Goal: Task Accomplishment & Management: Complete application form

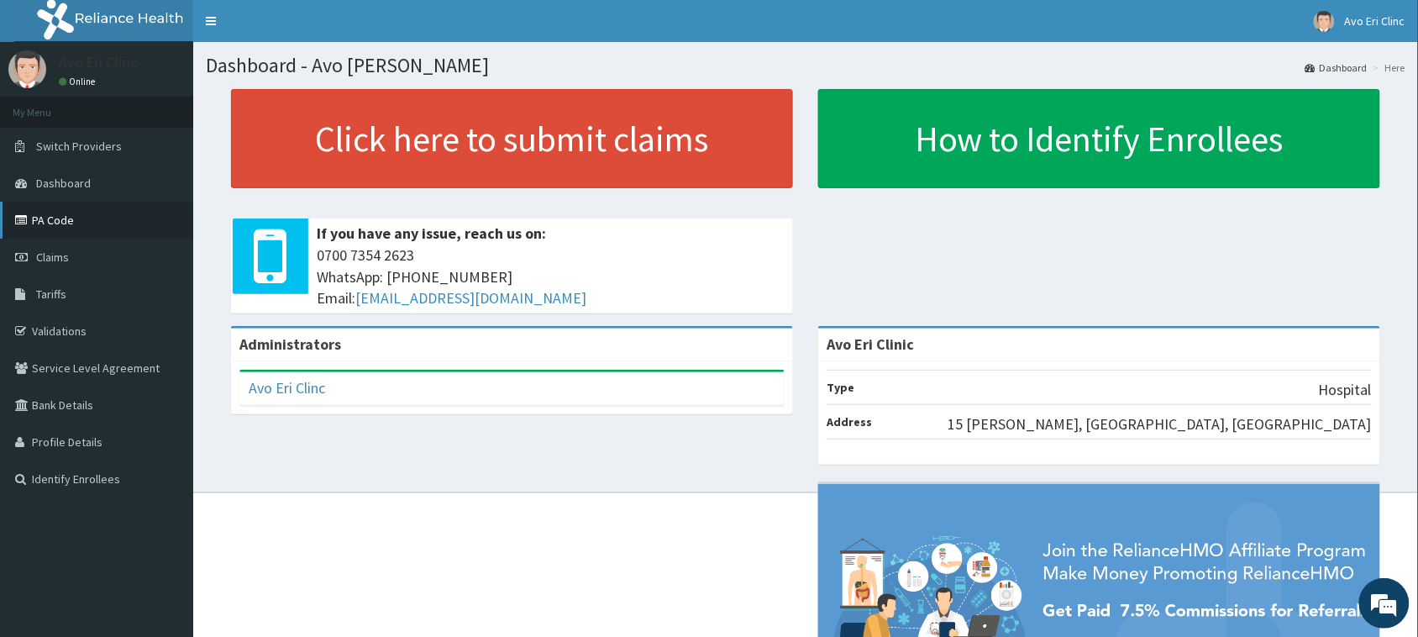
click at [51, 212] on link "PA Code" at bounding box center [96, 220] width 193 height 37
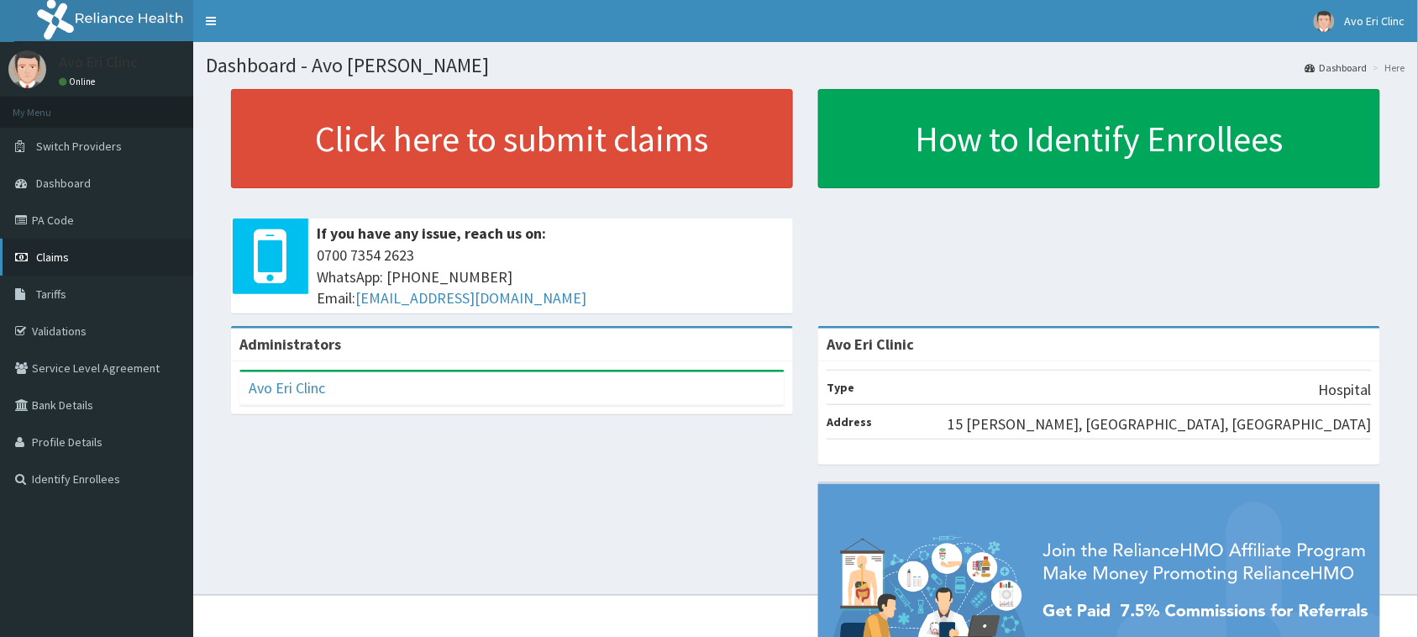
click at [36, 249] on link "Claims" at bounding box center [96, 257] width 193 height 37
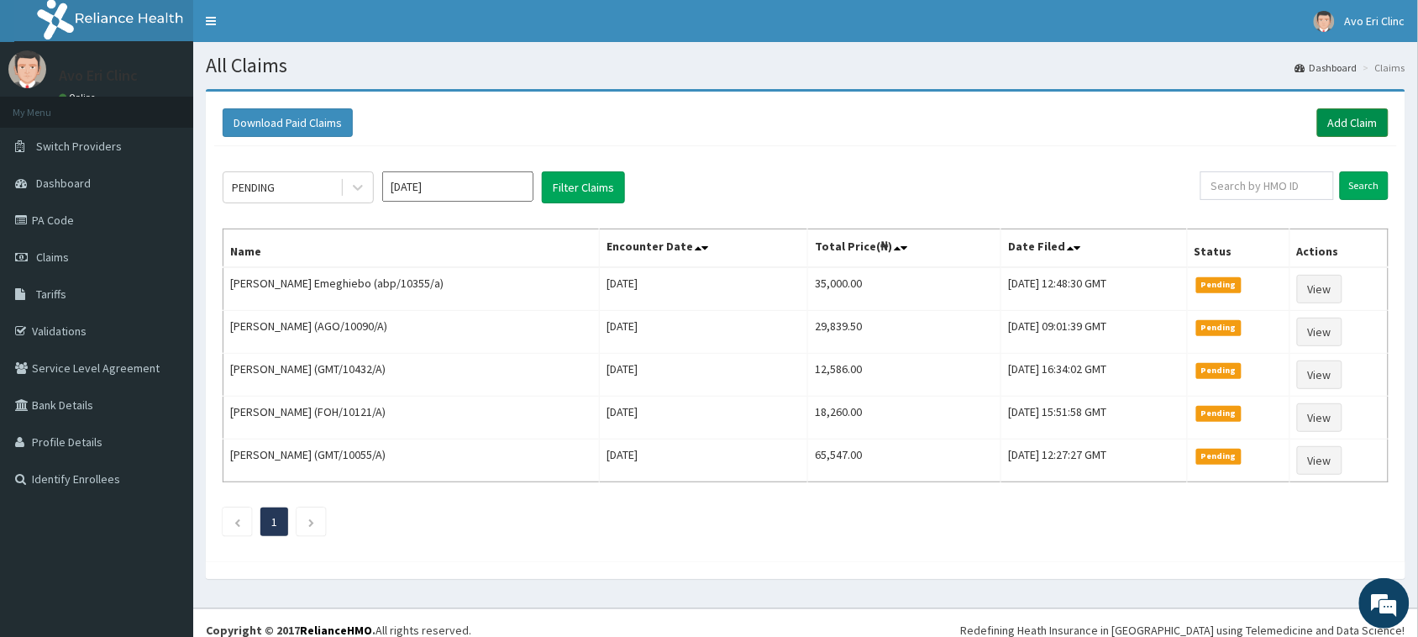
click at [1334, 132] on link "Add Claim" at bounding box center [1353, 122] width 71 height 29
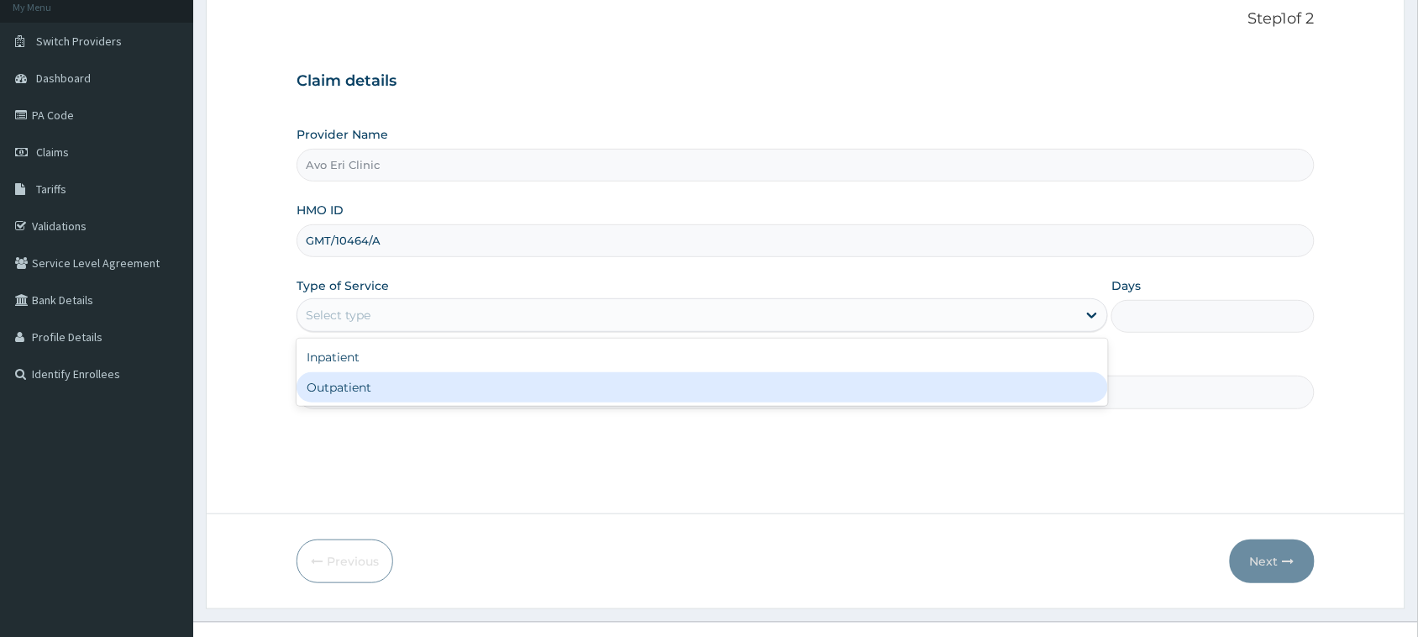
click at [611, 378] on div "Outpatient" at bounding box center [703, 387] width 812 height 30
type input "1"
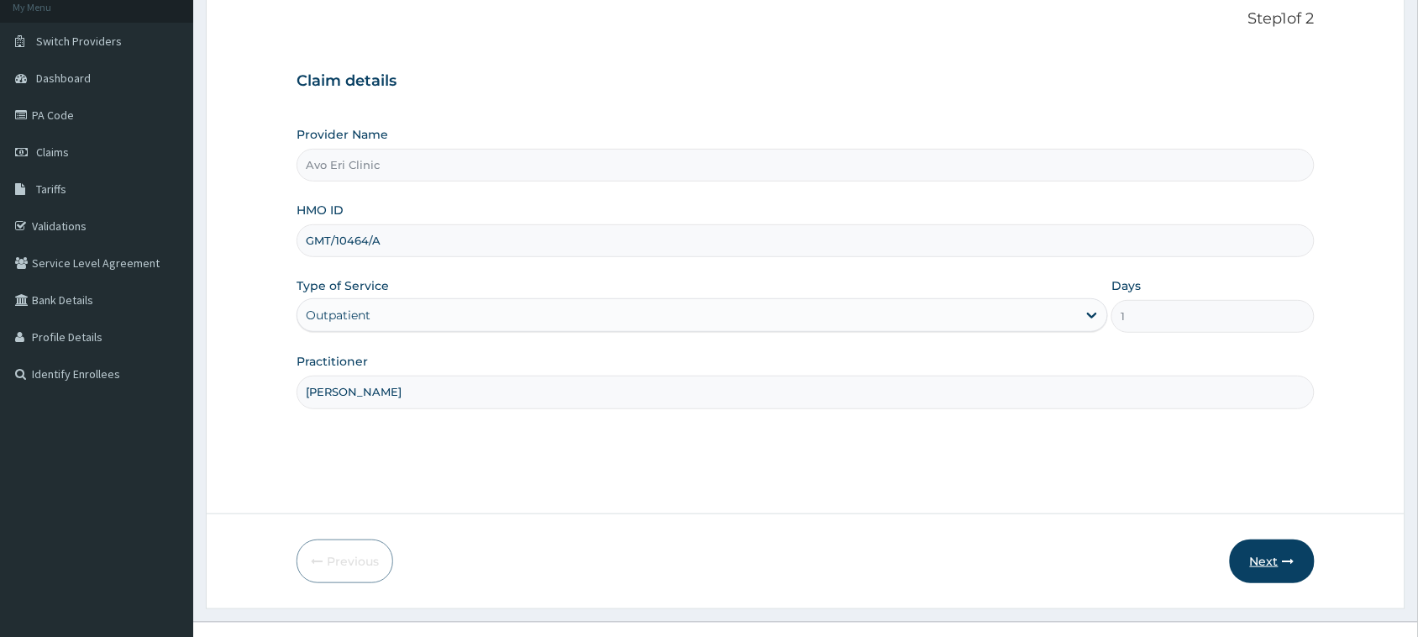
click at [1248, 556] on button "Next" at bounding box center [1272, 561] width 85 height 44
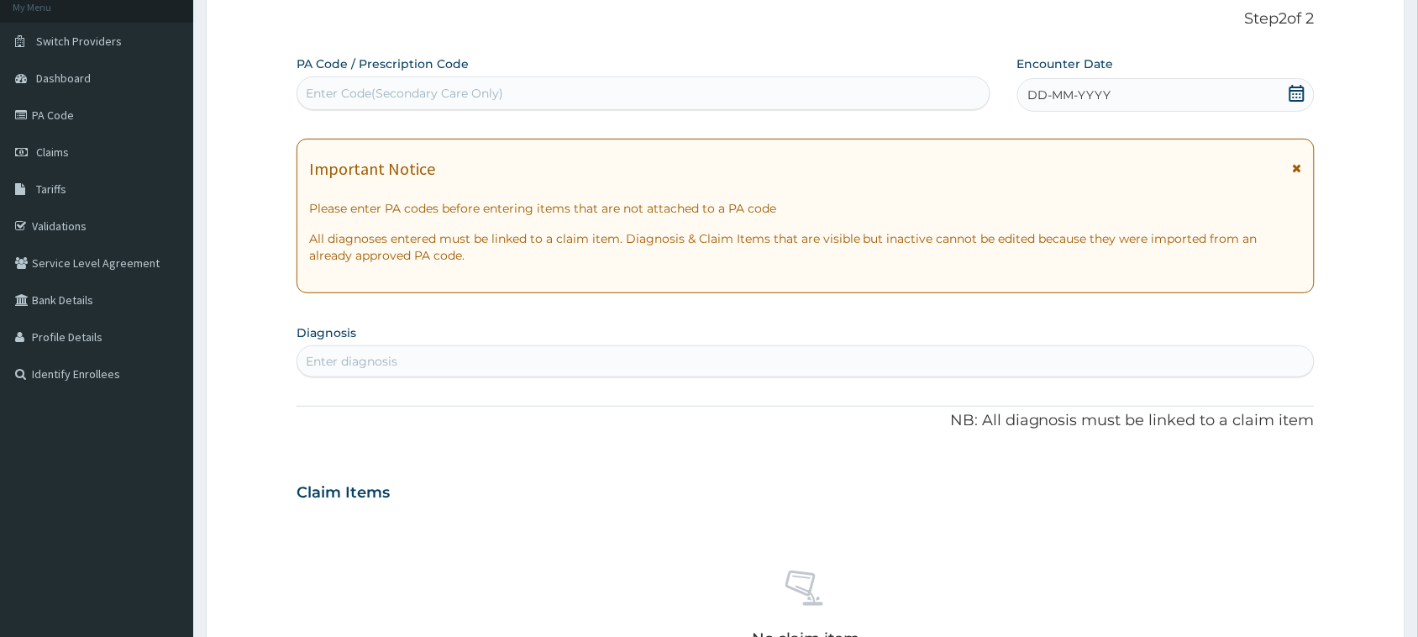
click at [626, 370] on div "Enter diagnosis" at bounding box center [805, 361] width 1017 height 27
type input "malaria"
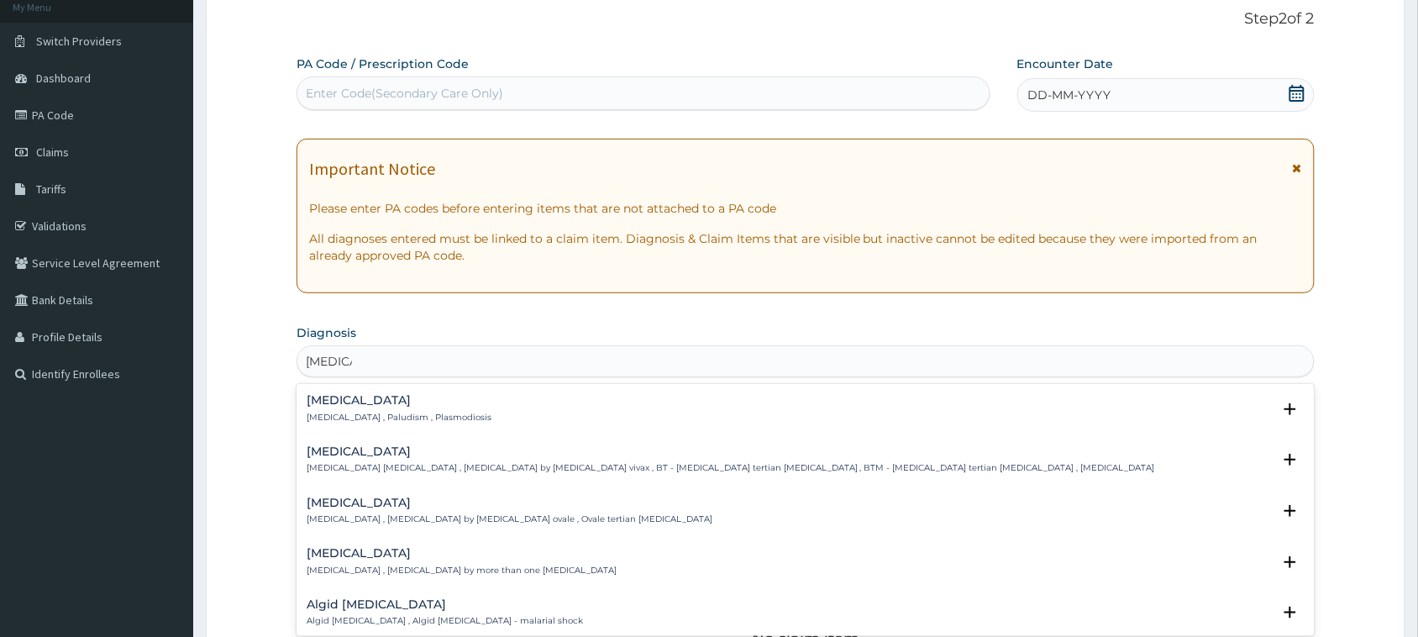
click at [371, 400] on h4 "Malaria" at bounding box center [399, 400] width 185 height 13
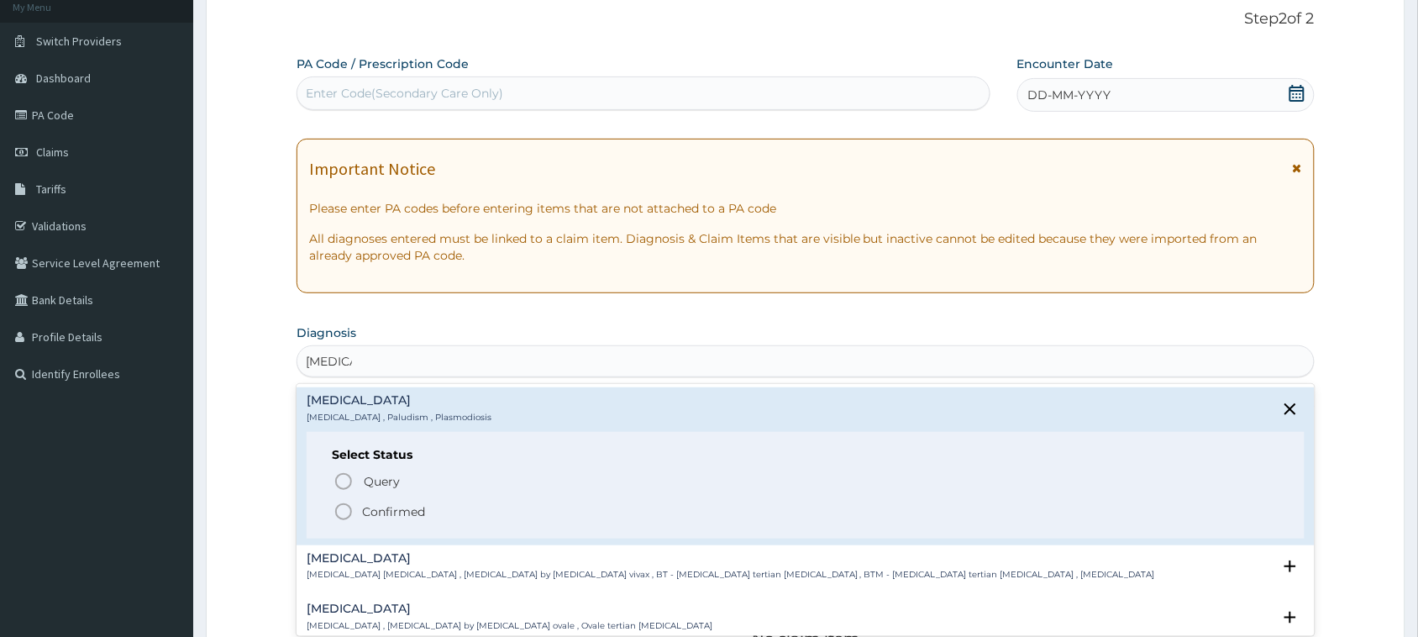
click at [382, 505] on p "Confirmed" at bounding box center [393, 511] width 63 height 17
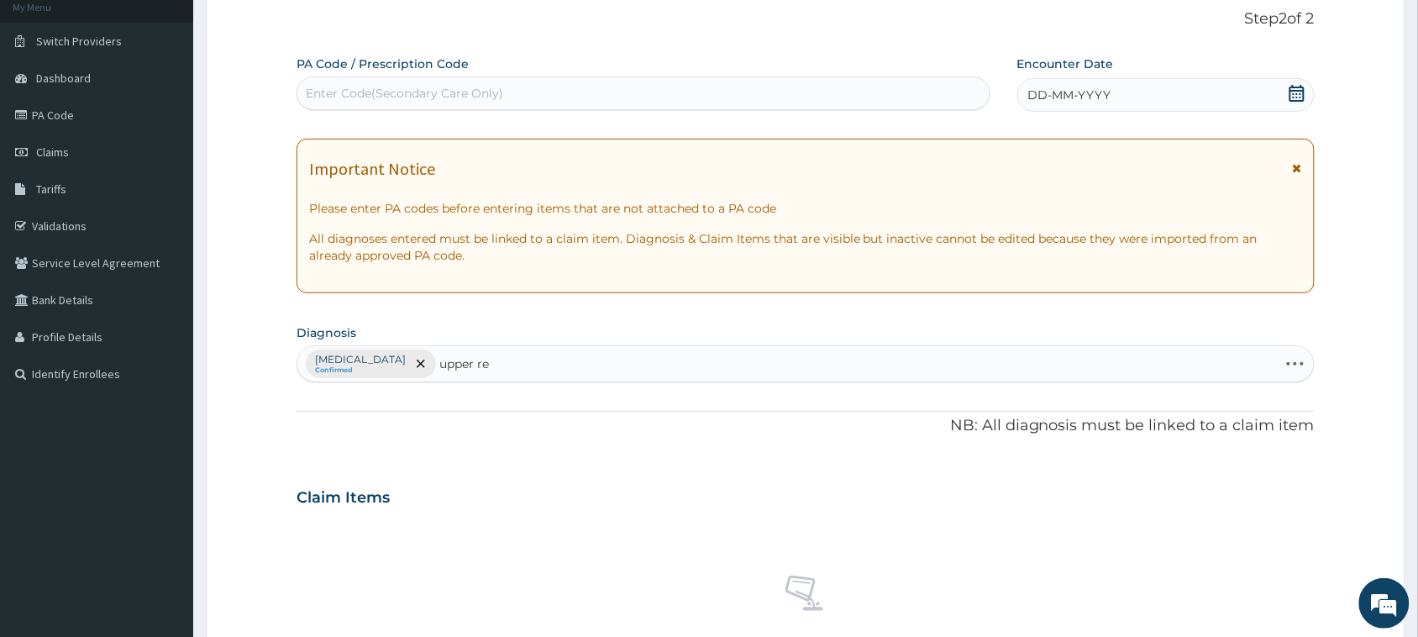
type input "upper res"
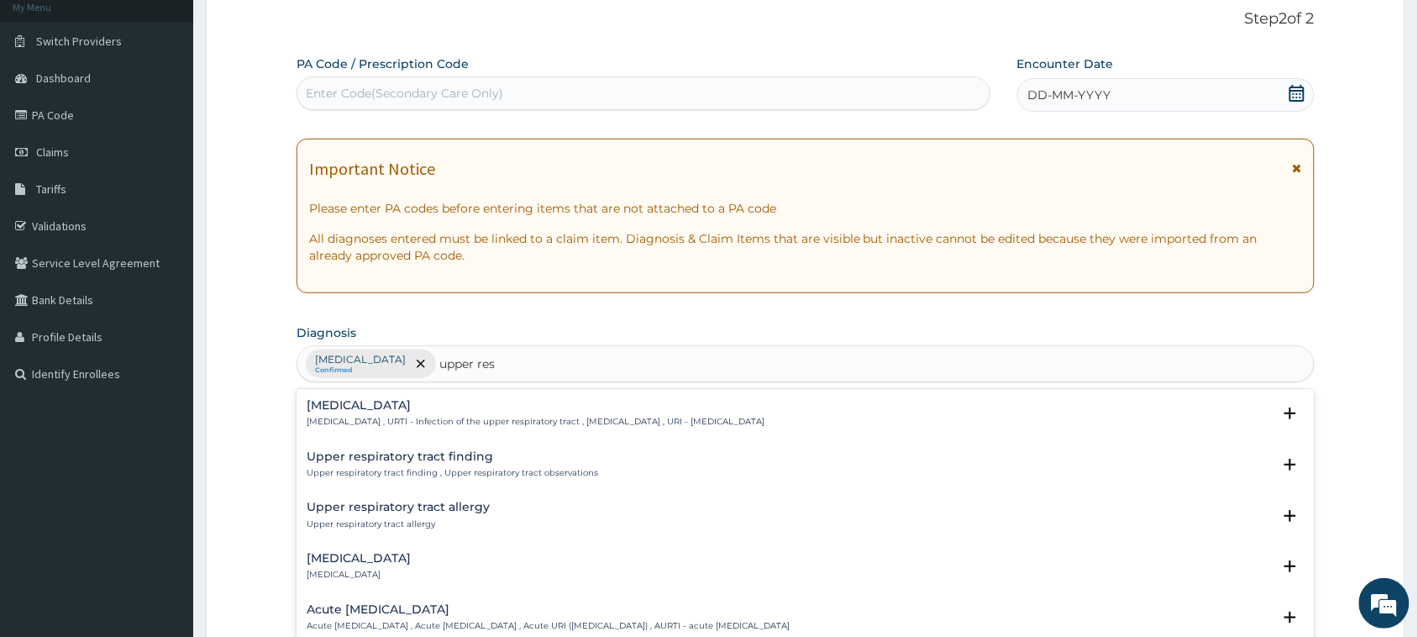
click at [513, 414] on div "Upper respiratory infection Upper respiratory infection , URTI - Infection of t…" at bounding box center [536, 413] width 458 height 29
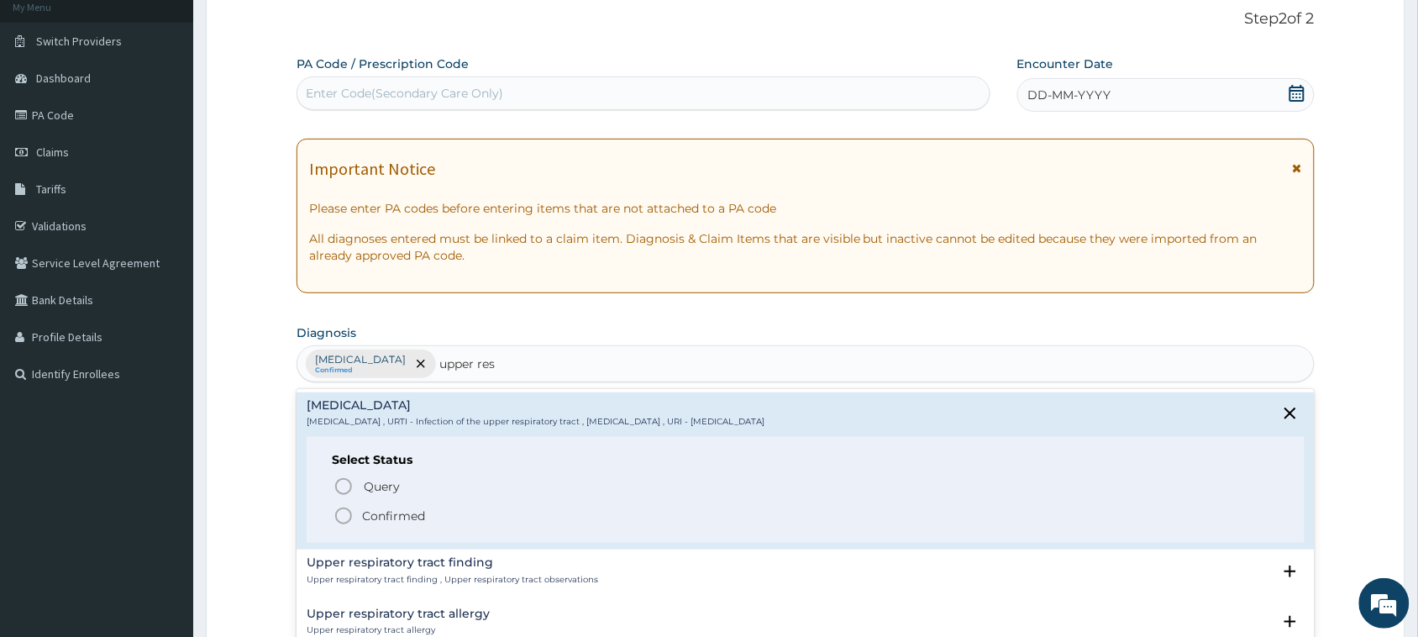
click at [387, 518] on p "Confirmed" at bounding box center [393, 516] width 63 height 17
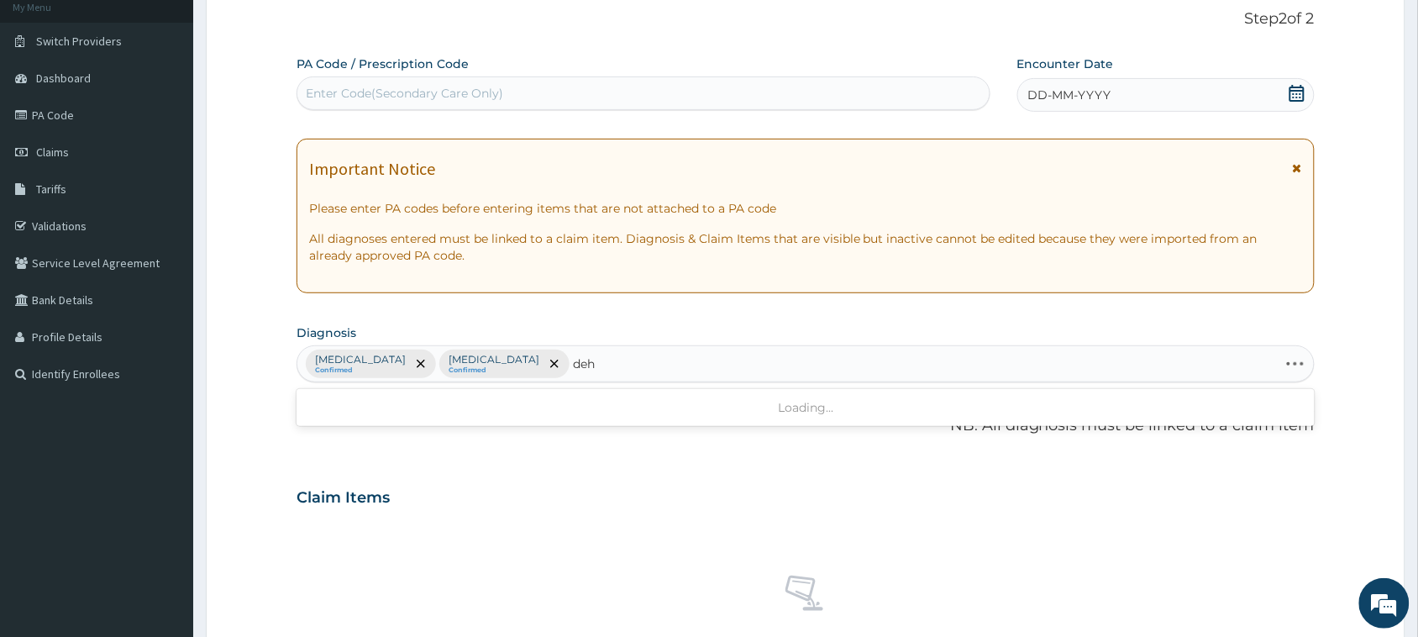
type input "dehy"
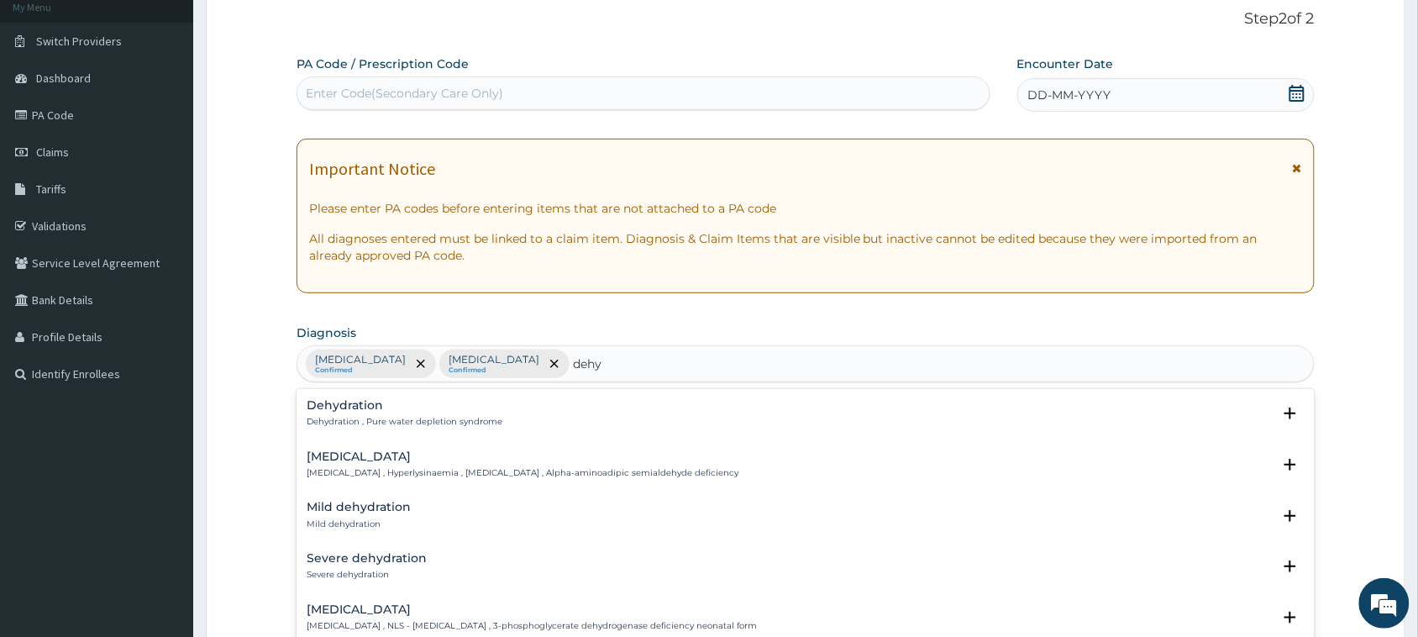
click at [467, 401] on h4 "Dehydration" at bounding box center [405, 405] width 196 height 13
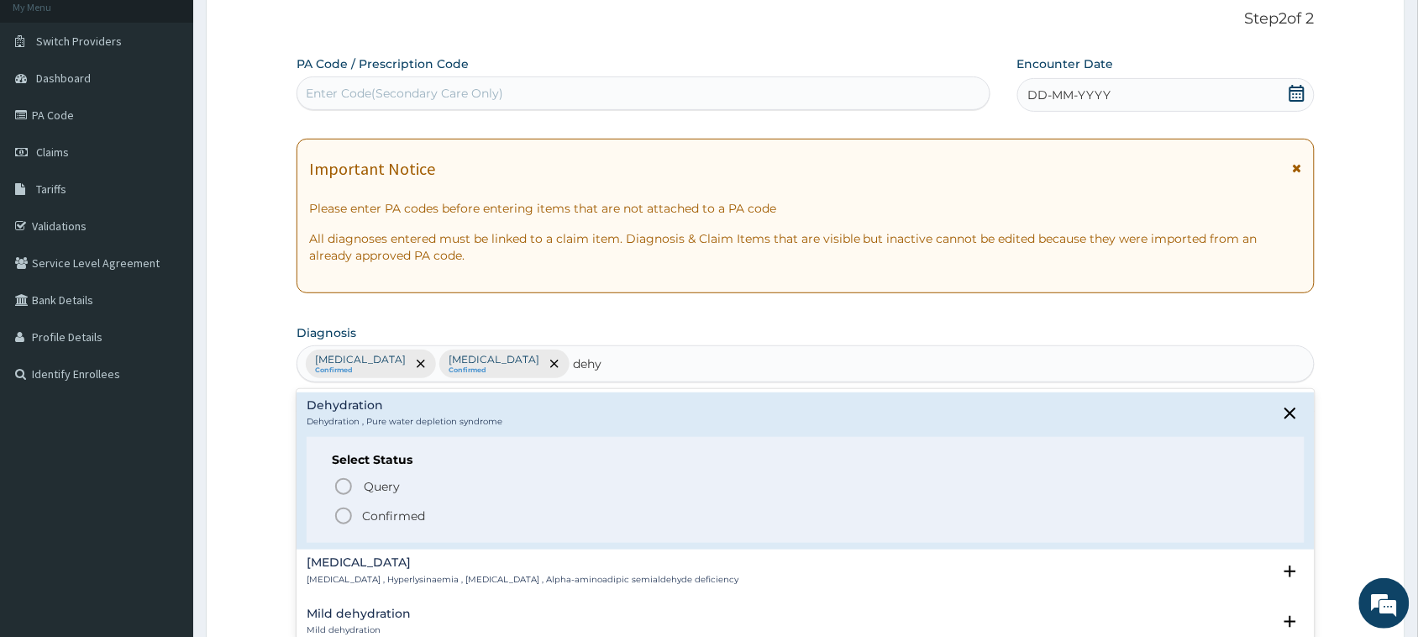
click at [409, 514] on p "Confirmed" at bounding box center [393, 516] width 63 height 17
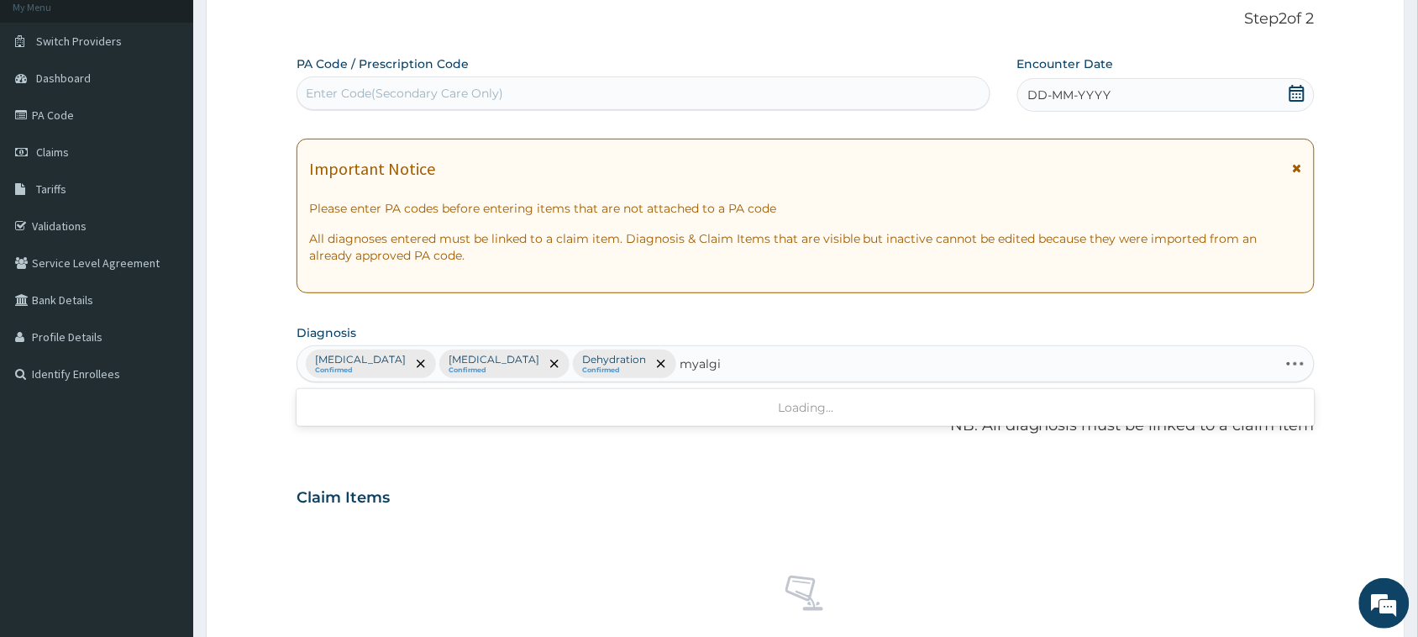
type input "myalgia"
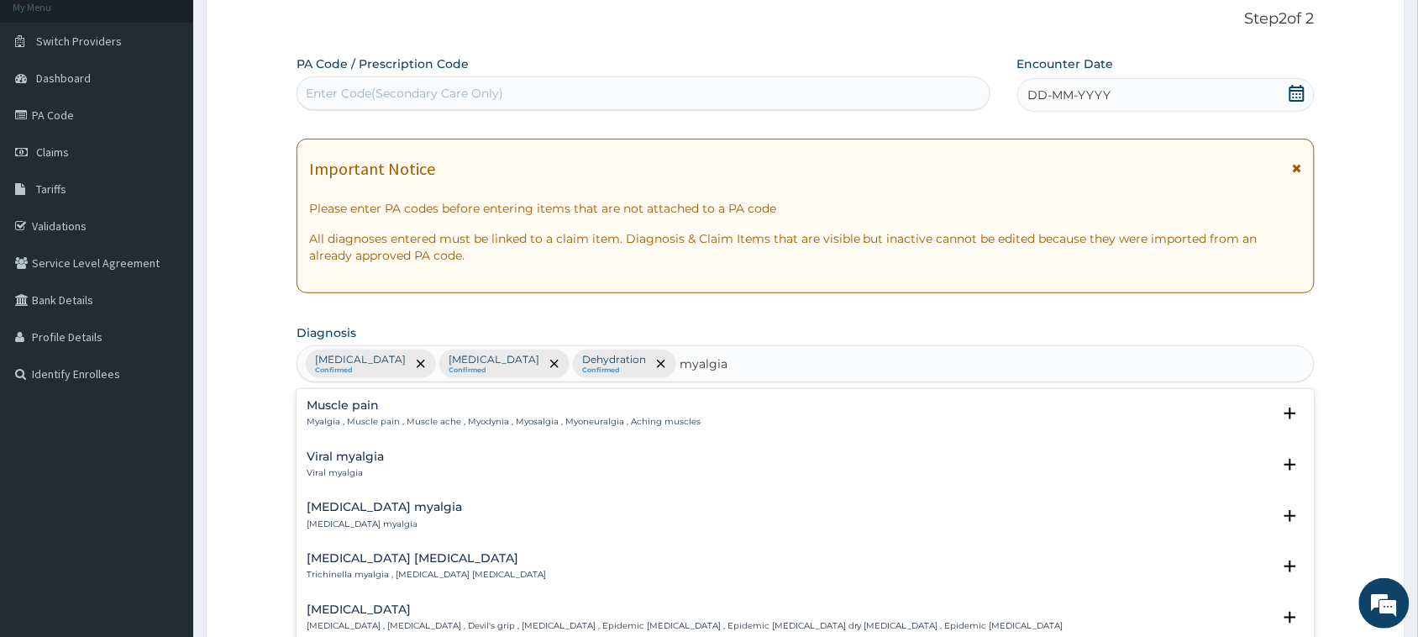
click at [481, 418] on p "Myalgia , Muscle pain , Muscle ache , Myodynia , Myosalgia , Myoneuralgia , Ach…" at bounding box center [504, 422] width 394 height 12
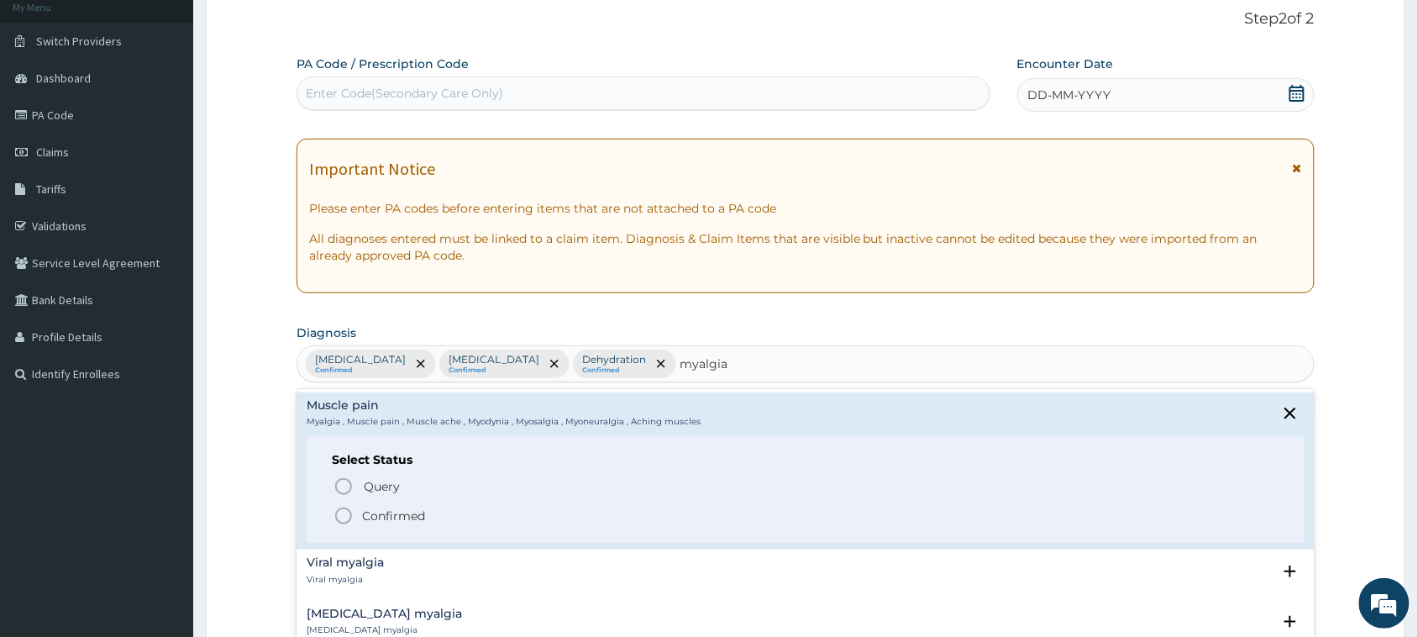
click at [395, 518] on p "Confirmed" at bounding box center [393, 516] width 63 height 17
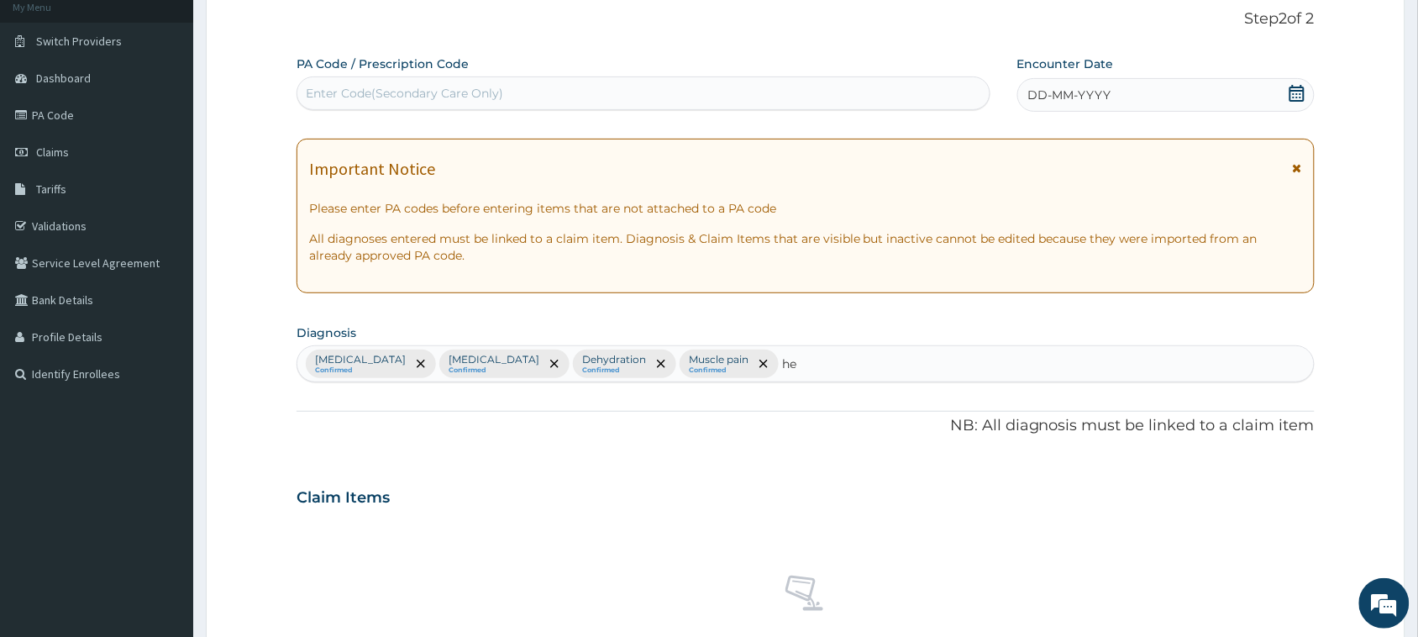
type input "h"
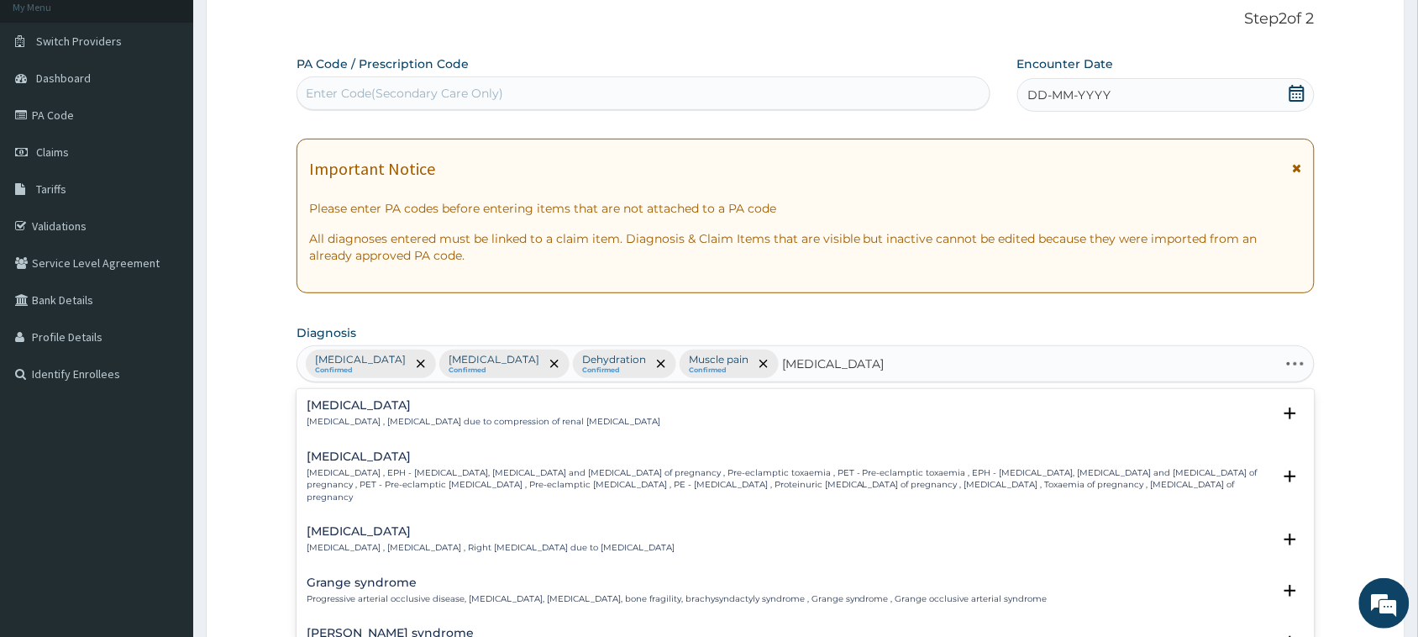
type input "hypertension ess"
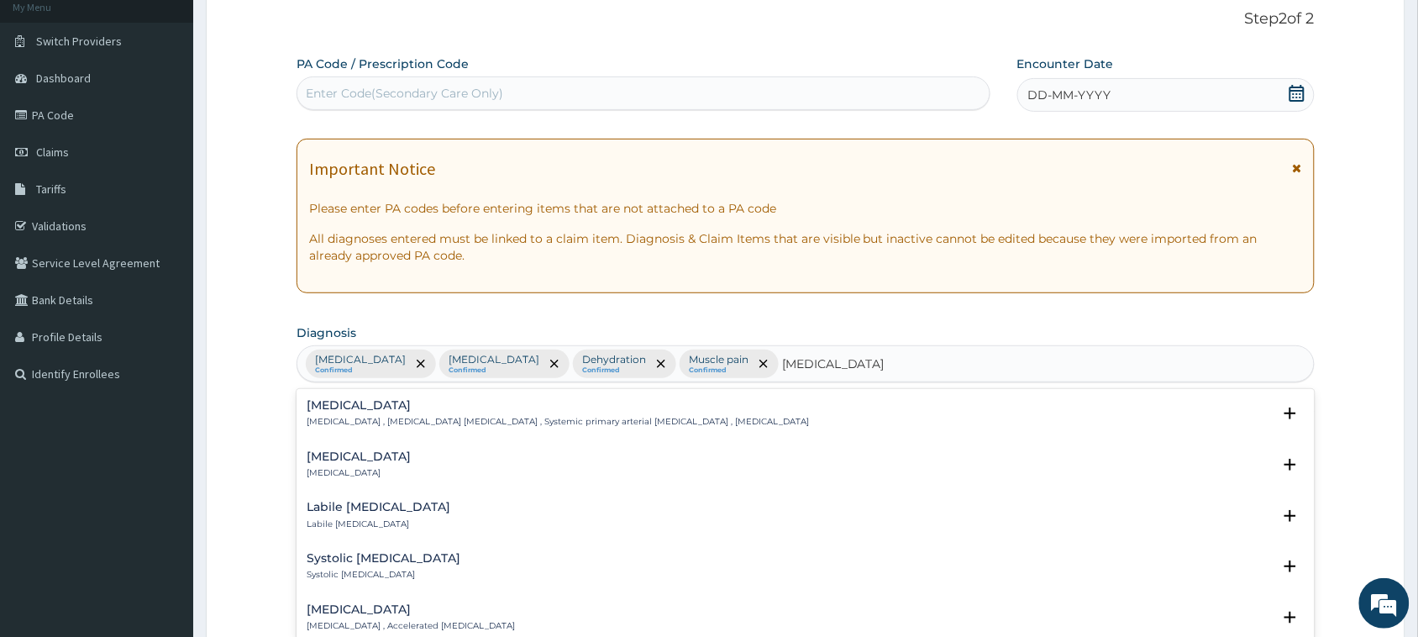
click at [376, 422] on p "Essential hypertension , Idiopathic hypertension , Systemic primary arterial hy…" at bounding box center [558, 422] width 503 height 12
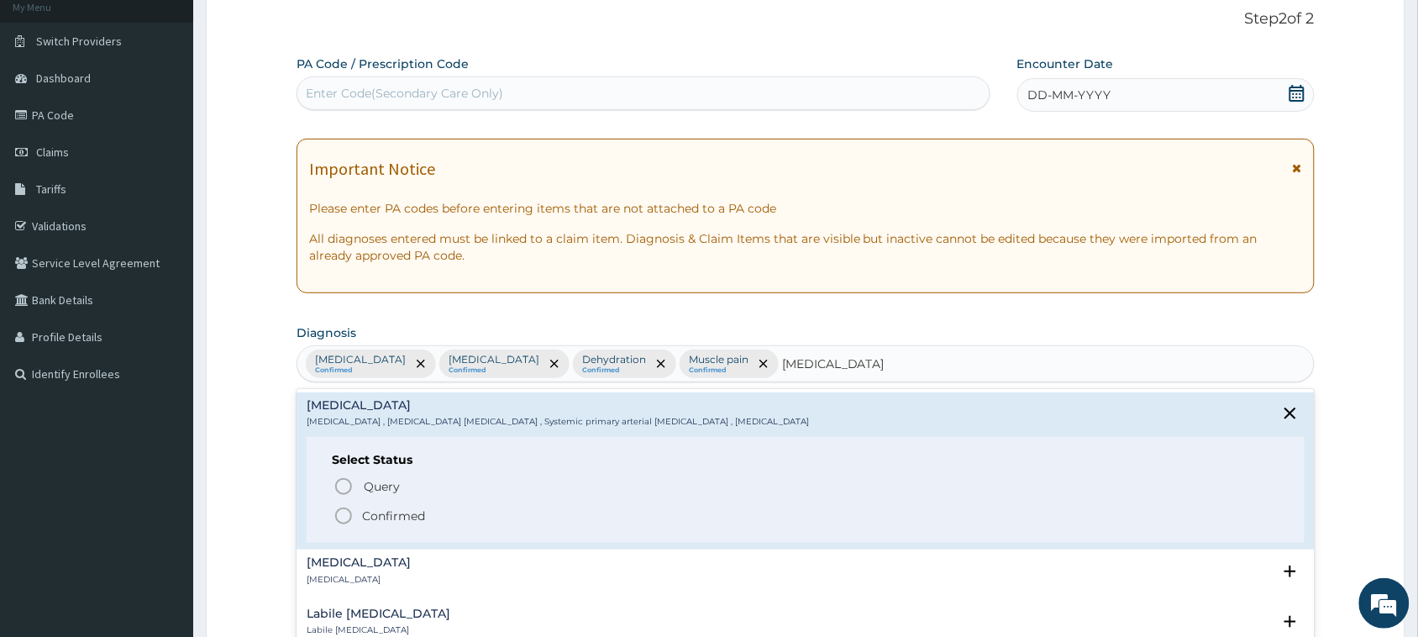
click at [397, 517] on p "Confirmed" at bounding box center [393, 516] width 63 height 17
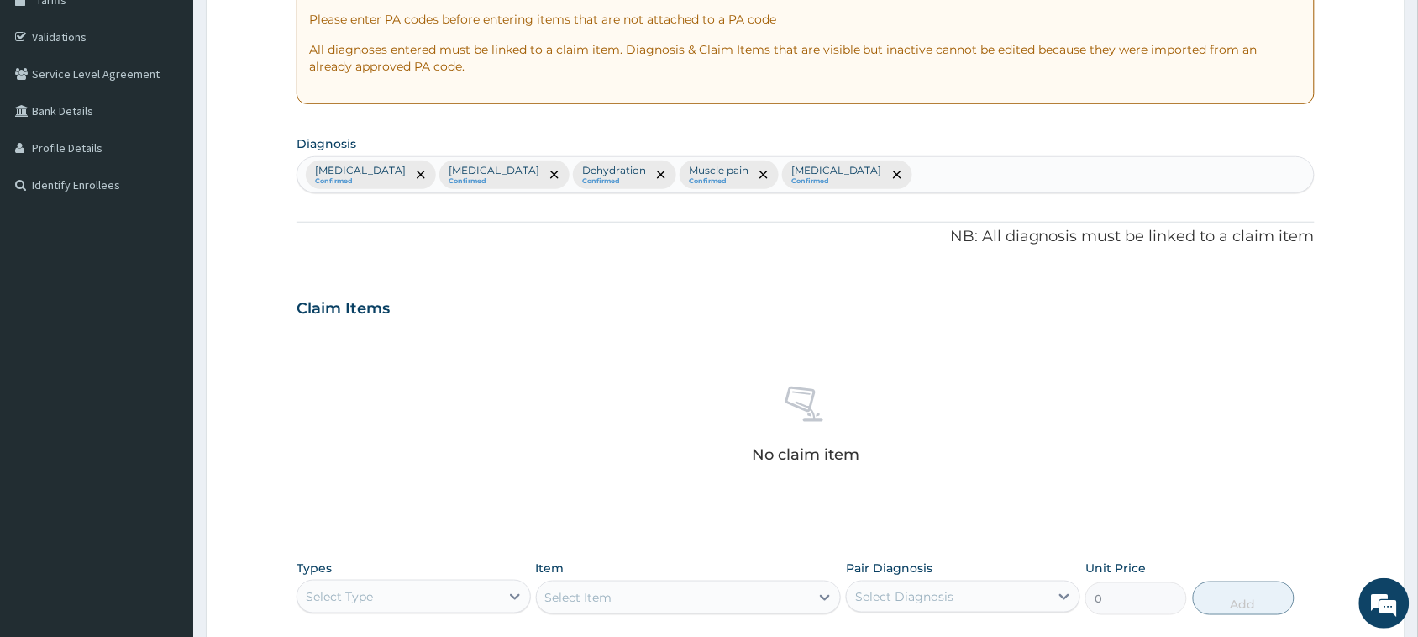
scroll to position [576, 0]
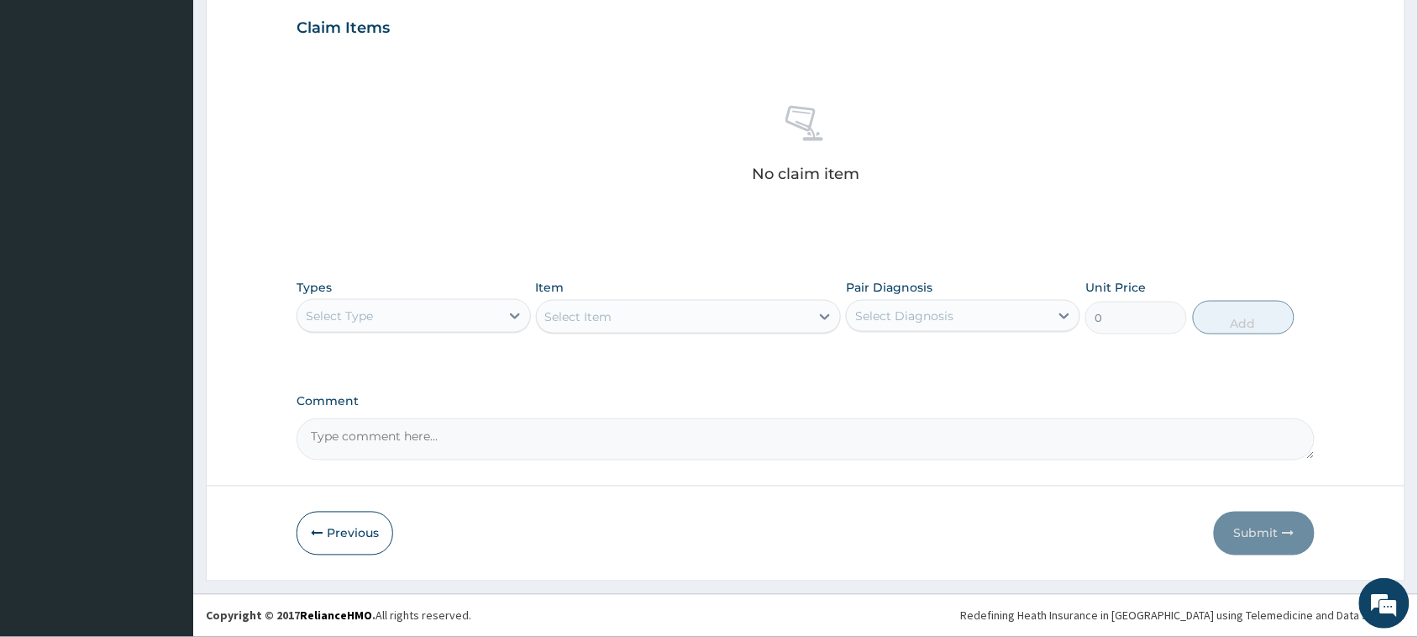
click at [429, 304] on div "Select Type" at bounding box center [398, 316] width 203 height 27
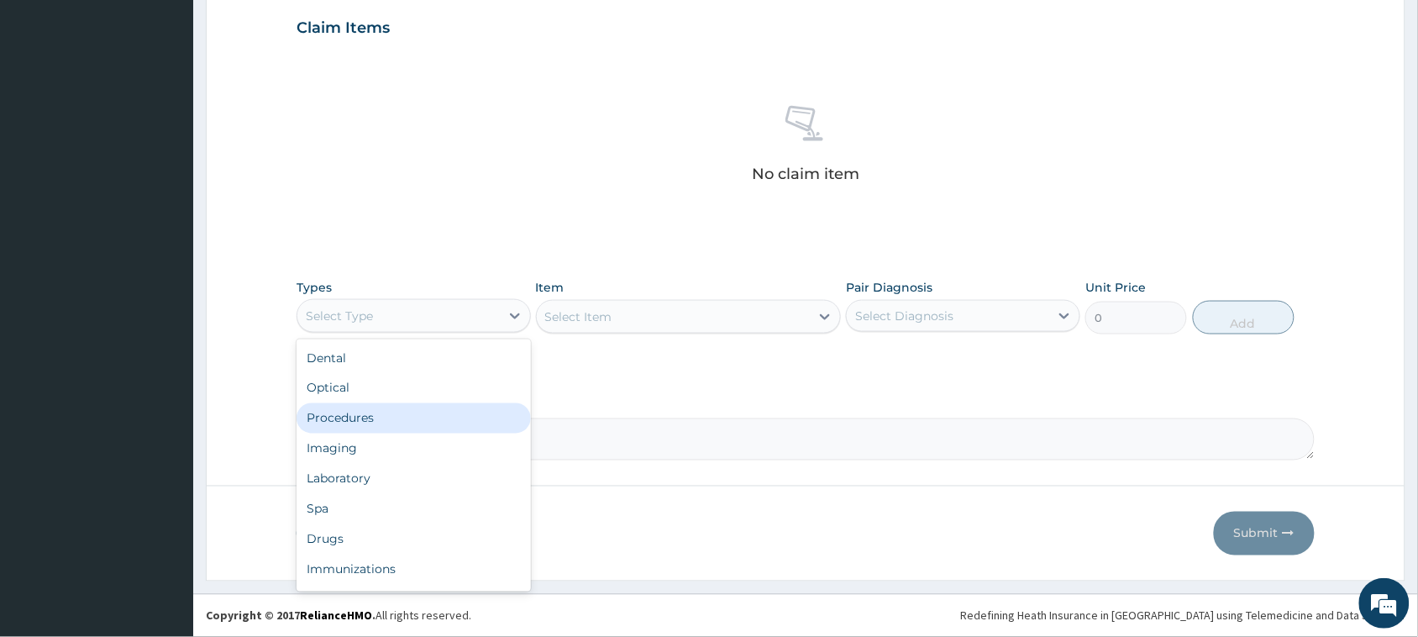
click at [422, 414] on div "Procedures" at bounding box center [414, 418] width 234 height 30
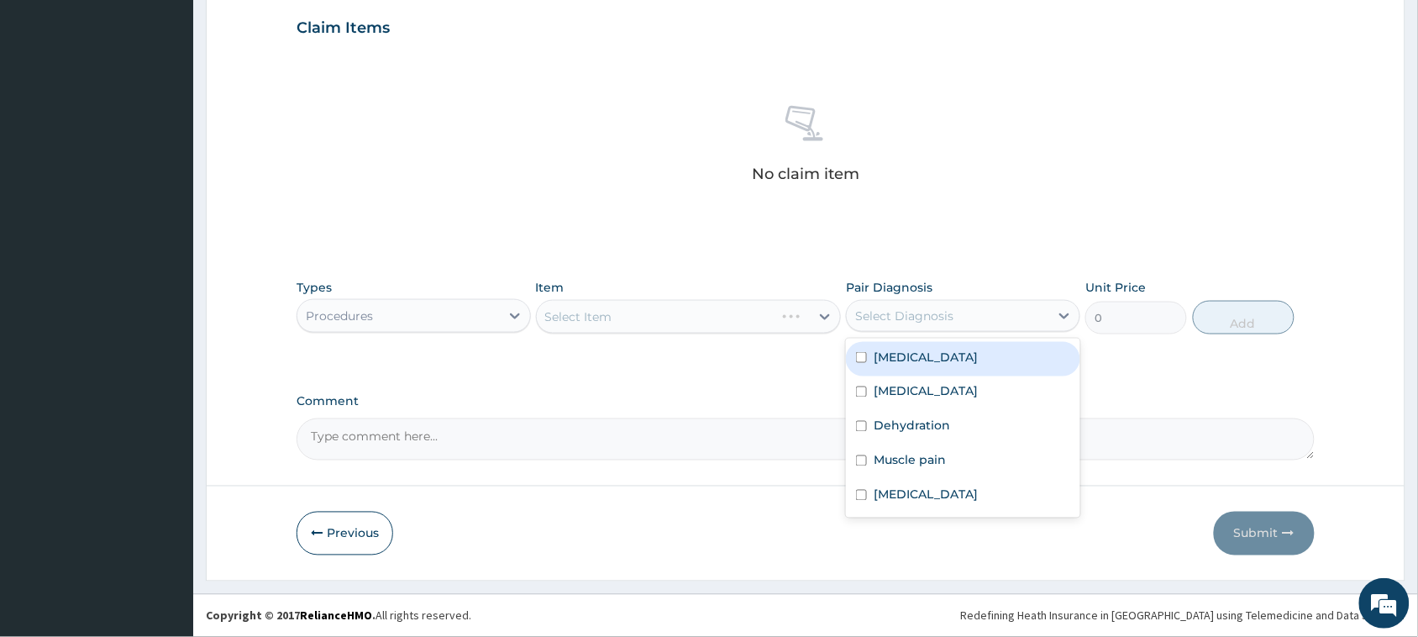
drag, startPoint x: 1018, startPoint y: 303, endPoint x: 1008, endPoint y: 336, distance: 34.9
click at [1018, 305] on div "Select Diagnosis" at bounding box center [948, 316] width 203 height 27
click at [998, 351] on div "Malaria" at bounding box center [963, 359] width 234 height 34
checkbox input "true"
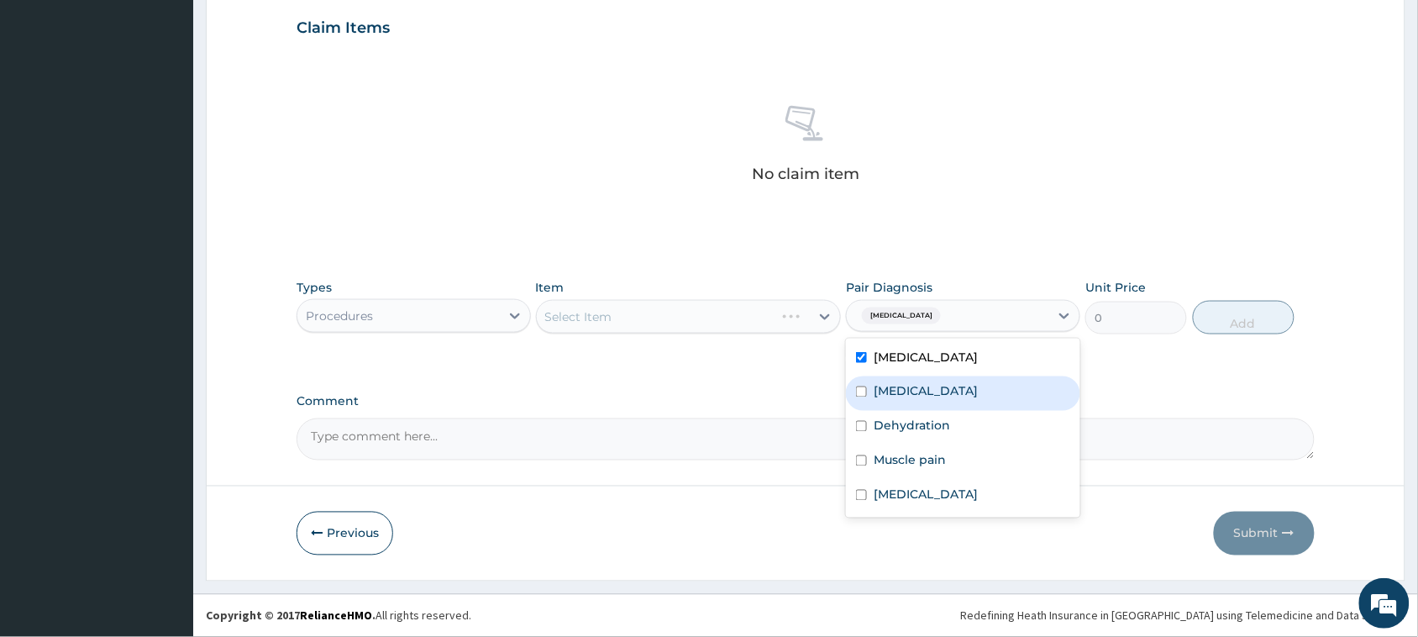
click at [978, 396] on label "Upper respiratory infection" at bounding box center [926, 391] width 104 height 17
checkbox input "true"
click at [994, 412] on div "Dehydration" at bounding box center [963, 428] width 234 height 34
checkbox input "true"
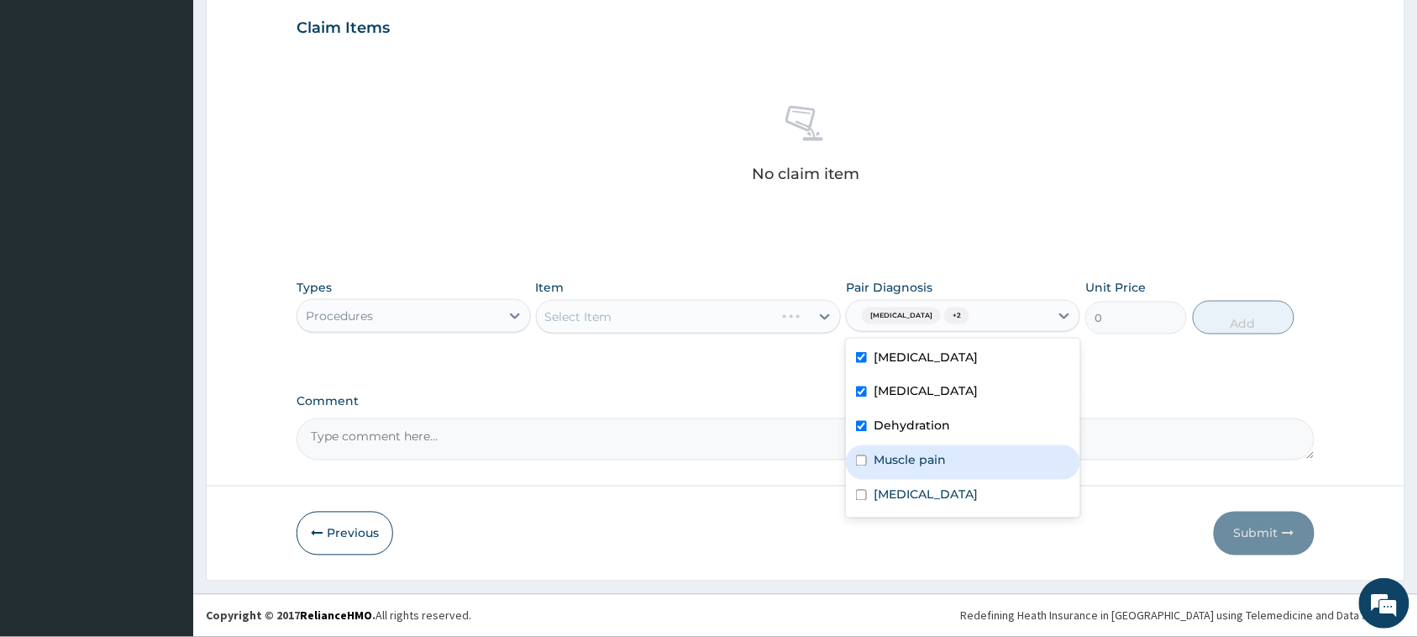
click at [994, 460] on div "Muscle pain" at bounding box center [963, 462] width 234 height 34
checkbox input "true"
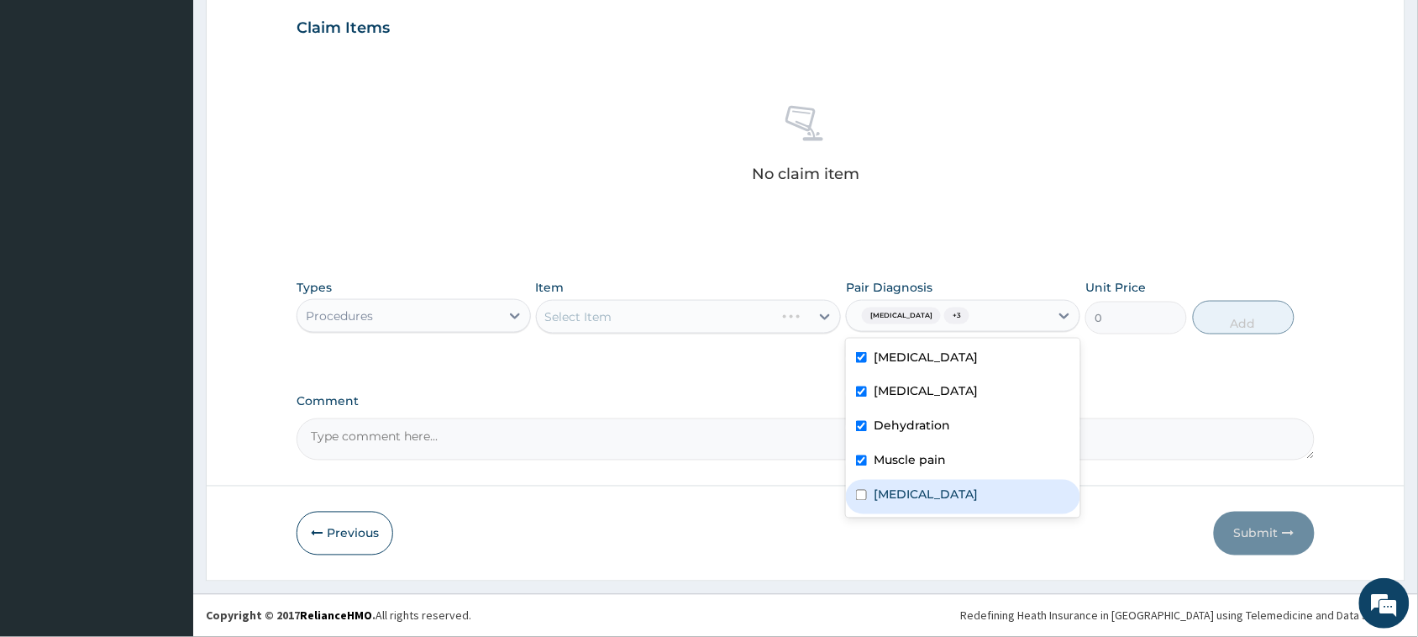
click at [978, 494] on label "Essential hypertension" at bounding box center [926, 495] width 104 height 17
checkbox input "true"
click at [700, 321] on div "Select Item" at bounding box center [689, 317] width 306 height 34
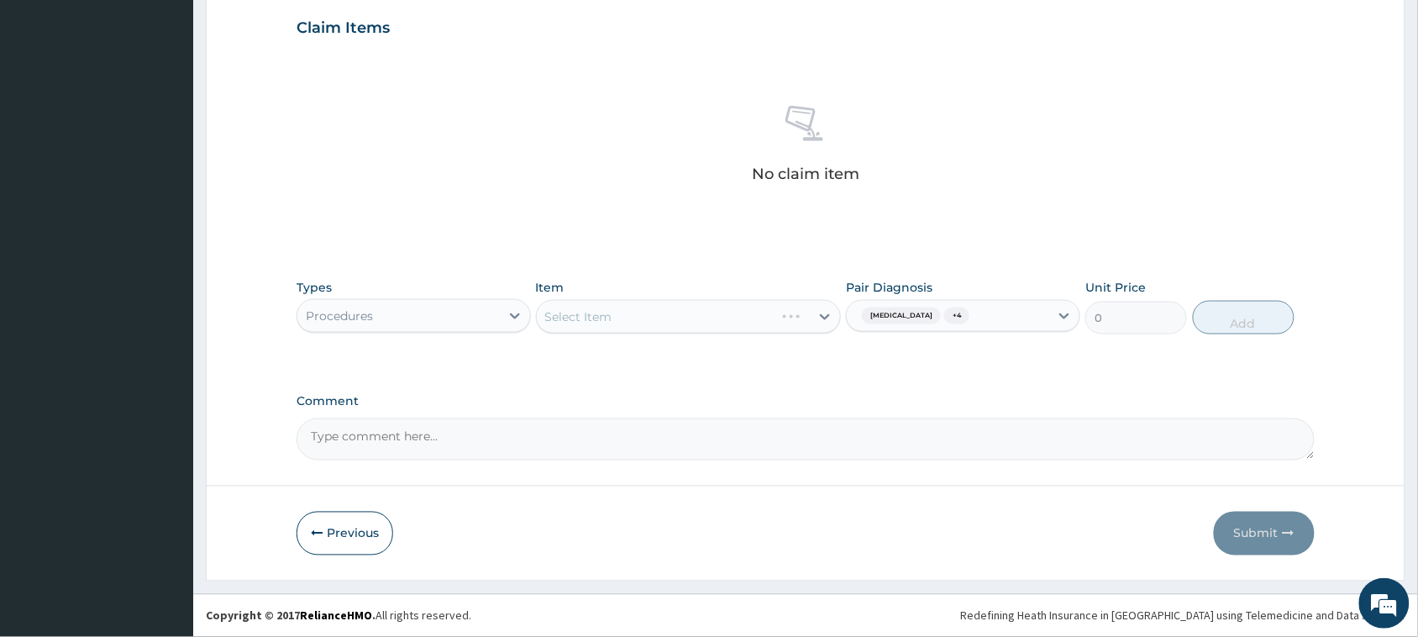
click at [700, 321] on div "Select Item" at bounding box center [689, 317] width 306 height 34
click at [702, 321] on div "Select Item" at bounding box center [689, 317] width 306 height 34
click at [703, 313] on div "Select Item" at bounding box center [674, 316] width 274 height 27
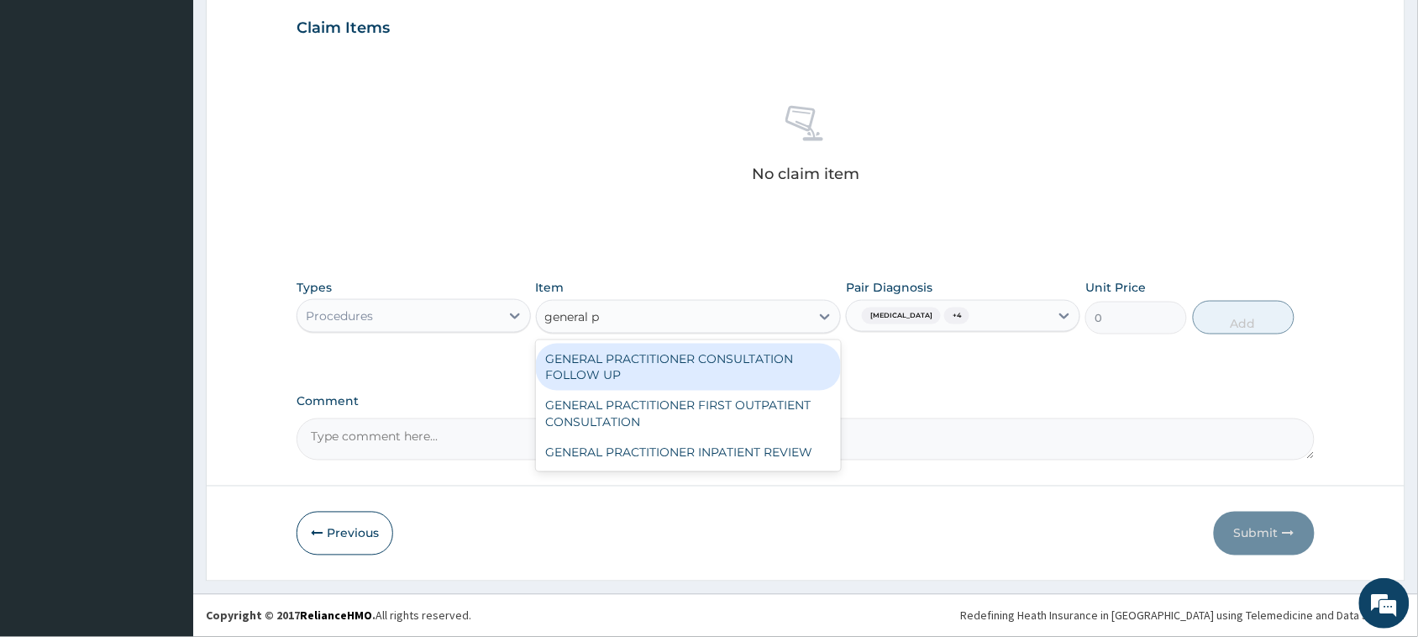
type input "general pr"
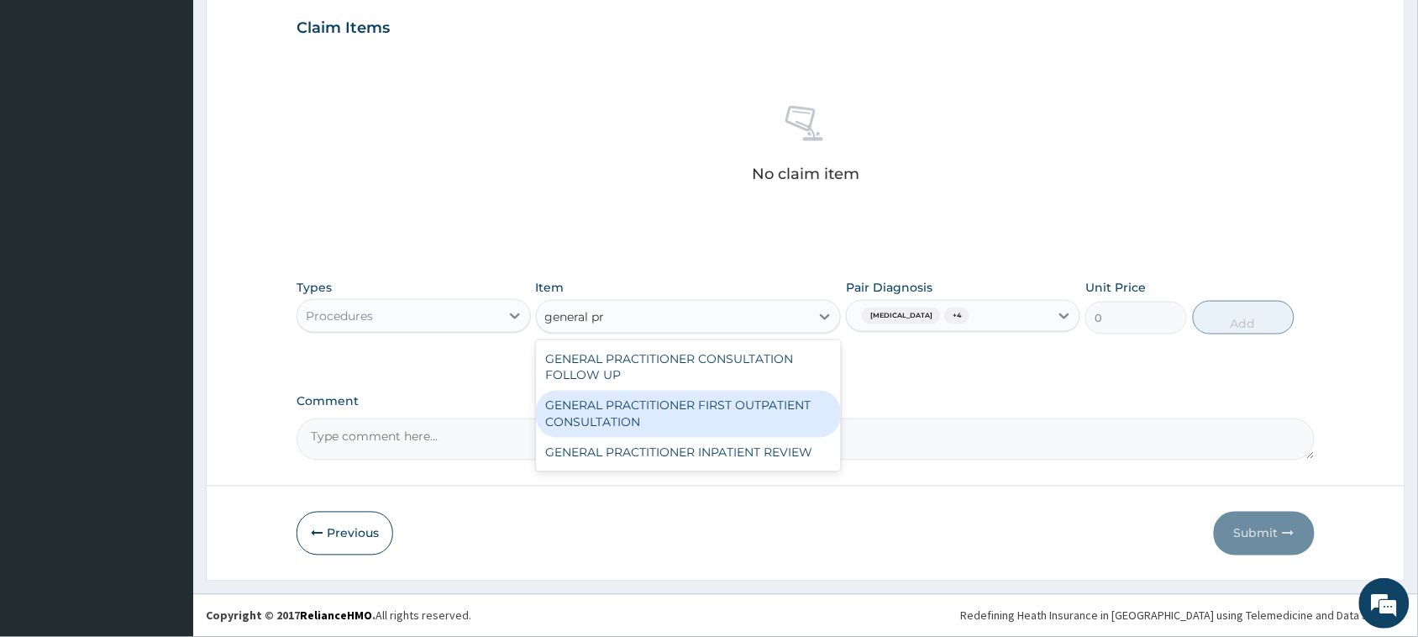
click at [758, 412] on div "GENERAL PRACTITIONER FIRST OUTPATIENT CONSULTATION" at bounding box center [689, 414] width 306 height 47
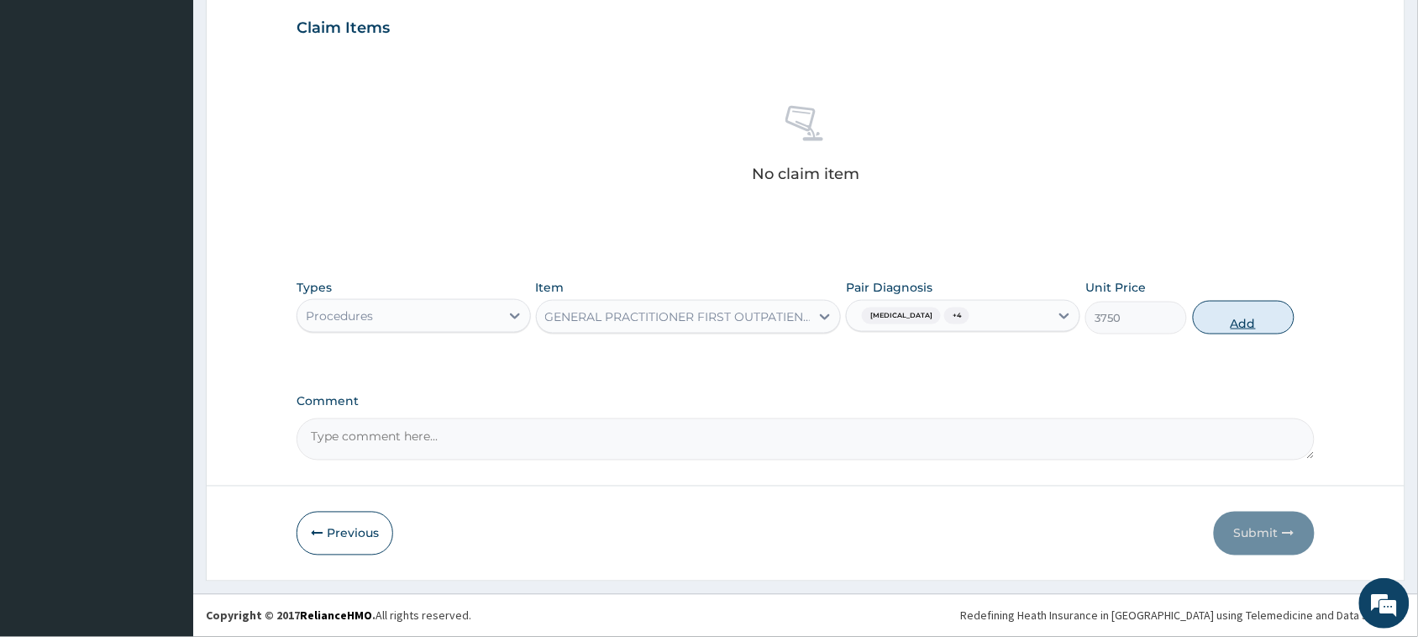
click at [1269, 329] on button "Add" at bounding box center [1244, 318] width 102 height 34
type input "0"
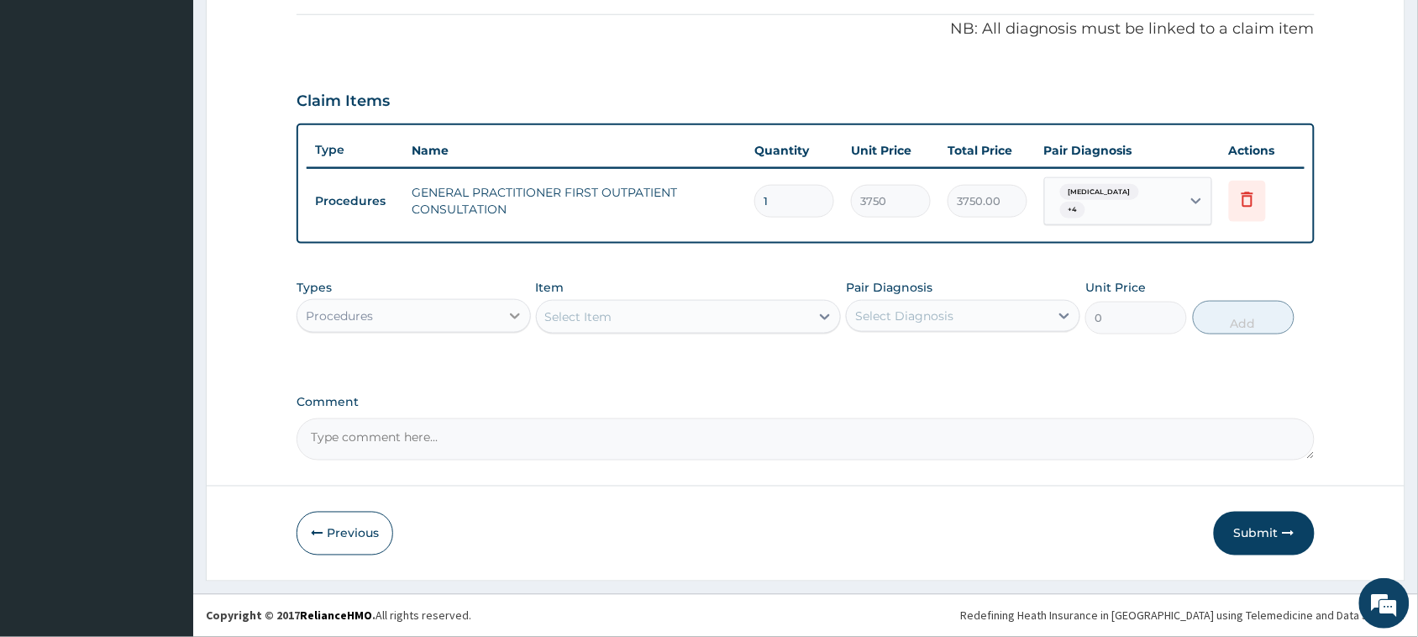
scroll to position [493, 0]
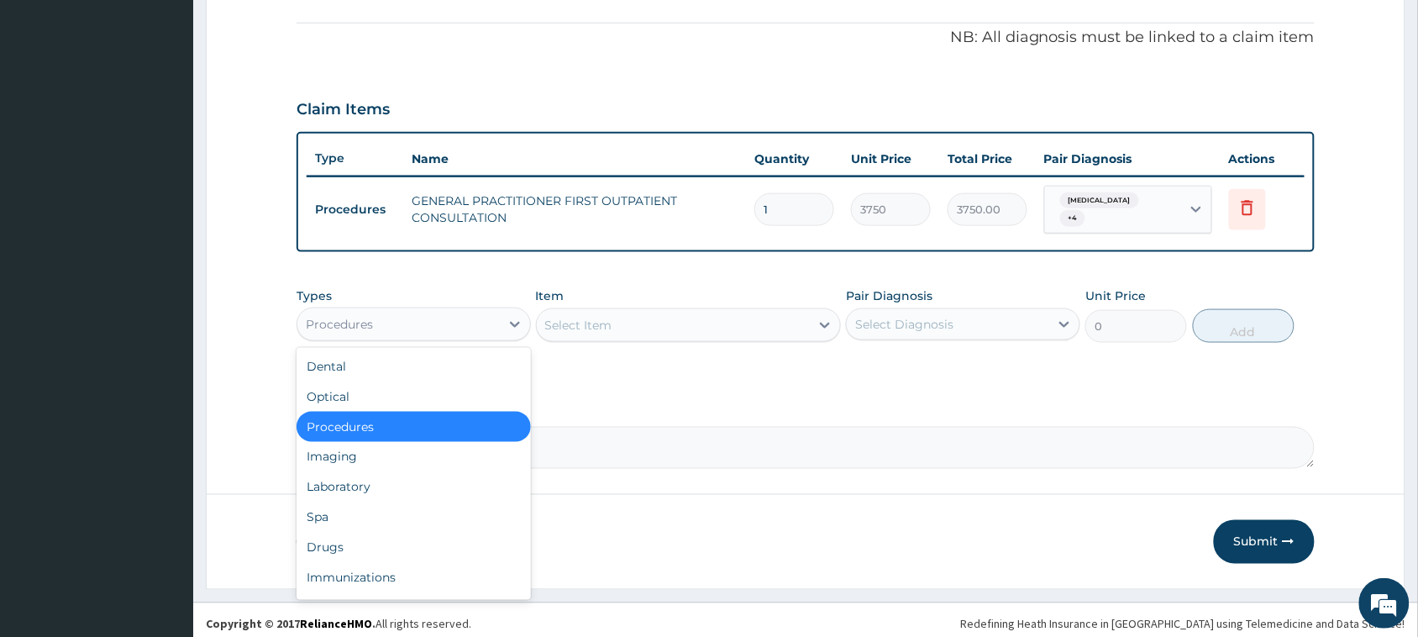
click at [492, 324] on div "Procedures" at bounding box center [398, 324] width 203 height 27
click at [455, 480] on div "Laboratory" at bounding box center [414, 487] width 234 height 30
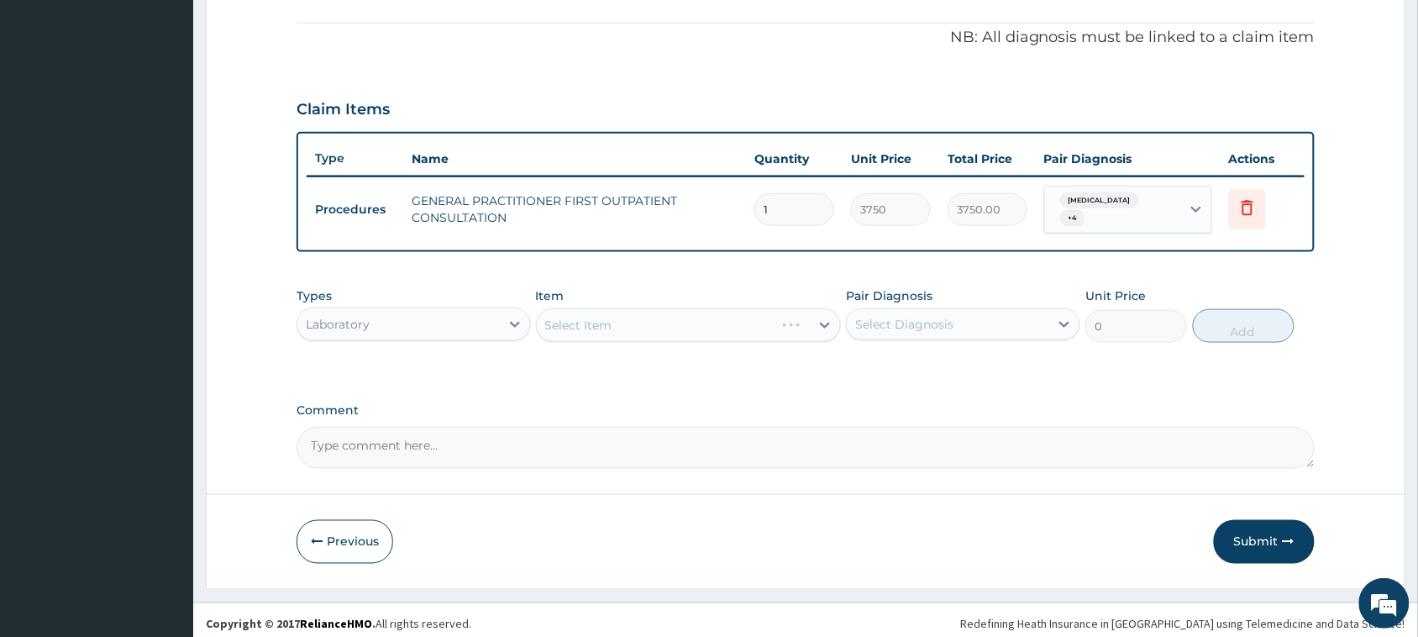
drag, startPoint x: 909, startPoint y: 308, endPoint x: 918, endPoint y: 332, distance: 25.8
click at [909, 319] on div "Select Diagnosis" at bounding box center [904, 324] width 98 height 17
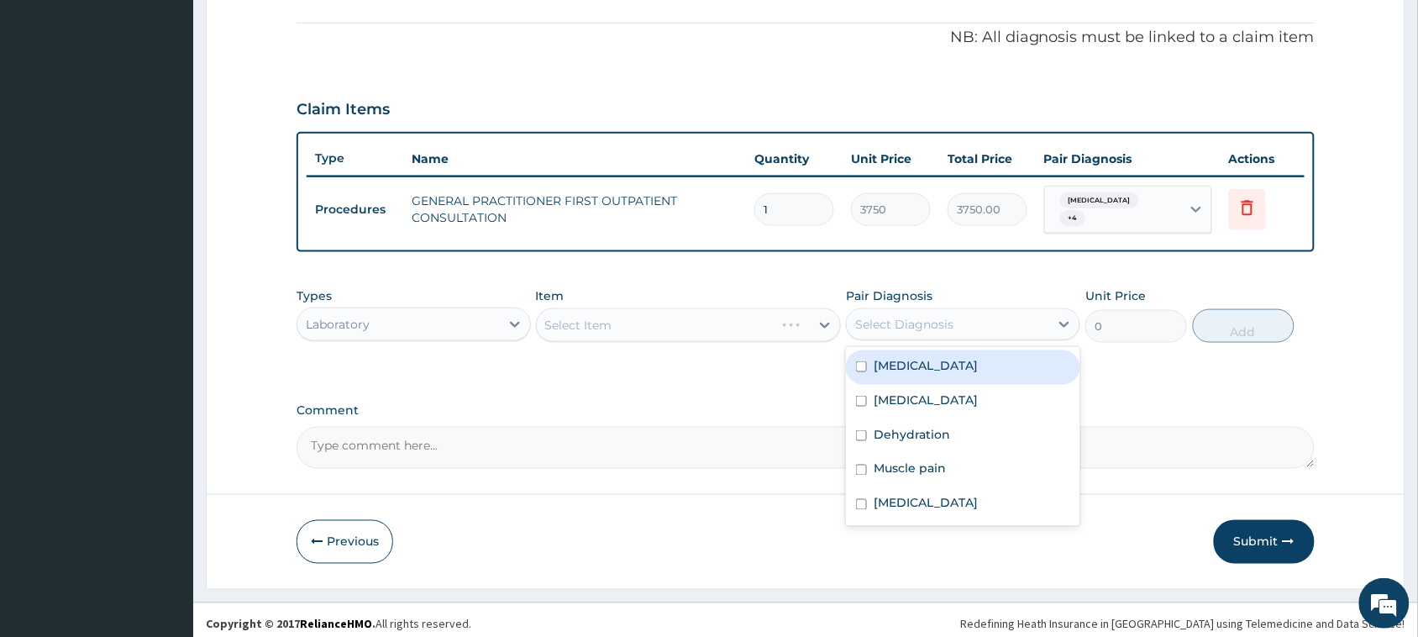
drag, startPoint x: 925, startPoint y: 350, endPoint x: 821, endPoint y: 384, distance: 109.5
click at [925, 355] on div "Malaria" at bounding box center [963, 367] width 234 height 34
checkbox input "true"
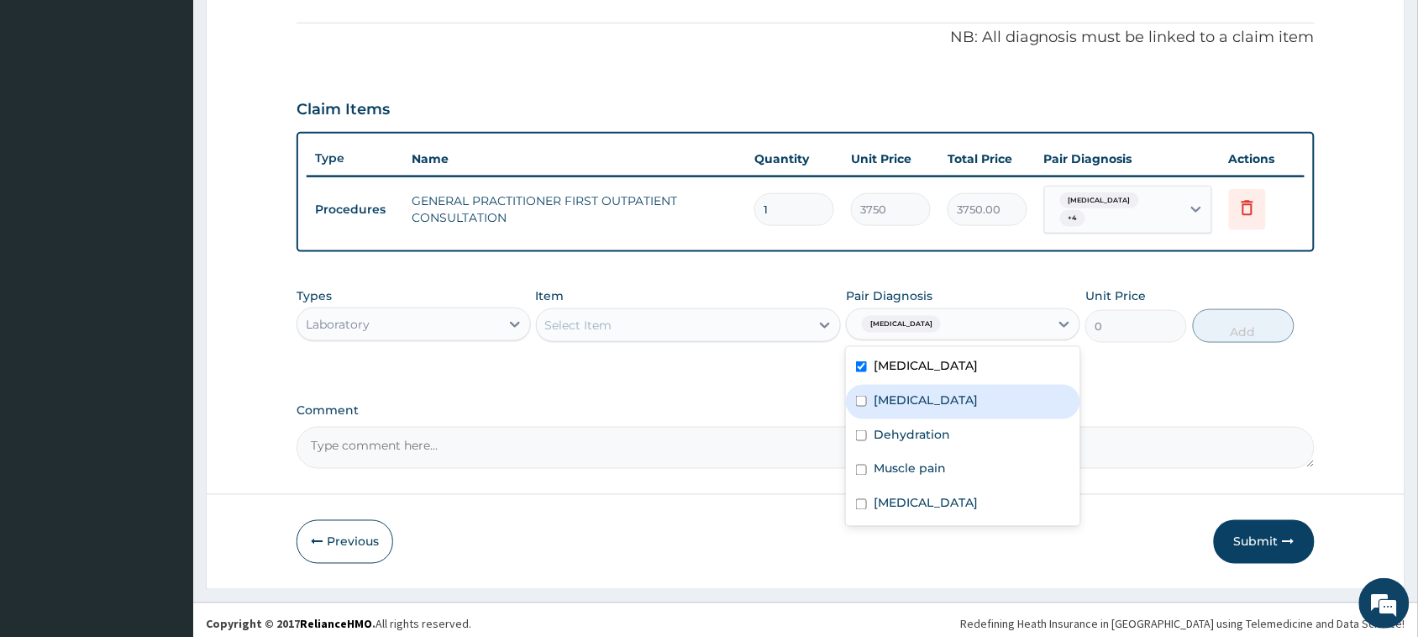
click at [760, 312] on div "Select Item" at bounding box center [674, 325] width 274 height 27
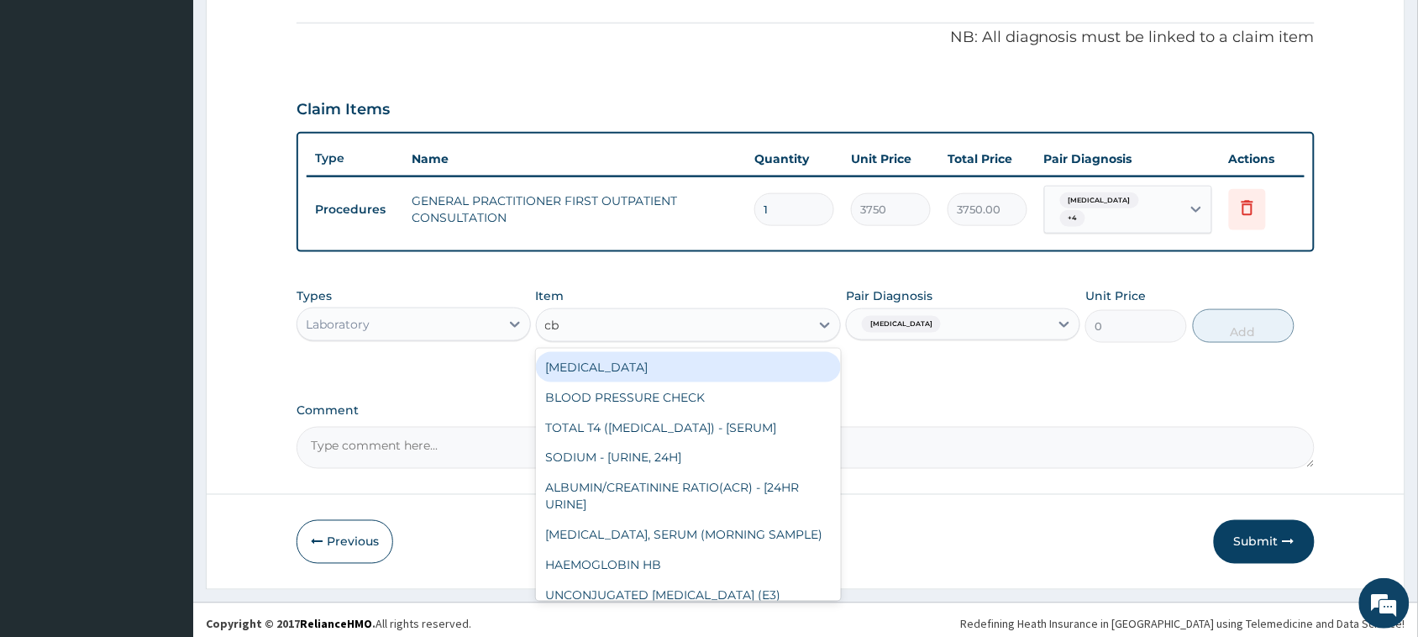
type input "cbc"
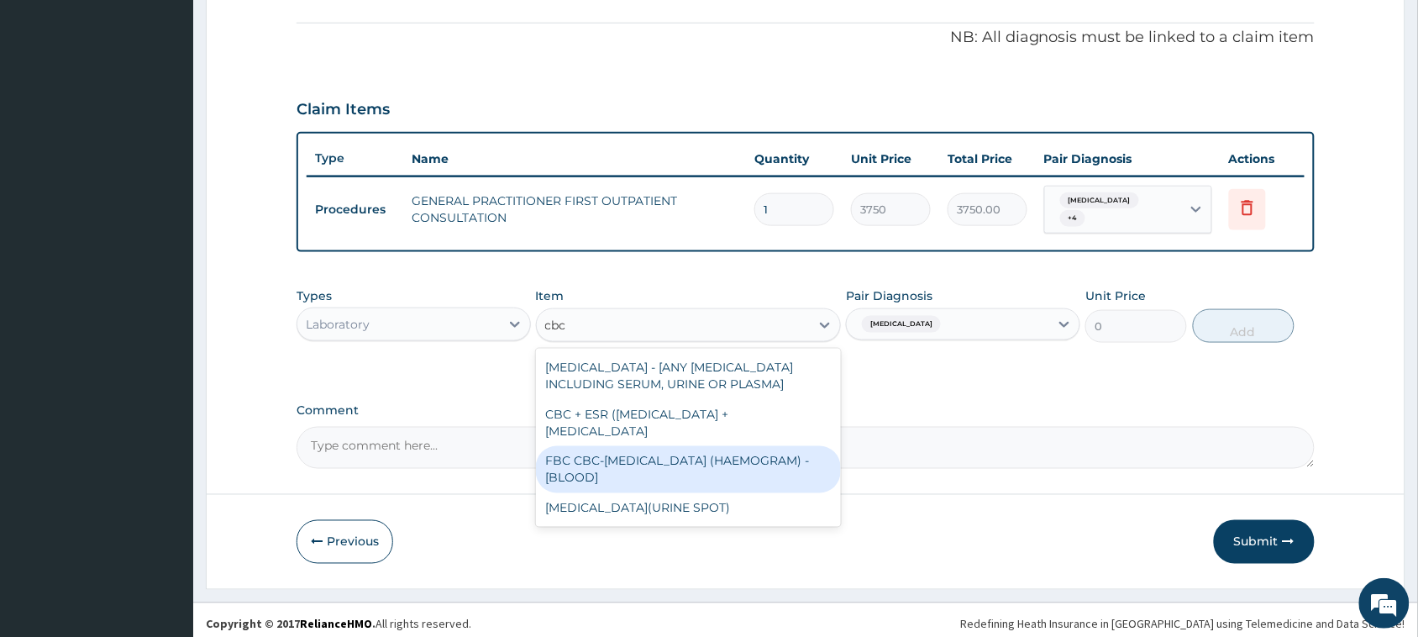
click at [702, 468] on div "FBC CBC-COMPLETE BLOOD COUNT (HAEMOGRAM) - [BLOOD]" at bounding box center [689, 469] width 306 height 47
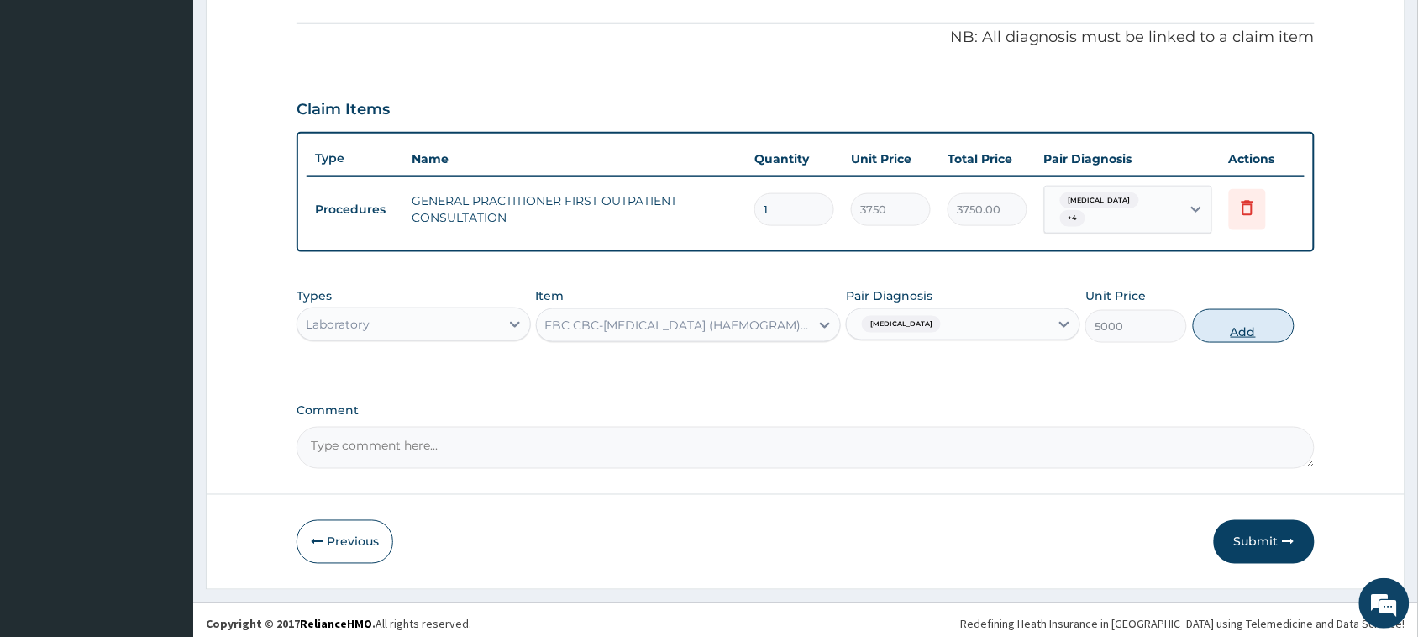
click at [1255, 309] on button "Add" at bounding box center [1244, 326] width 102 height 34
type input "0"
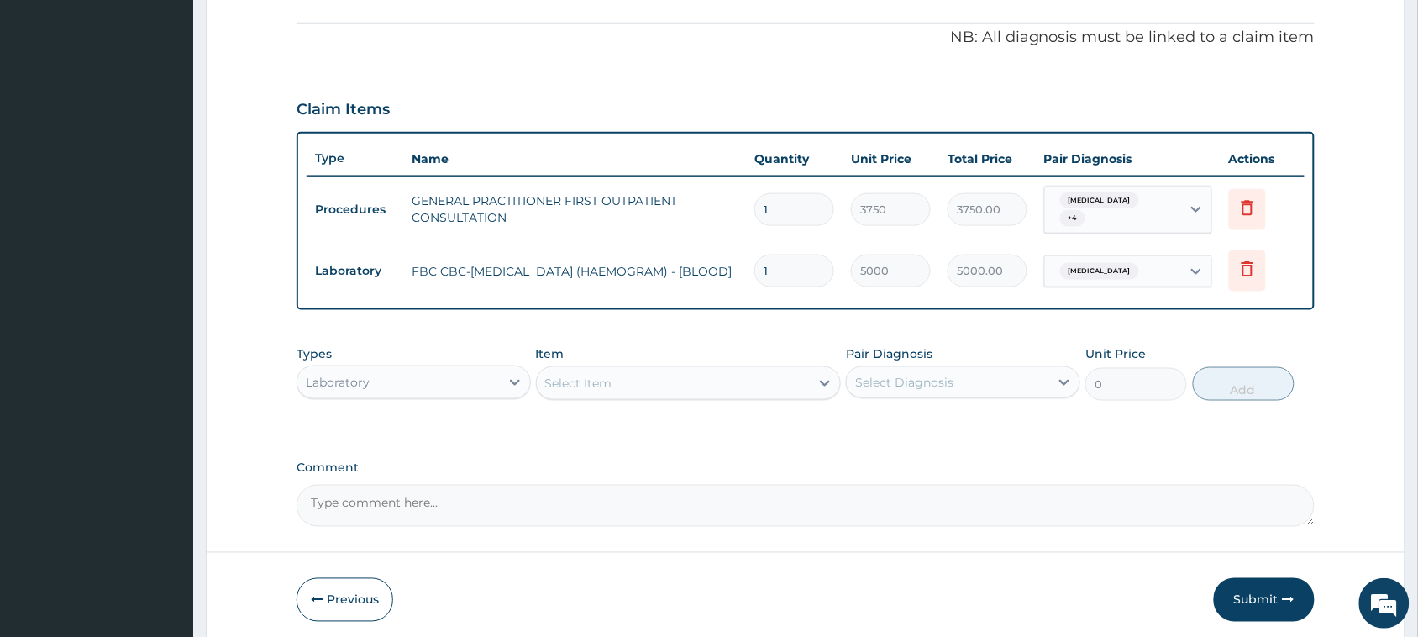
click at [683, 370] on div "Select Item" at bounding box center [674, 383] width 274 height 27
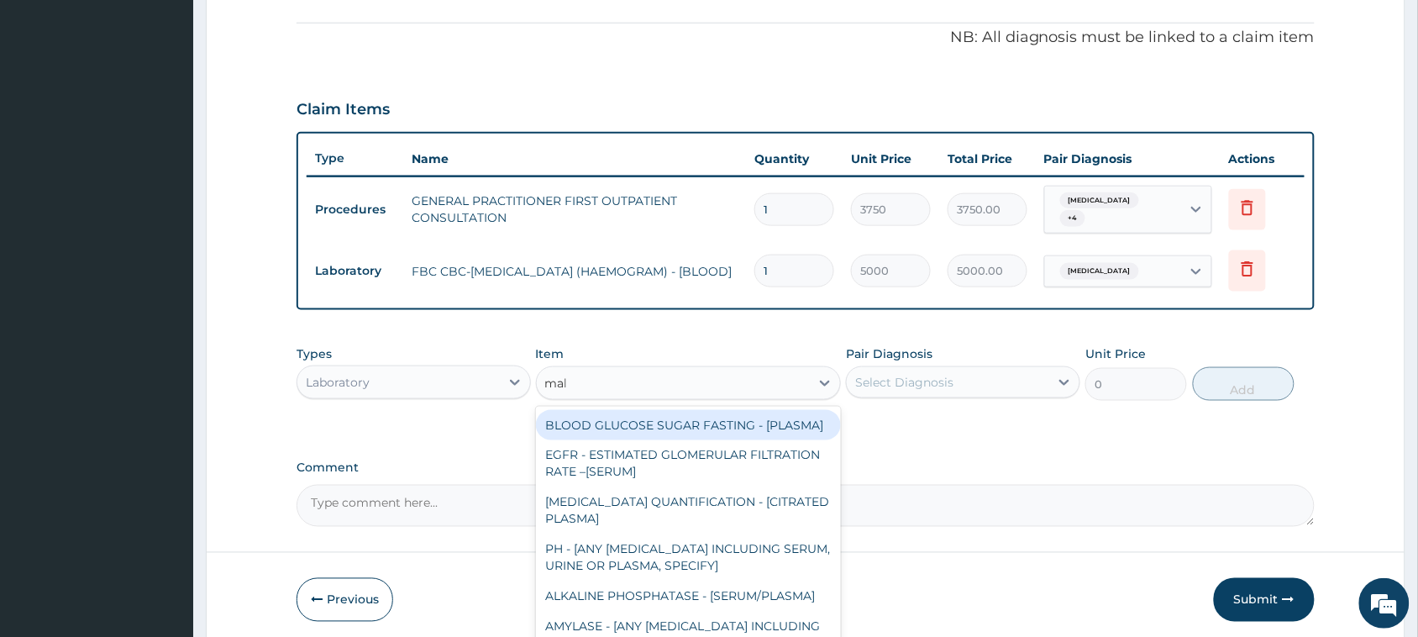
type input "mala"
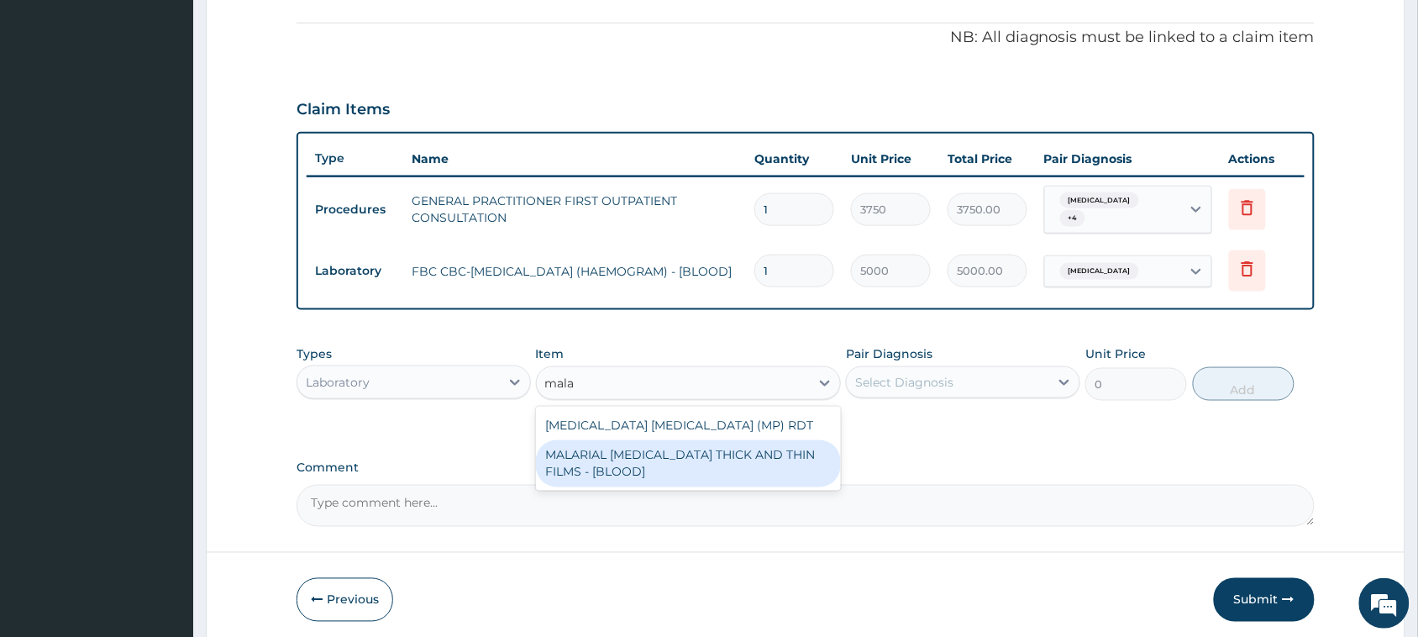
click at [792, 481] on div "MALARIA PARASITE (MP) RDT MALARIAL PARASITE THICK AND THIN FILMS - [BLOOD]" at bounding box center [689, 449] width 306 height 84
click at [782, 460] on div "MALARIAL PARASITE THICK AND THIN FILMS - [BLOOD]" at bounding box center [689, 463] width 306 height 47
type input "2187.5"
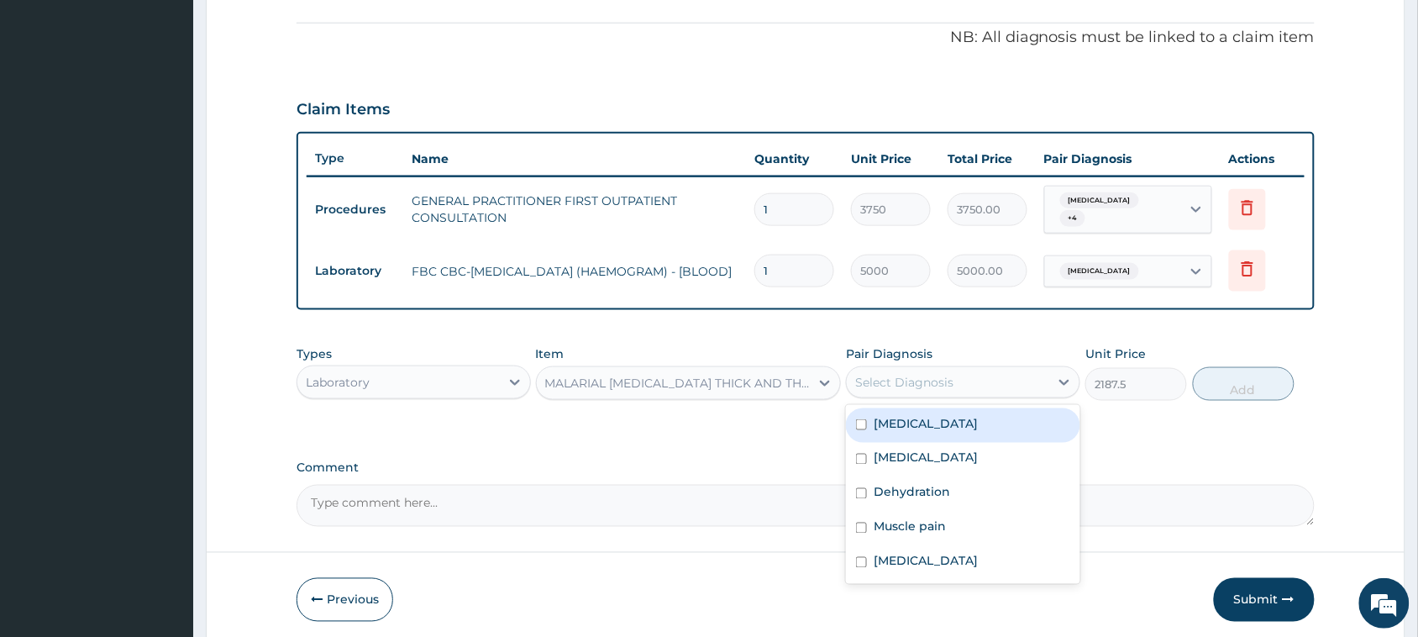
click at [913, 378] on div "Select Diagnosis" at bounding box center [904, 382] width 98 height 17
click at [927, 418] on div "Malaria" at bounding box center [963, 425] width 234 height 34
checkbox input "true"
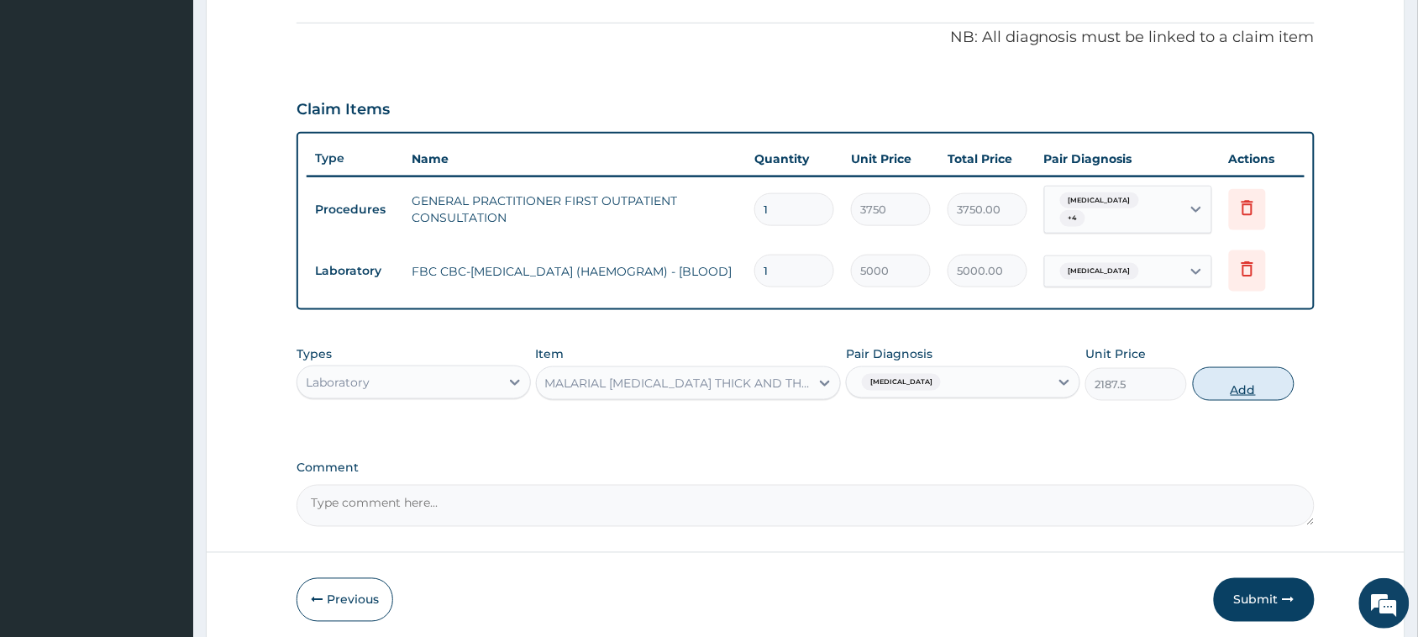
click at [1213, 376] on button "Add" at bounding box center [1244, 384] width 102 height 34
type input "0"
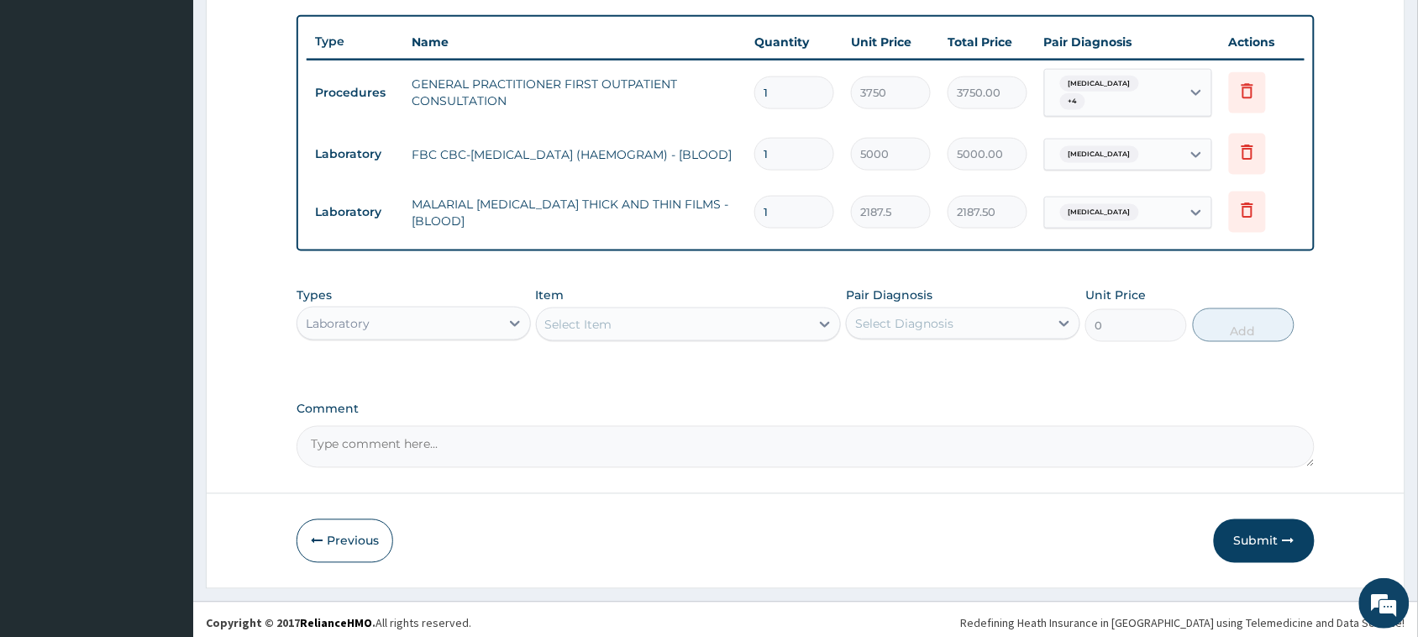
scroll to position [295, 0]
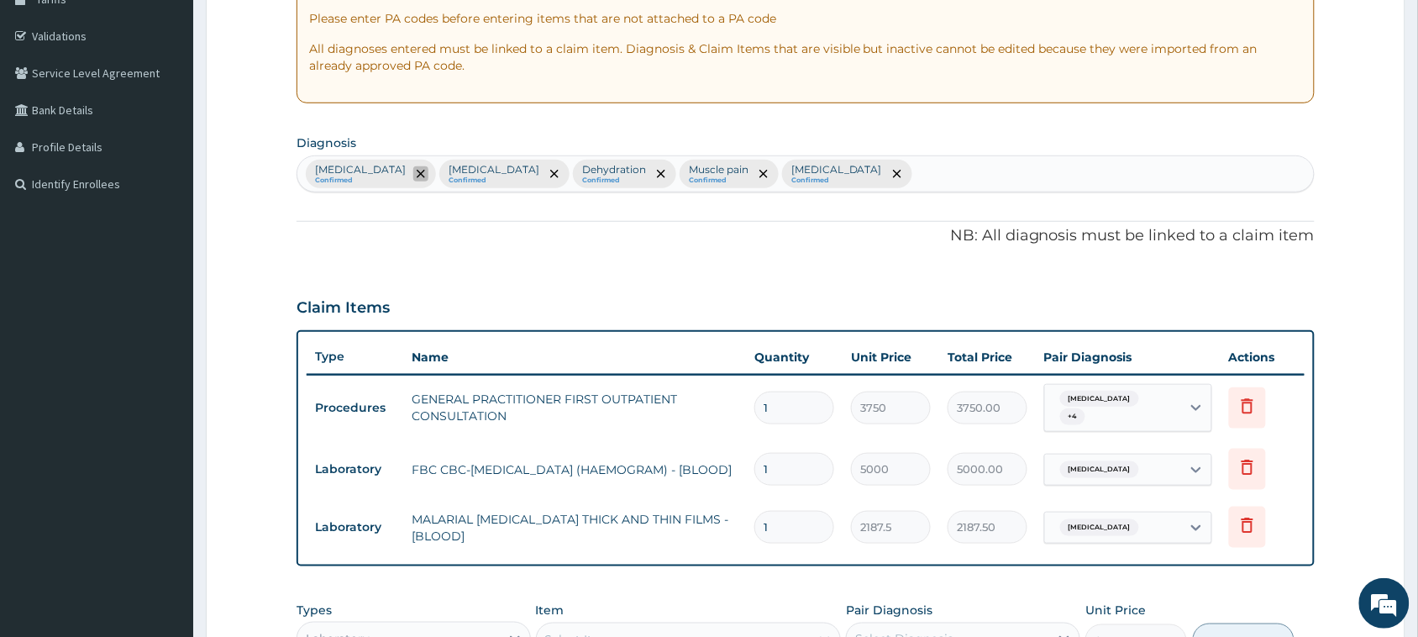
click at [417, 174] on icon "remove selection option" at bounding box center [421, 174] width 8 height 8
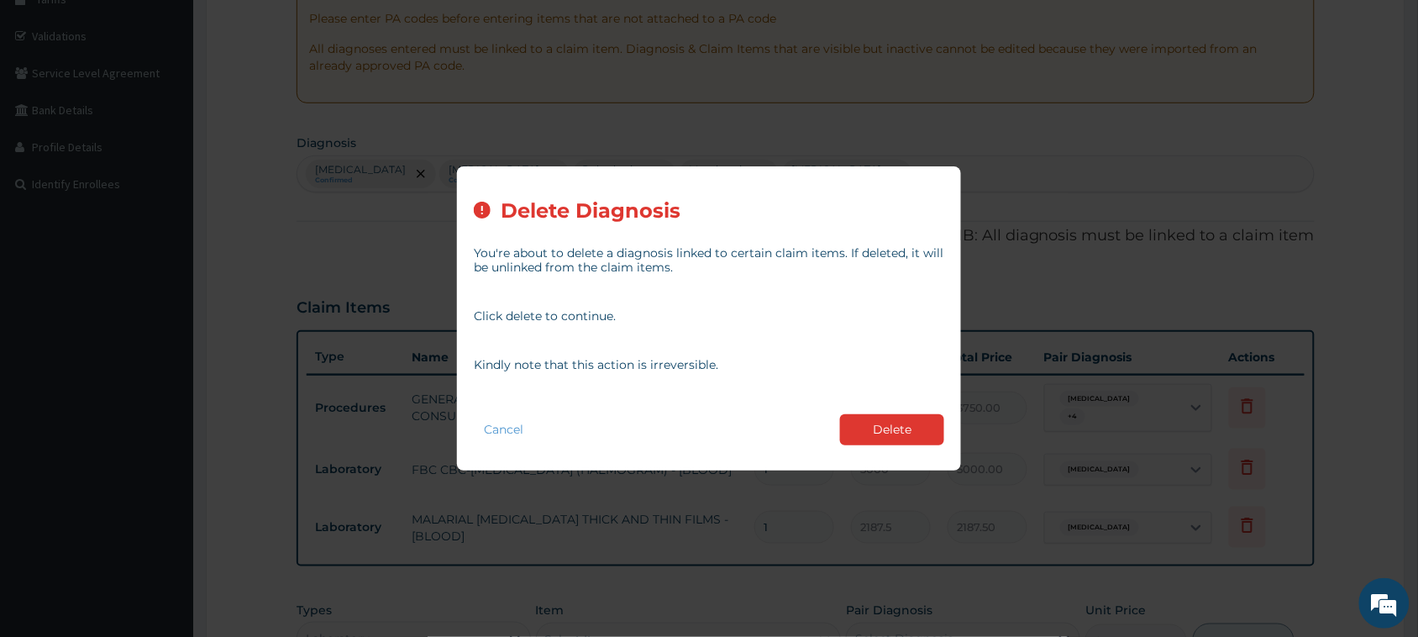
click at [891, 434] on button "Delete" at bounding box center [892, 429] width 104 height 31
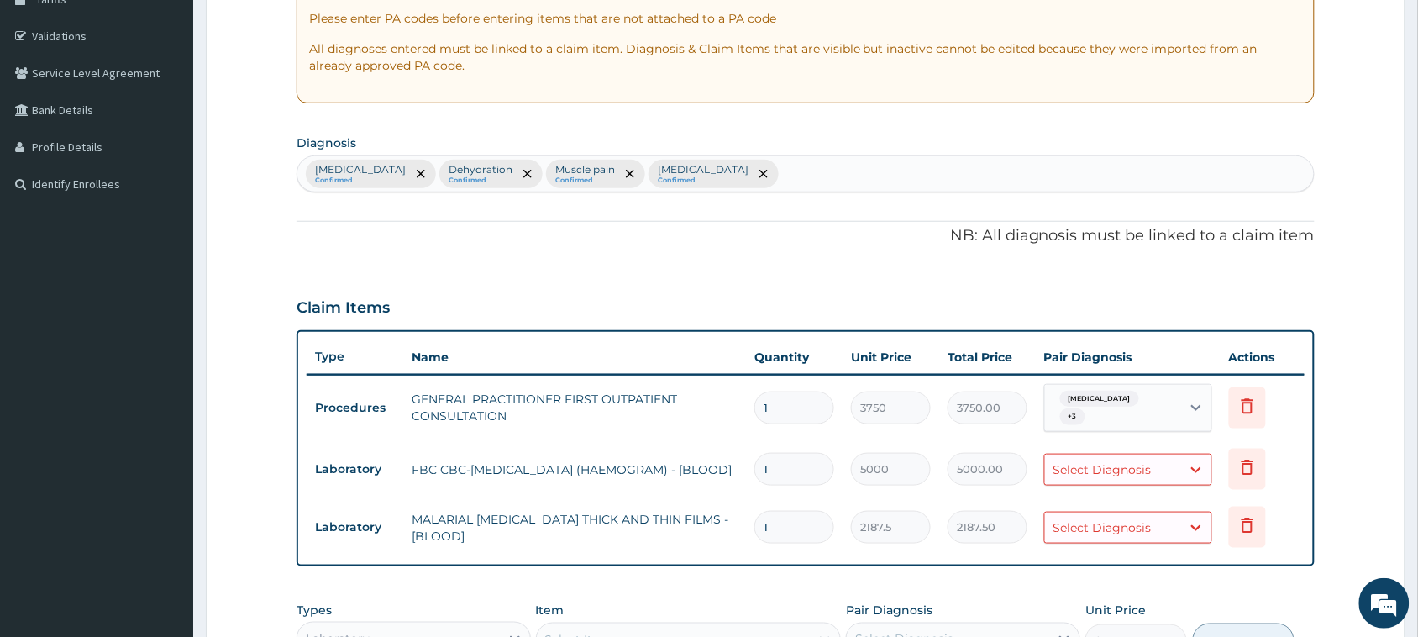
click at [923, 176] on div "Upper respiratory infection Confirmed Dehydration Confirmed Muscle pain Confirm…" at bounding box center [805, 173] width 1017 height 35
type input "malaria"
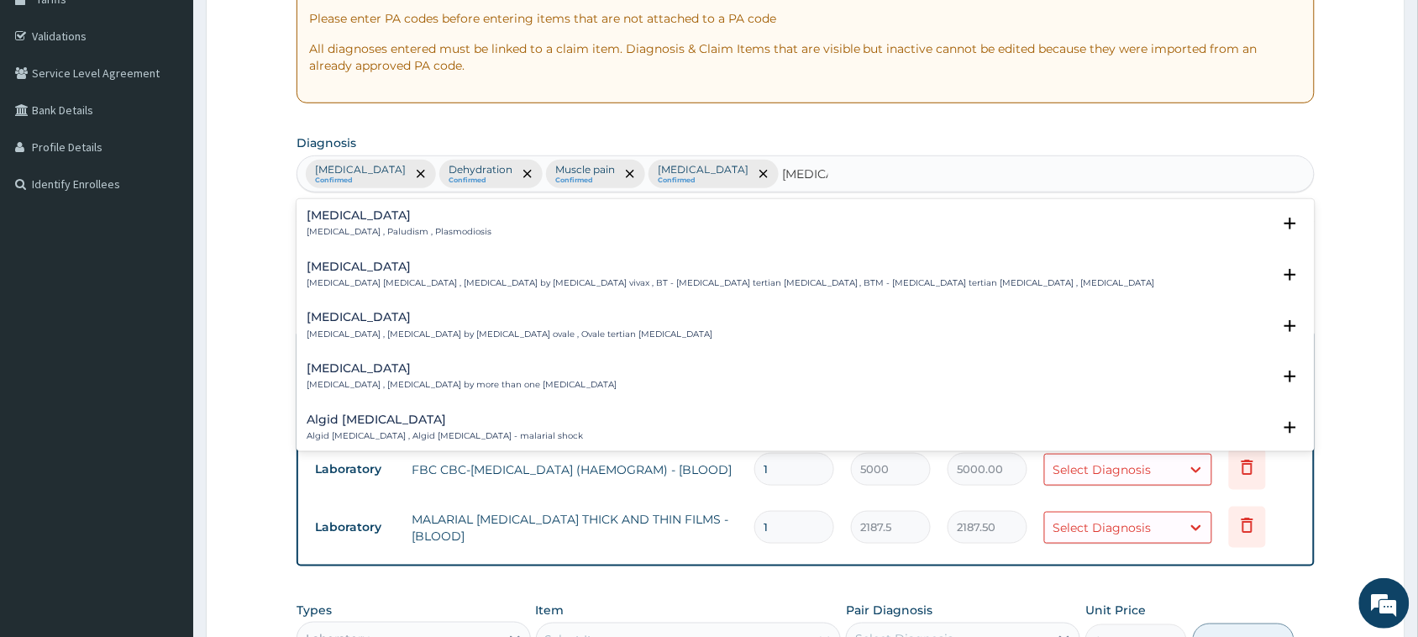
click at [357, 217] on h4 "Malaria" at bounding box center [399, 215] width 185 height 13
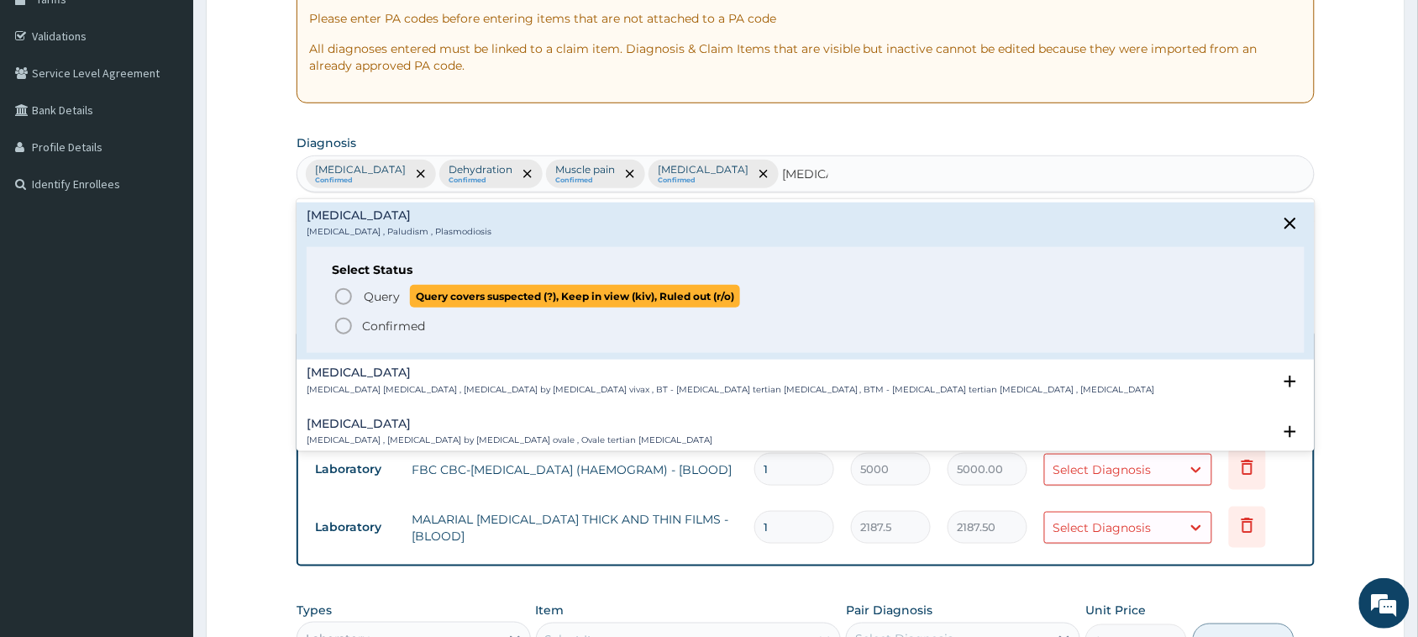
click at [393, 297] on span "Query" at bounding box center [382, 296] width 36 height 17
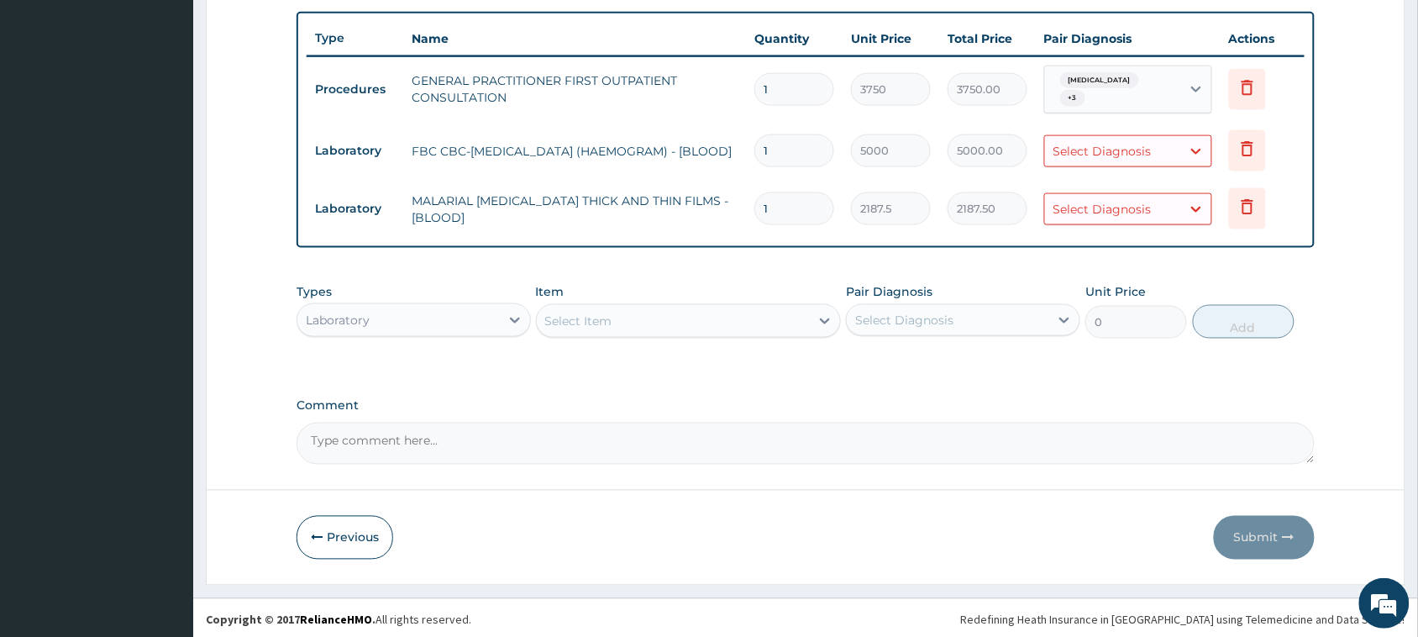
scroll to position [618, 0]
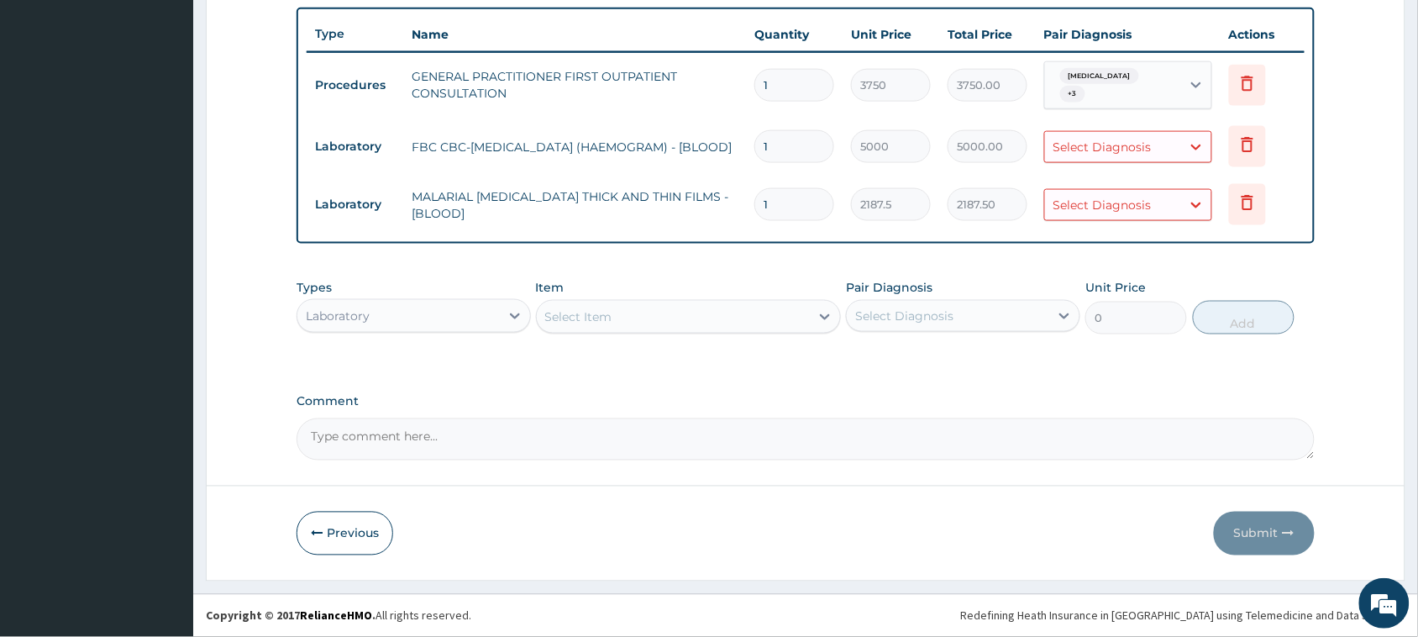
click at [458, 316] on div "Laboratory" at bounding box center [398, 316] width 203 height 27
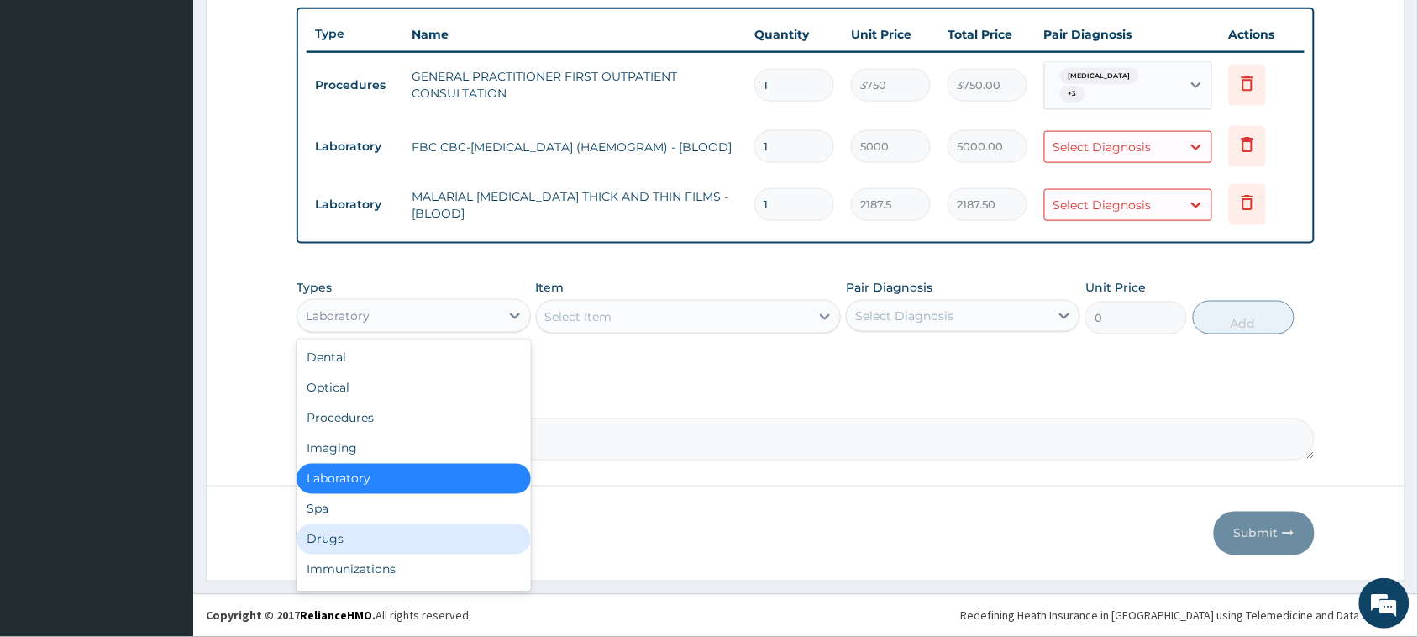
click at [429, 530] on div "Drugs" at bounding box center [414, 539] width 234 height 30
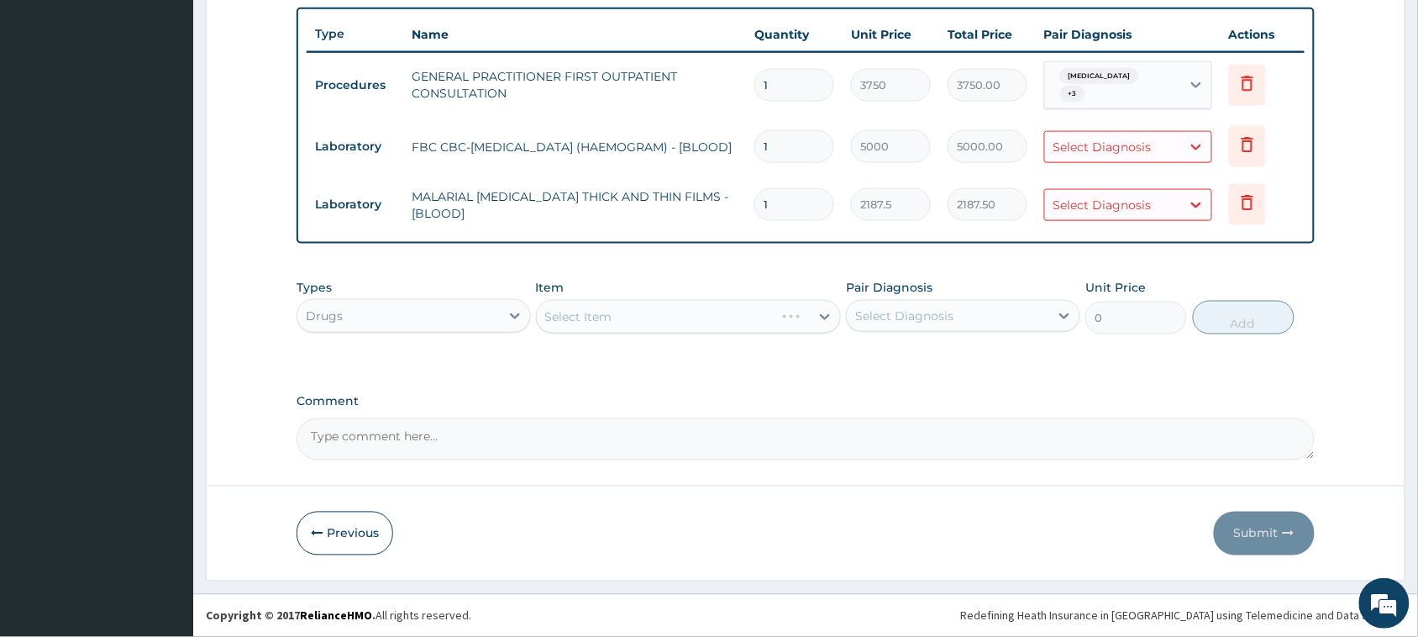
click at [1133, 151] on div "Select Diagnosis" at bounding box center [1103, 147] width 98 height 17
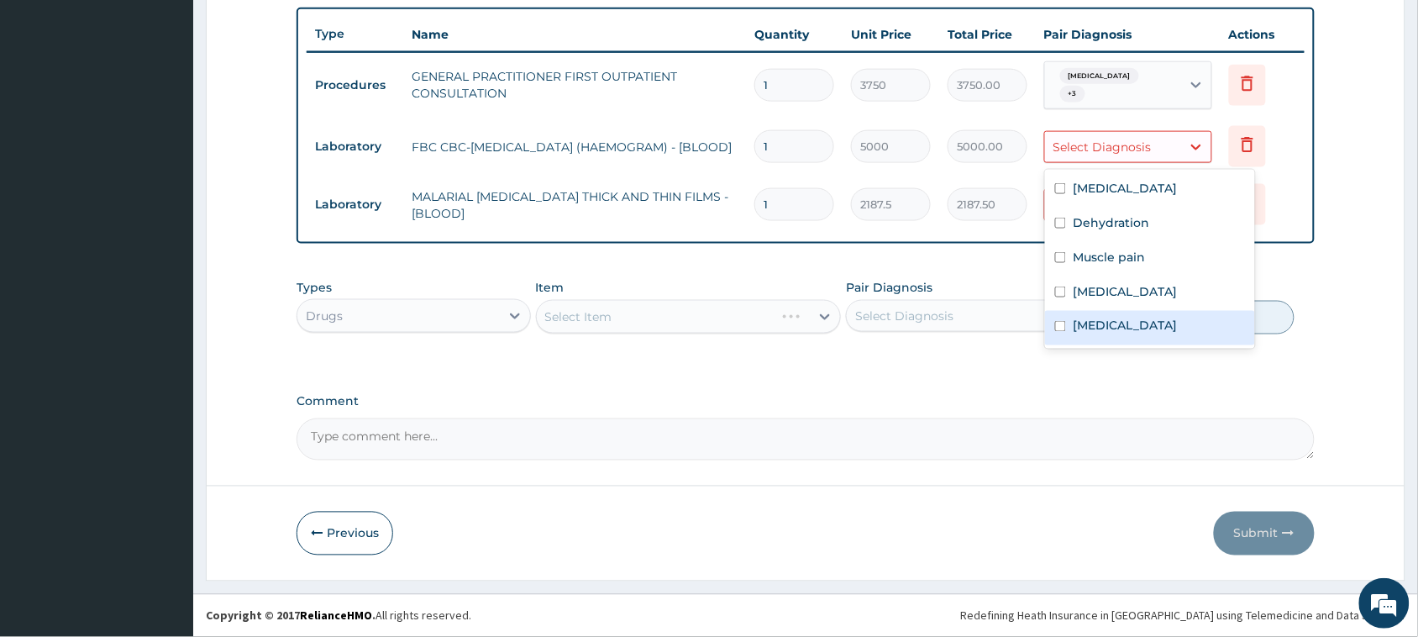
click at [1107, 325] on label "Malaria" at bounding box center [1125, 326] width 104 height 17
checkbox input "true"
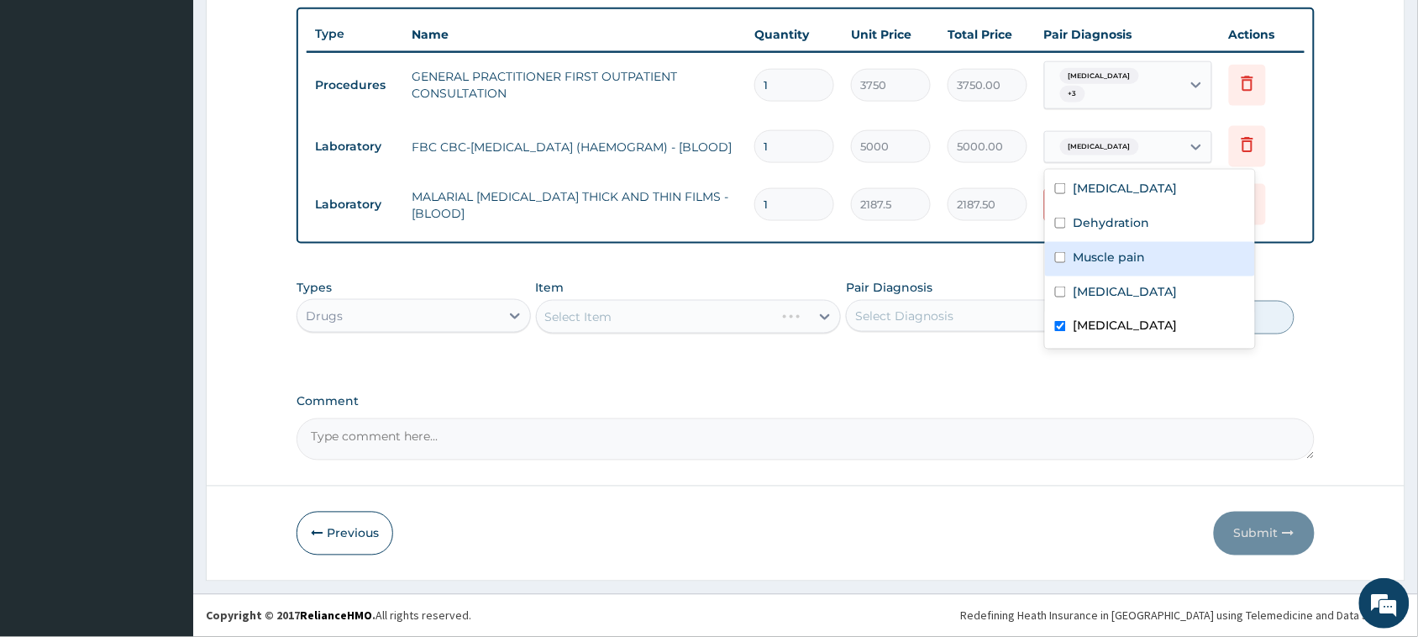
click at [1003, 271] on div "Types Drugs Item Select Item Pair Diagnosis Select Diagnosis Unit Price 0 Add" at bounding box center [806, 307] width 1018 height 72
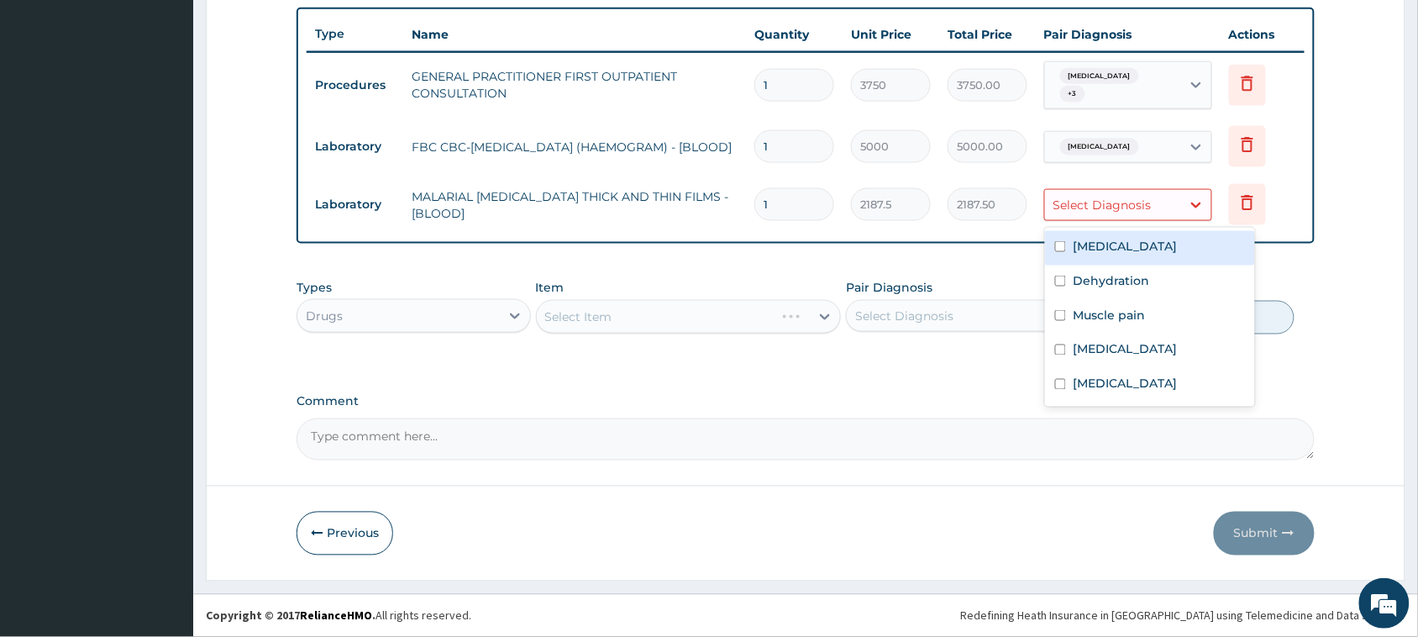
click at [1092, 217] on div "Select Diagnosis" at bounding box center [1113, 205] width 136 height 27
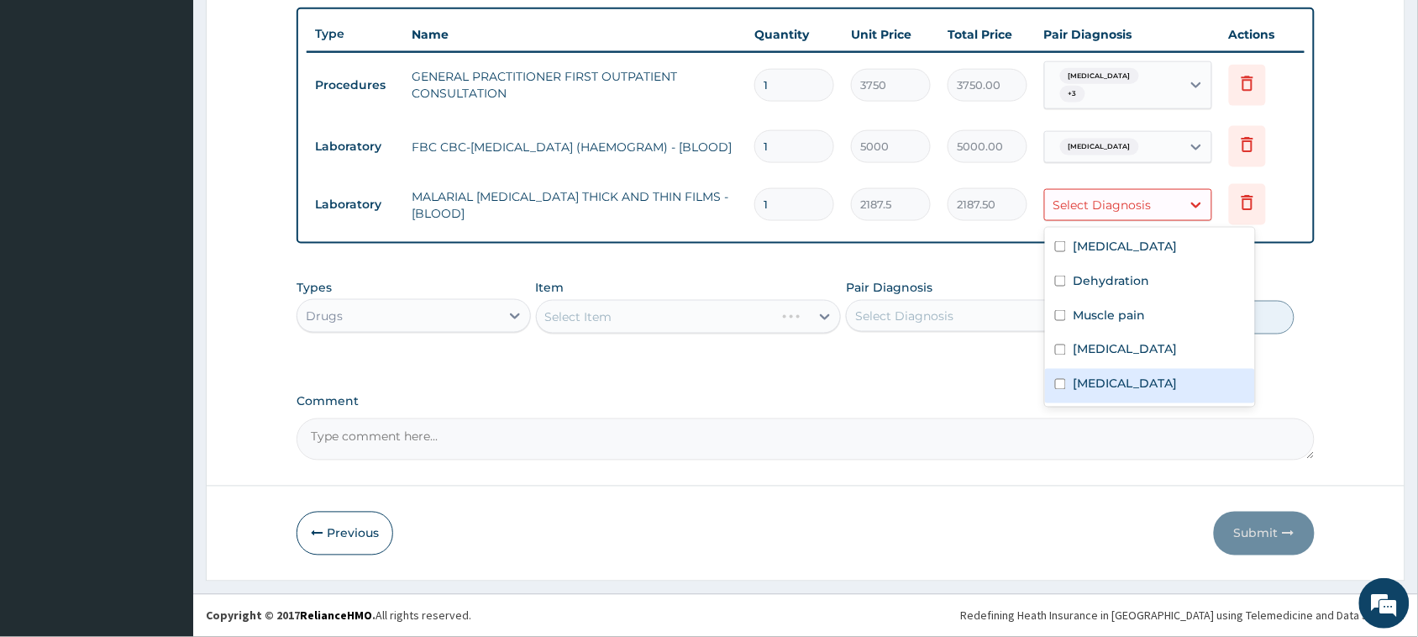
click at [1089, 376] on label "Malaria" at bounding box center [1125, 384] width 104 height 17
checkbox input "true"
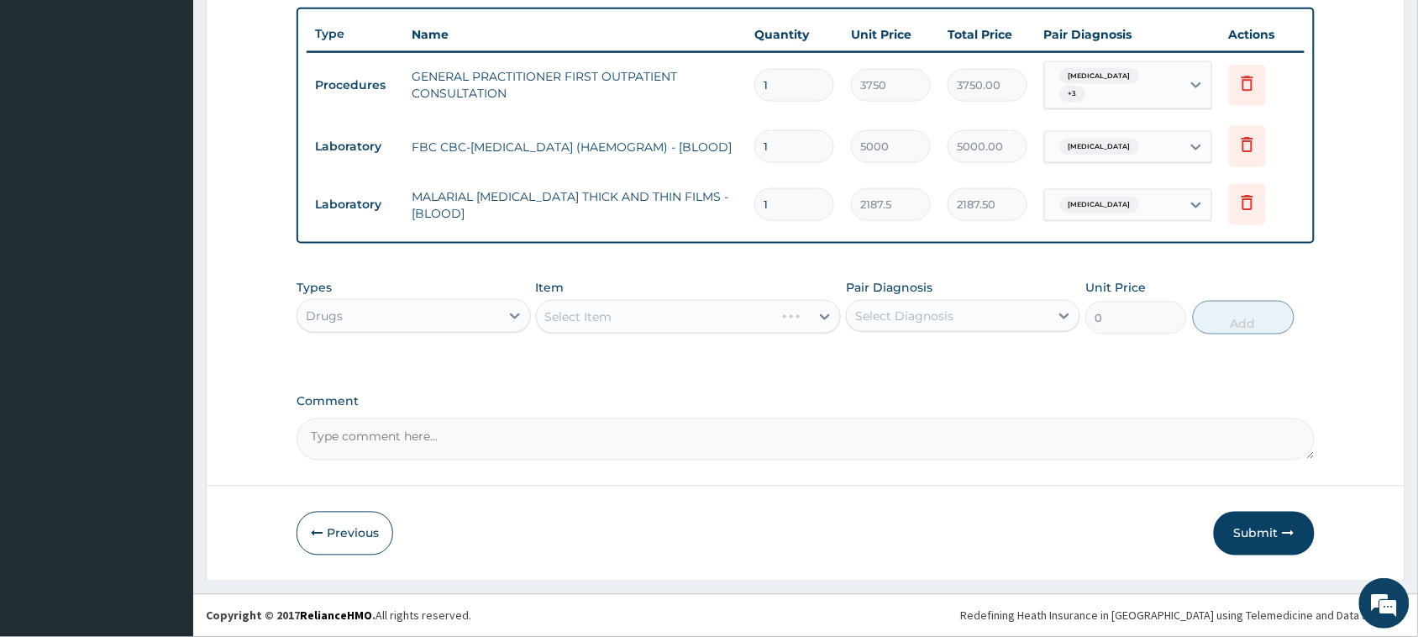
click at [859, 376] on div "PA Code / Prescription Code Enter Code(Secondary Care Only) Encounter Date DD-M…" at bounding box center [806, 2] width 1018 height 918
click at [938, 303] on div "Select Diagnosis" at bounding box center [948, 316] width 203 height 27
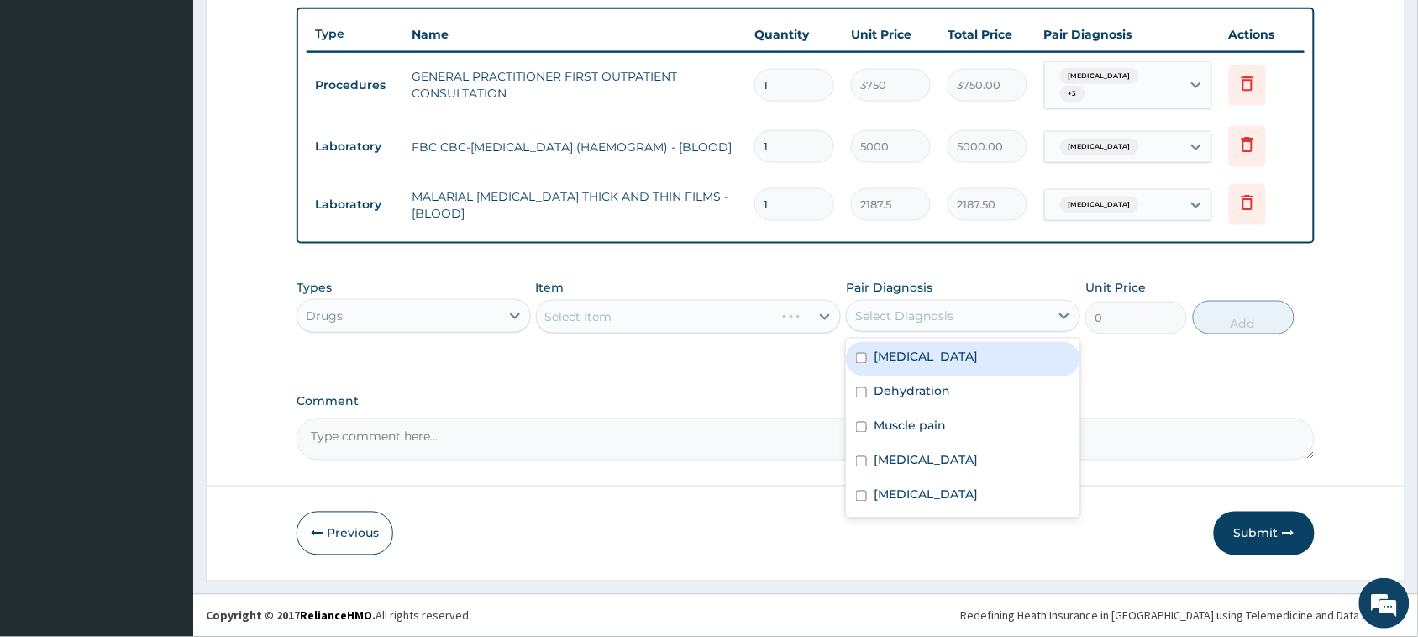
click at [934, 351] on label "Upper respiratory infection" at bounding box center [926, 357] width 104 height 17
checkbox input "true"
click at [712, 315] on div "Select Item" at bounding box center [689, 317] width 306 height 34
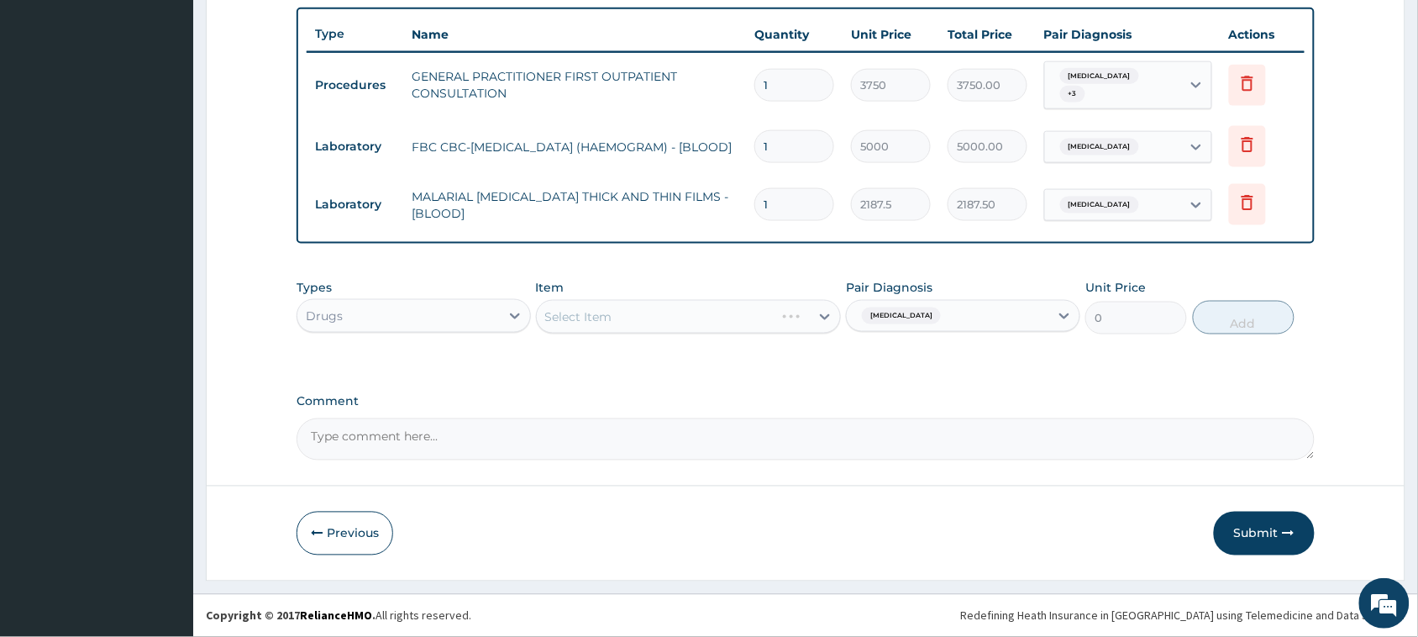
click at [713, 315] on div "Select Item" at bounding box center [689, 317] width 306 height 34
click at [608, 311] on div "Select Item" at bounding box center [578, 316] width 67 height 17
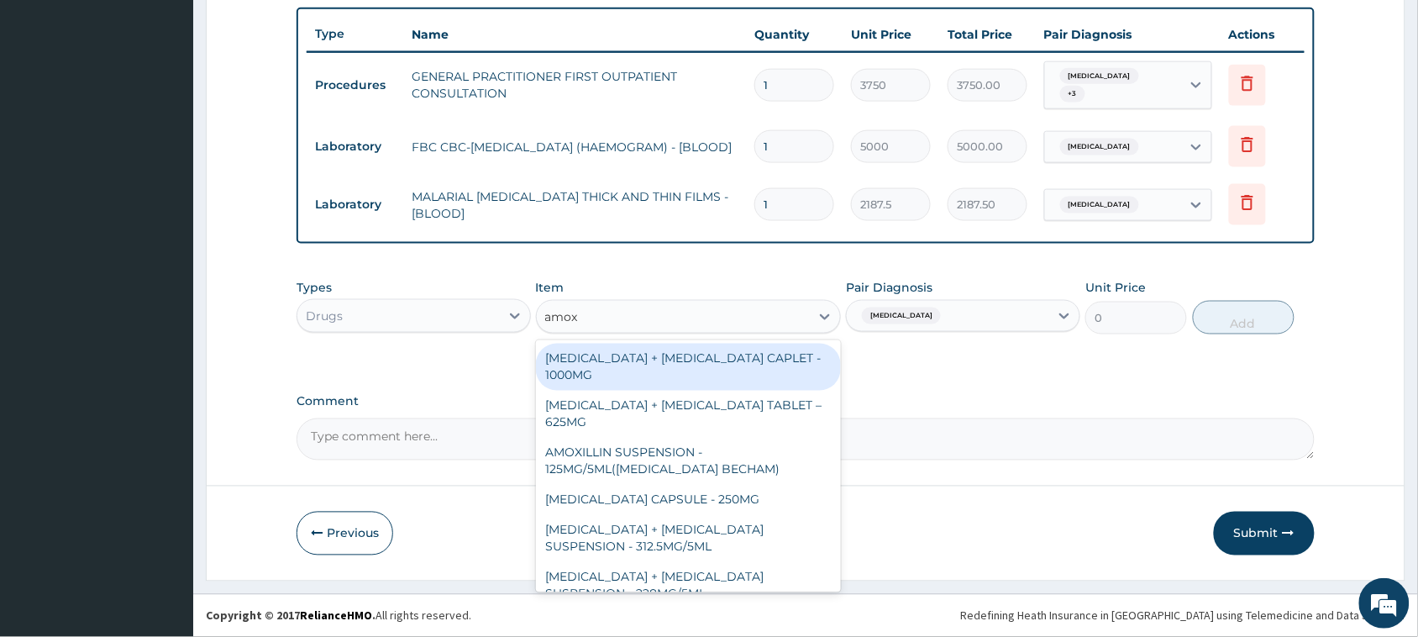
type input "amoxi"
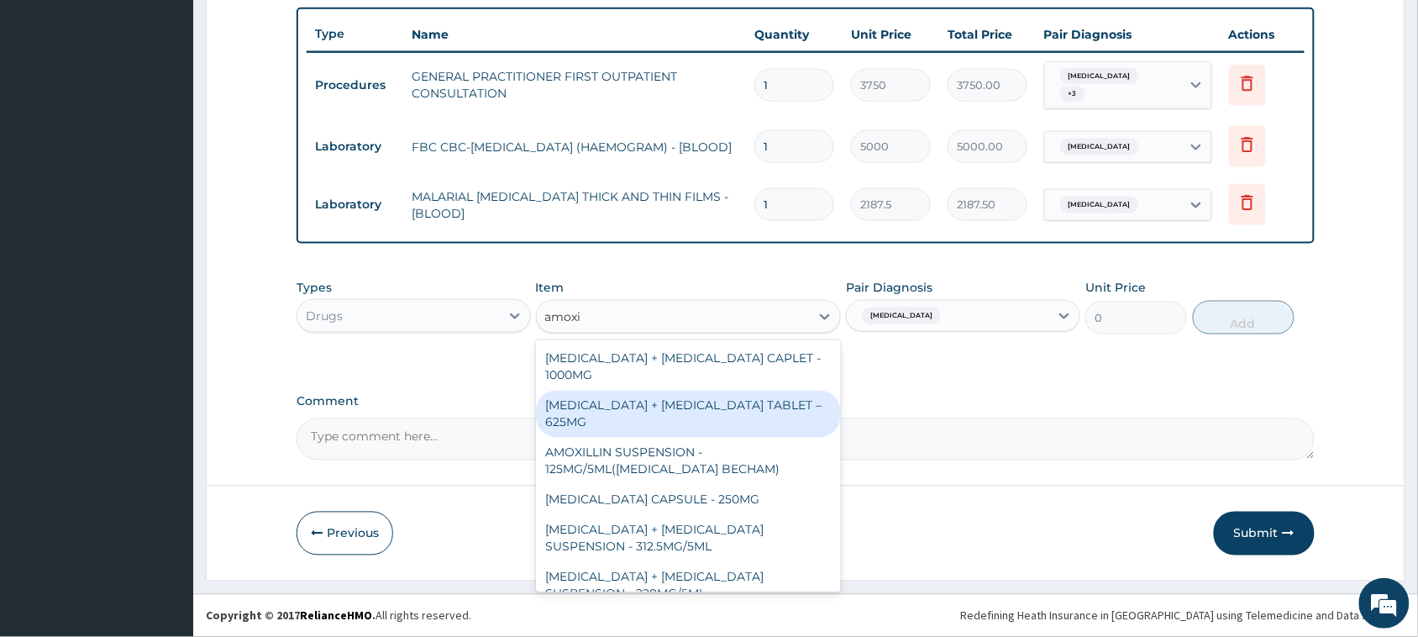
drag, startPoint x: 710, startPoint y: 397, endPoint x: 770, endPoint y: 391, distance: 60.0
click at [708, 399] on div "AMOXICILLIN + CLAVULANIC ACID TABLET – 625MG" at bounding box center [689, 414] width 306 height 47
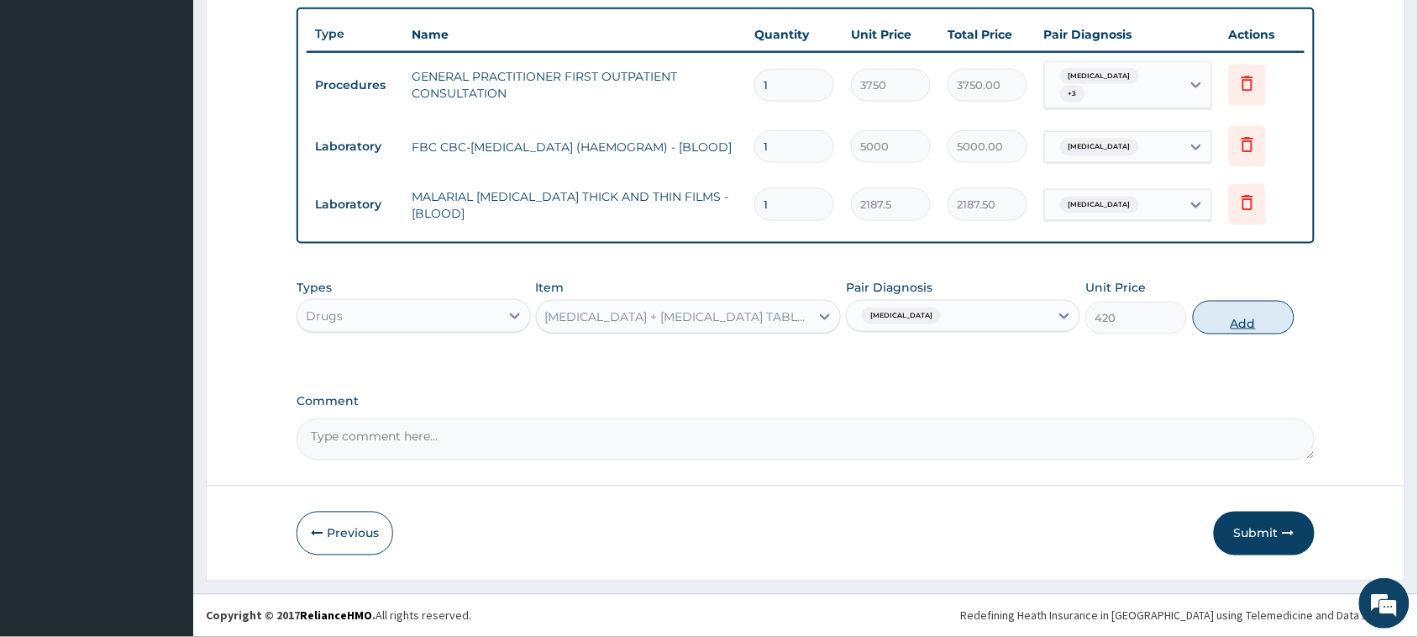
click at [1258, 333] on button "Add" at bounding box center [1244, 318] width 102 height 34
type input "0"
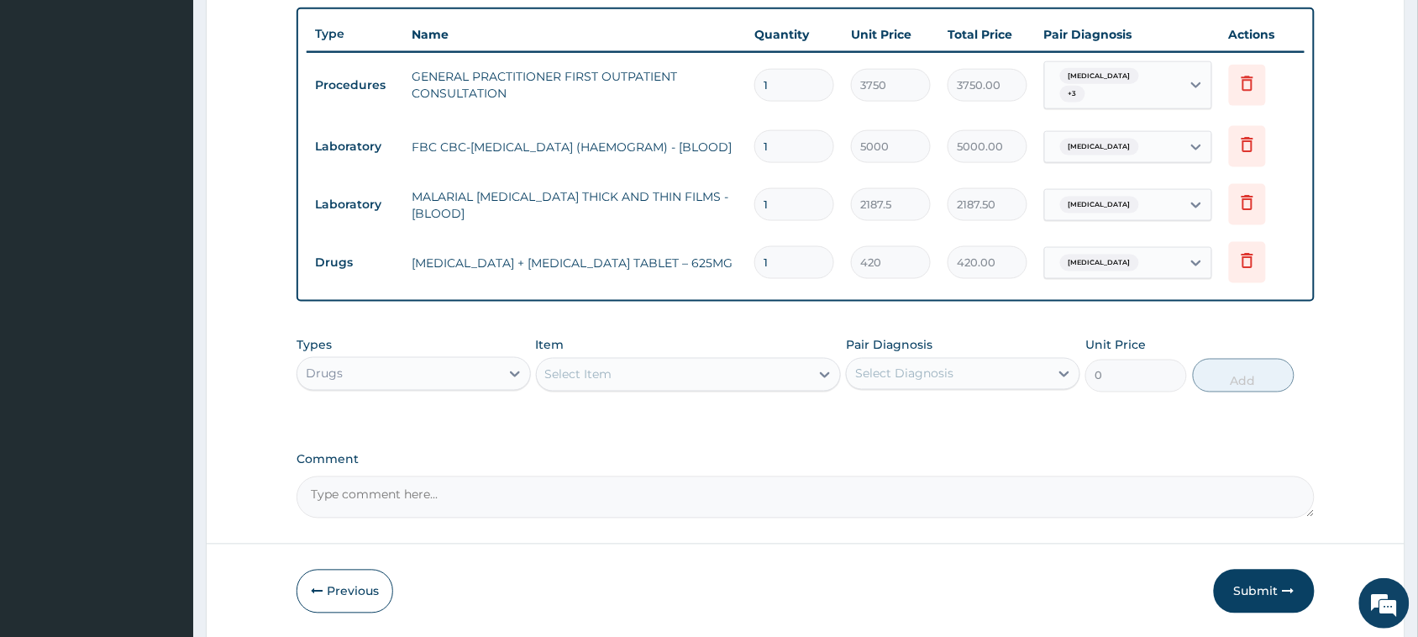
type input "14"
type input "5880.00"
type input "14"
click at [781, 361] on div "Select Item" at bounding box center [674, 374] width 274 height 27
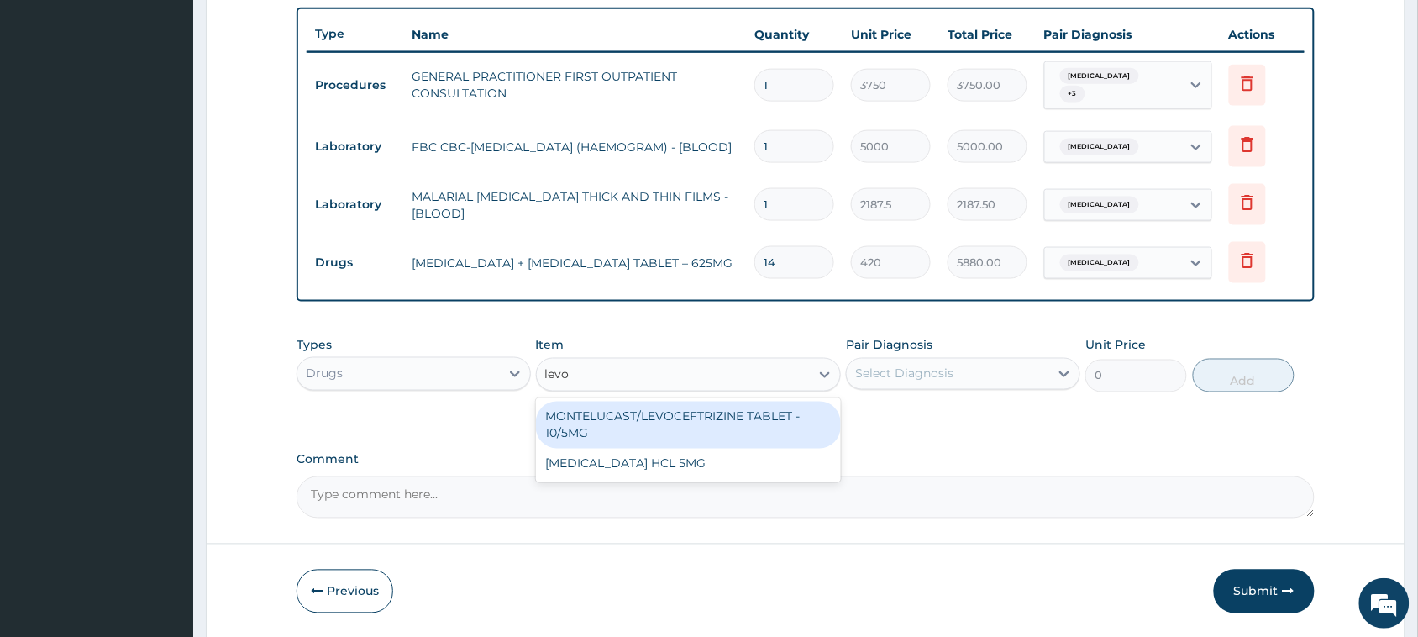
type input "levoc"
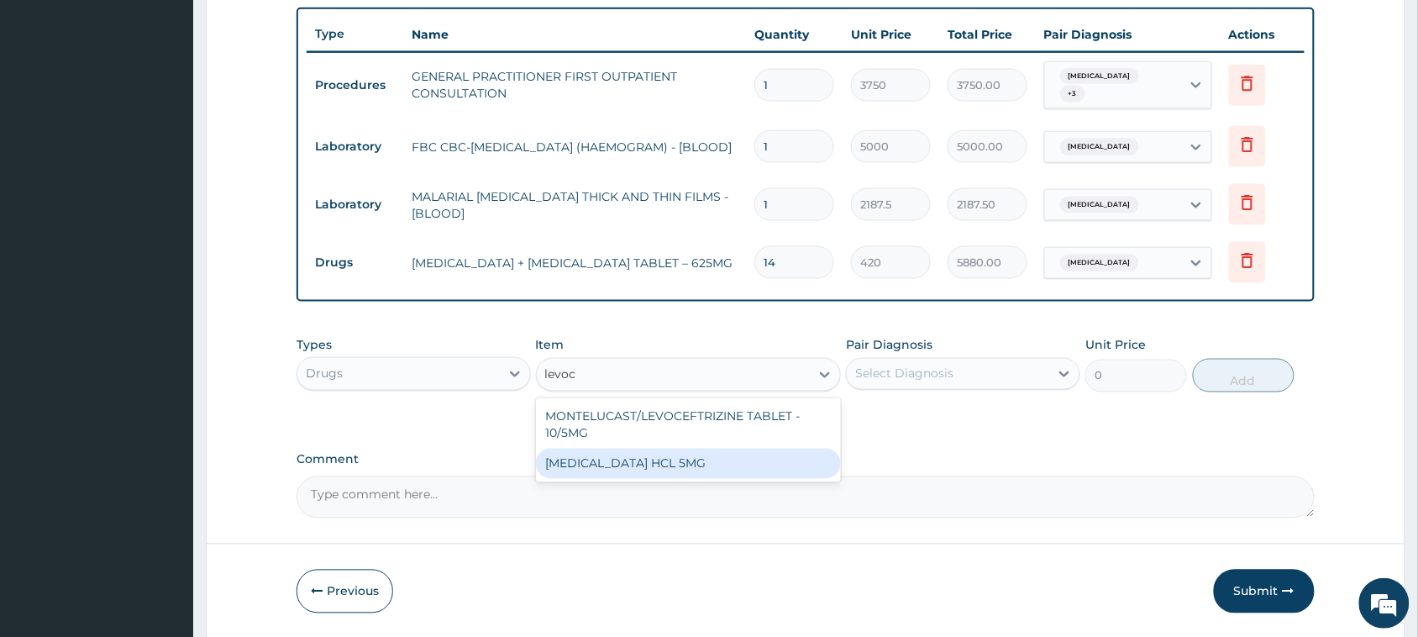
click at [776, 454] on div "LEVOCETIRIZINE HCL 5MG" at bounding box center [689, 464] width 306 height 30
type input "81.19999999999999"
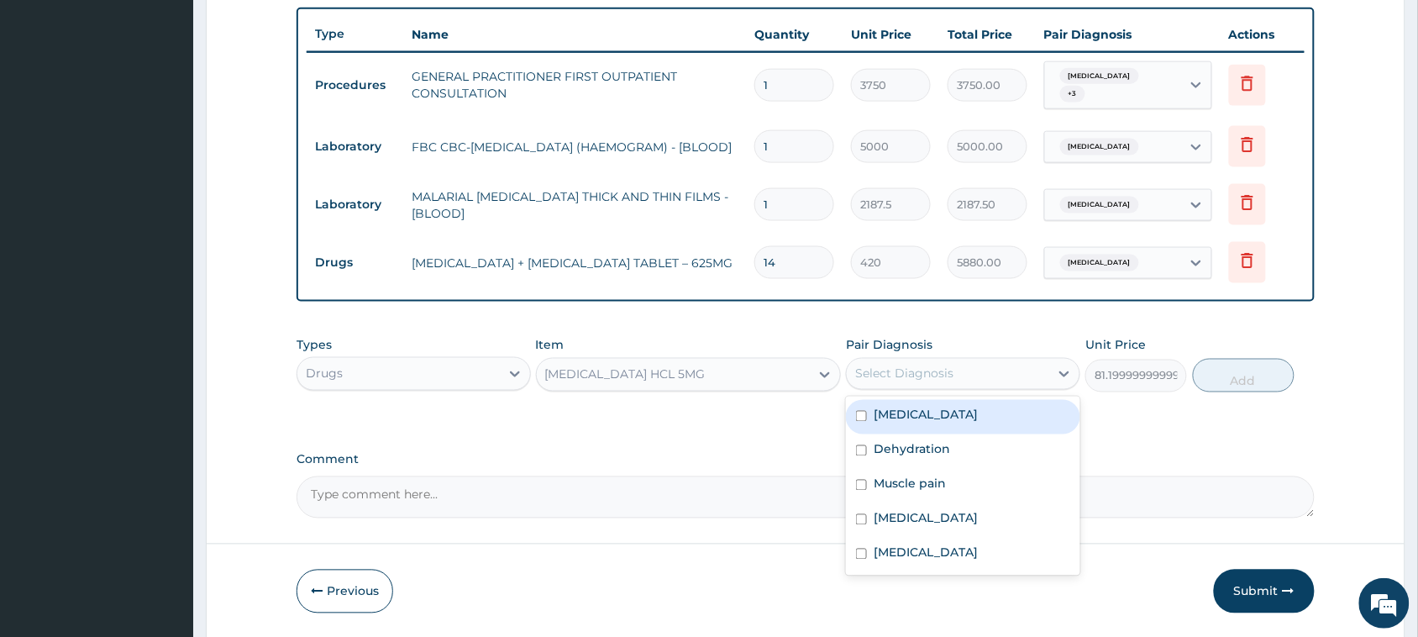
click at [906, 379] on div "Select Diagnosis" at bounding box center [904, 374] width 98 height 17
click at [920, 418] on label "Upper respiratory infection" at bounding box center [926, 415] width 104 height 17
checkbox input "true"
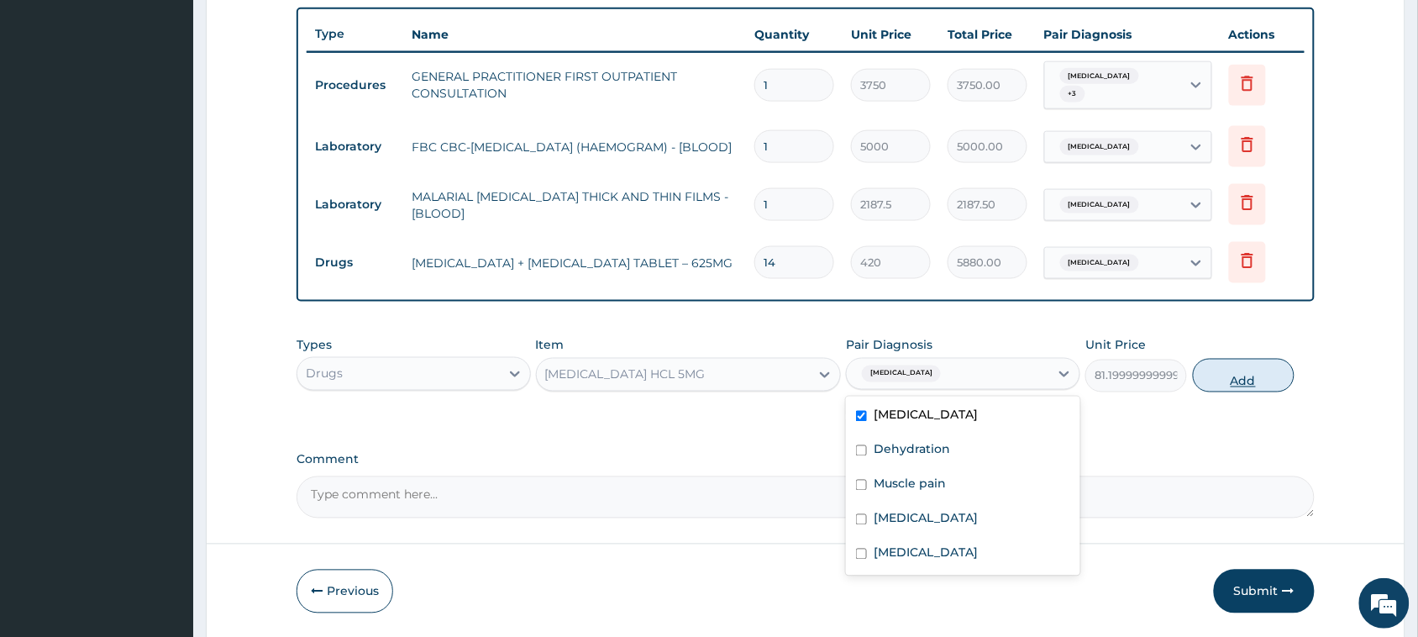
click at [1242, 372] on button "Add" at bounding box center [1244, 376] width 102 height 34
type input "0"
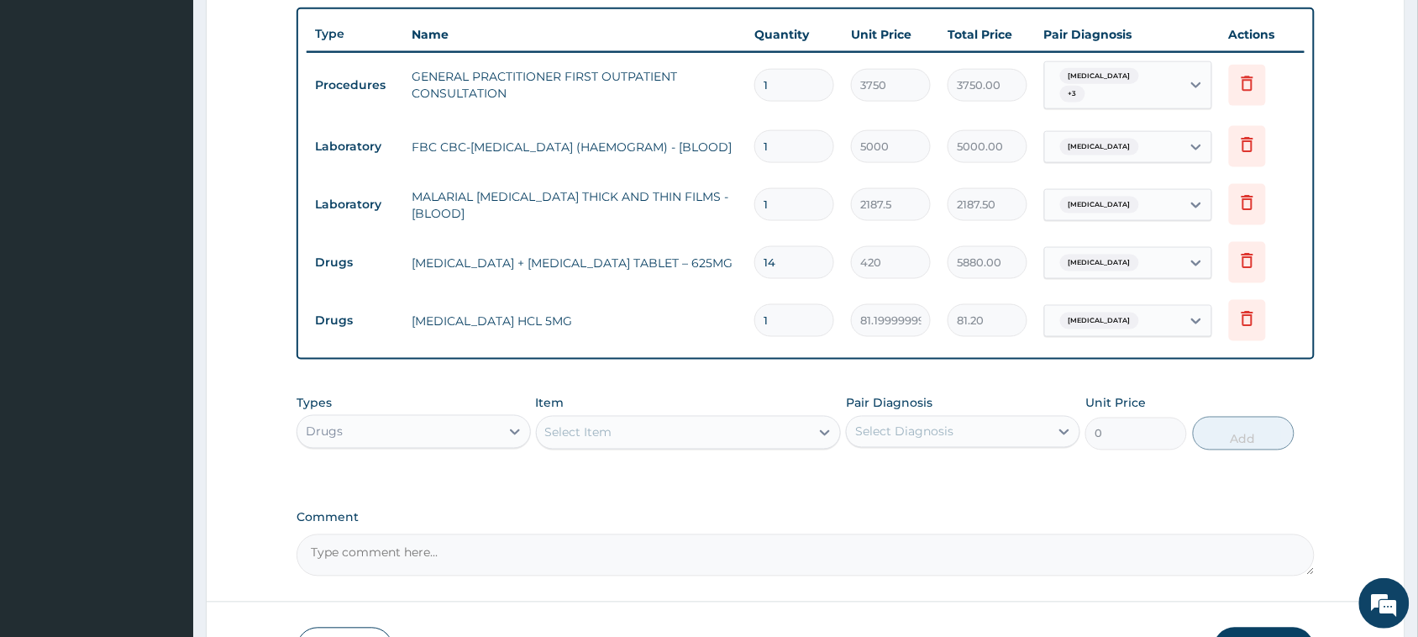
type input "10"
type input "812.00"
type input "10"
click at [752, 431] on div "Select Item" at bounding box center [674, 432] width 274 height 27
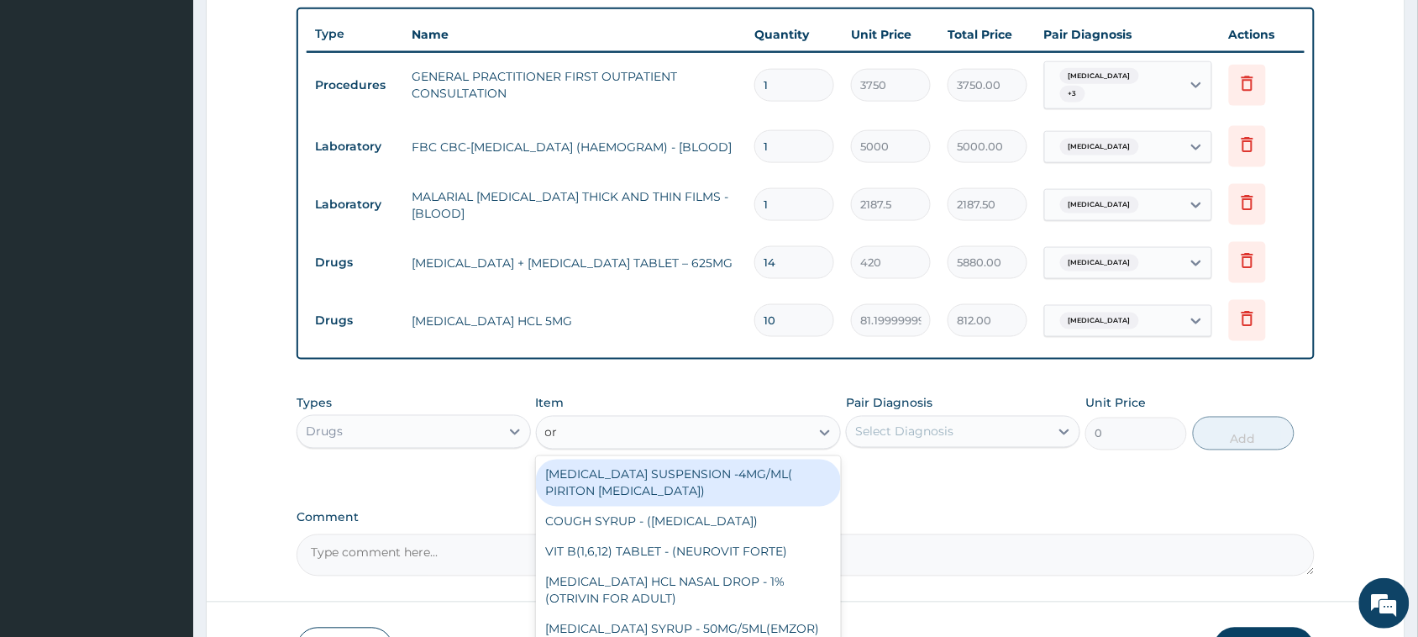
type input "ors"
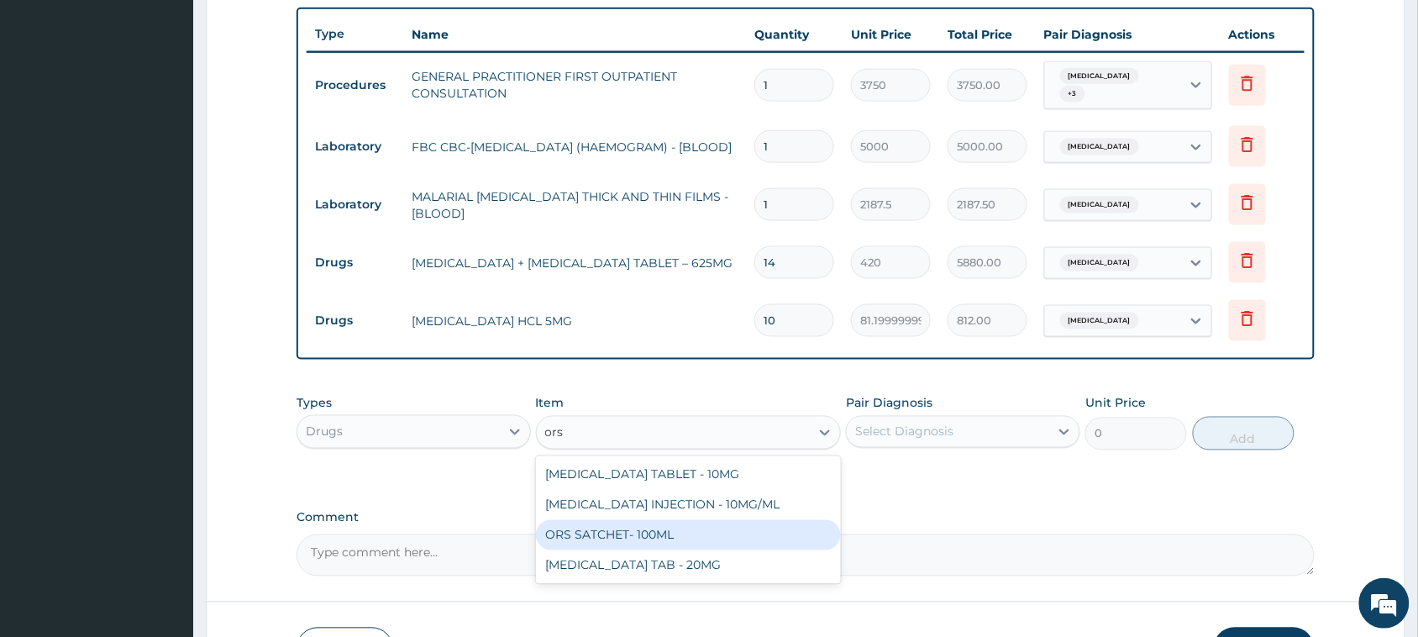
click at [703, 528] on div "ORS SATCHET- 100ML" at bounding box center [689, 535] width 306 height 30
type input "112"
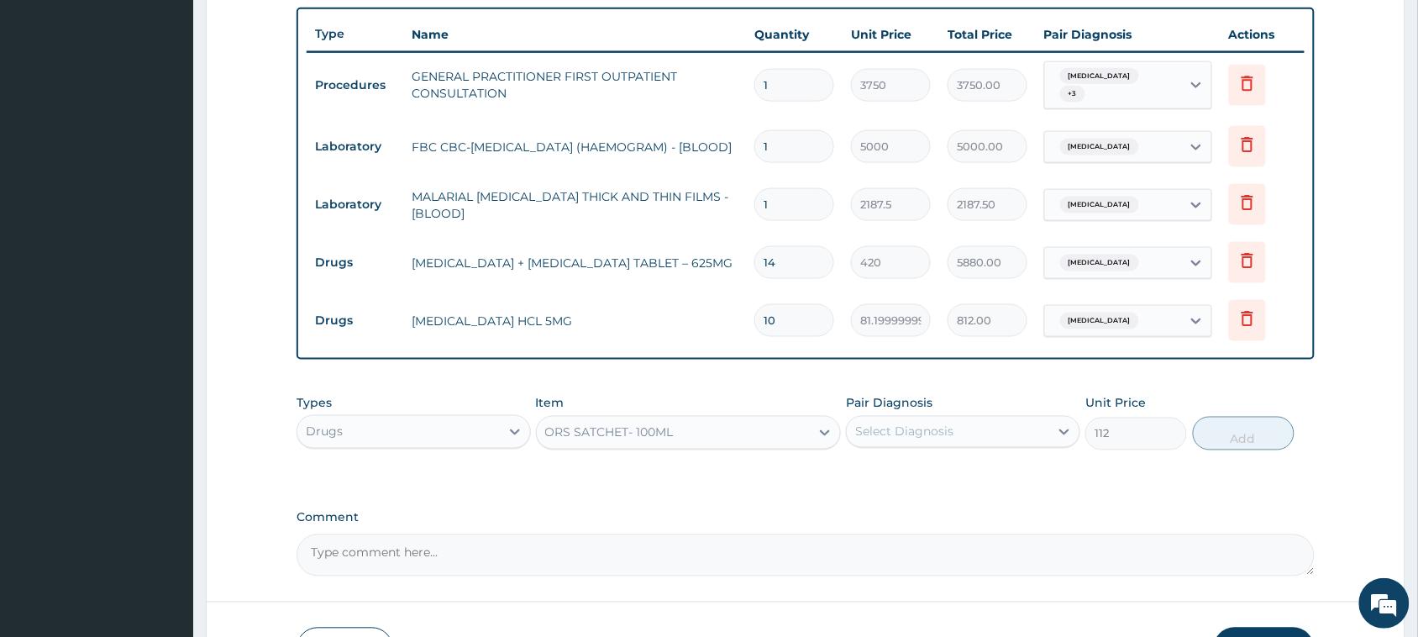
click at [905, 429] on div "Select Diagnosis" at bounding box center [904, 432] width 98 height 17
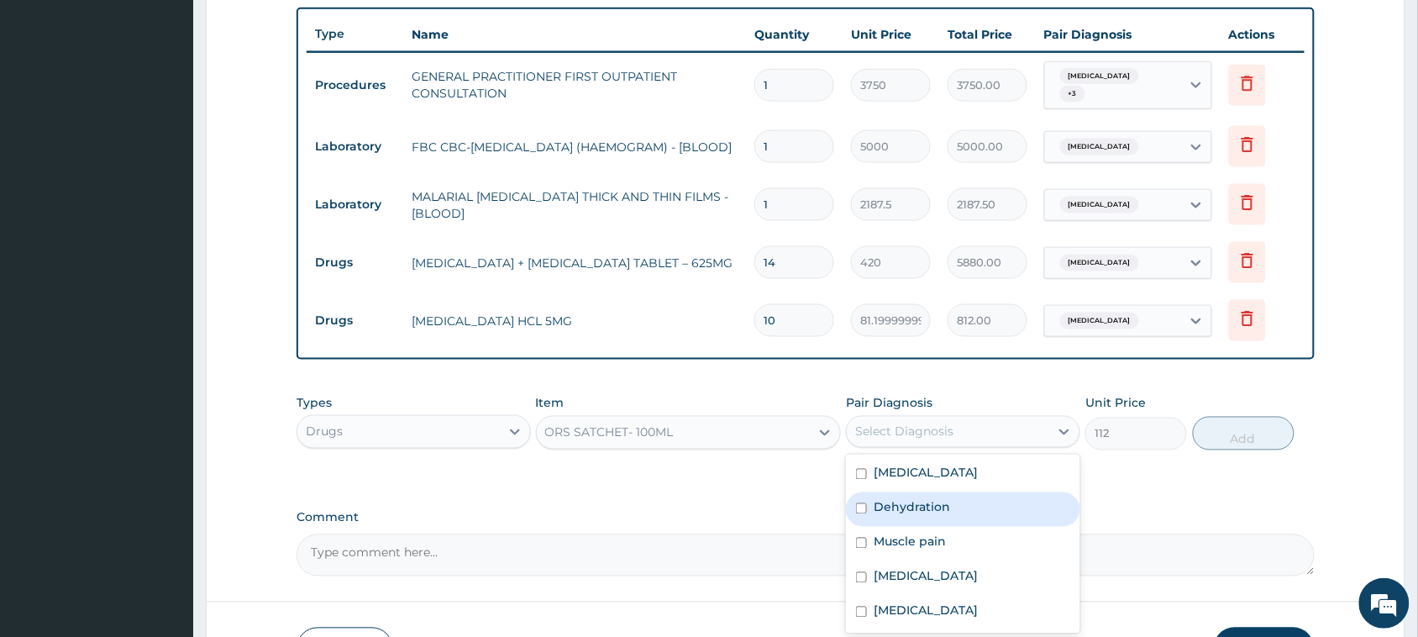
click at [896, 508] on label "Dehydration" at bounding box center [912, 507] width 76 height 17
checkbox input "true"
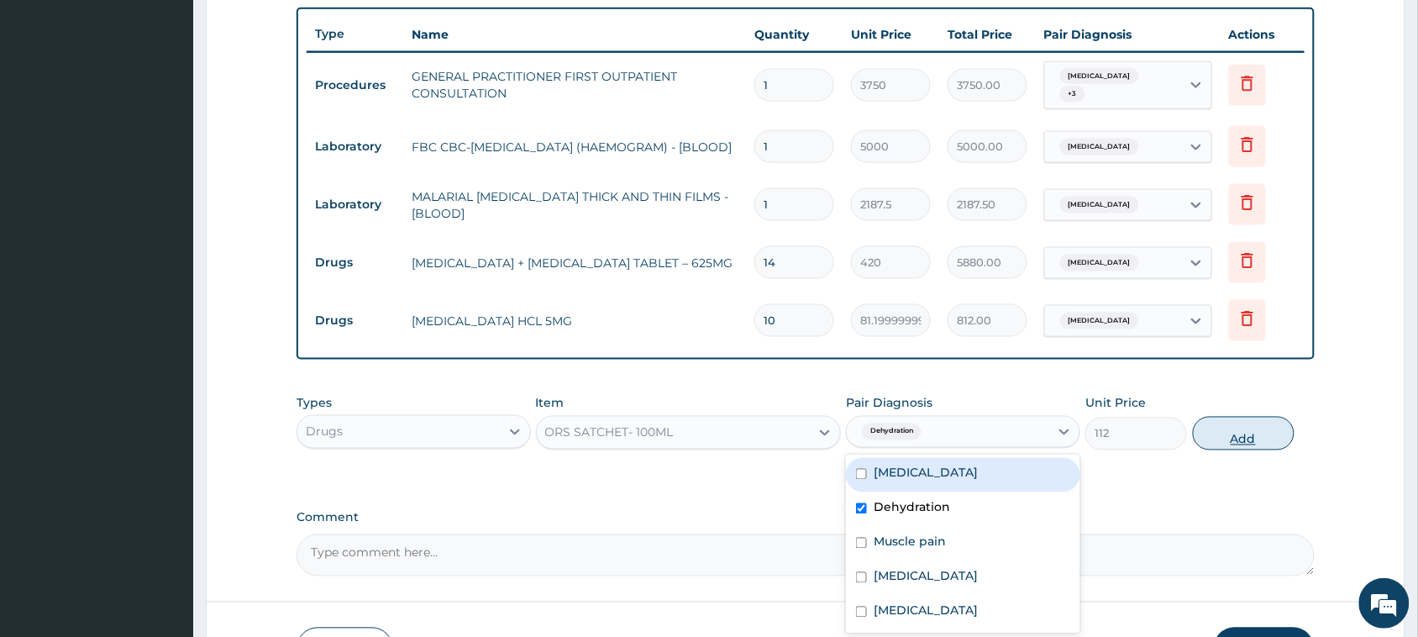
click at [1197, 434] on button "Add" at bounding box center [1244, 434] width 102 height 34
type input "0"
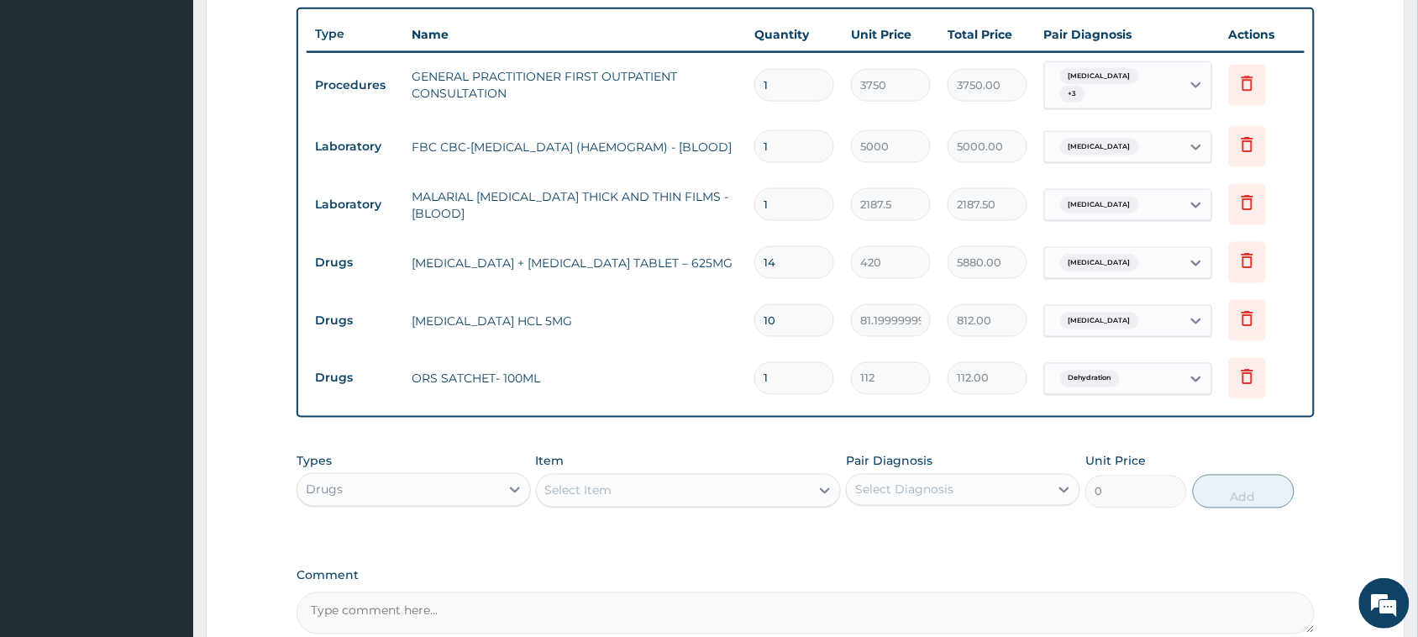
type input "2"
type input "224.00"
click at [605, 493] on div "Select Item" at bounding box center [578, 490] width 67 height 17
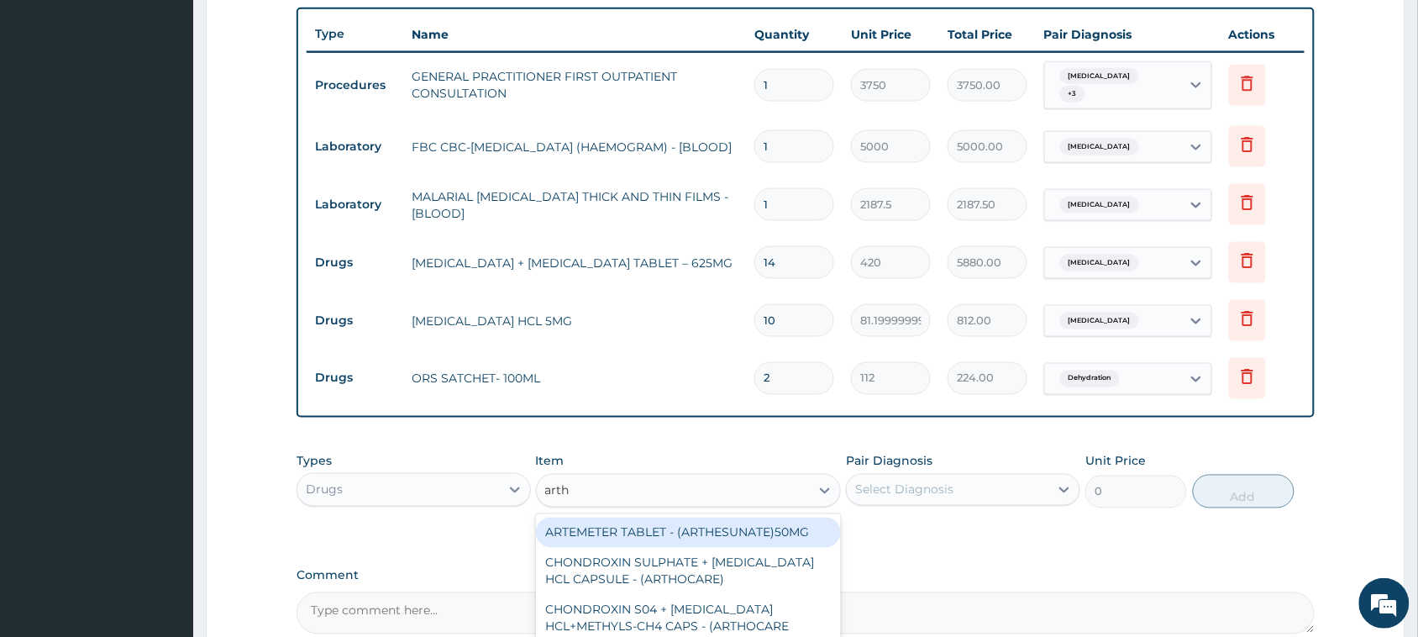
type input "arthr"
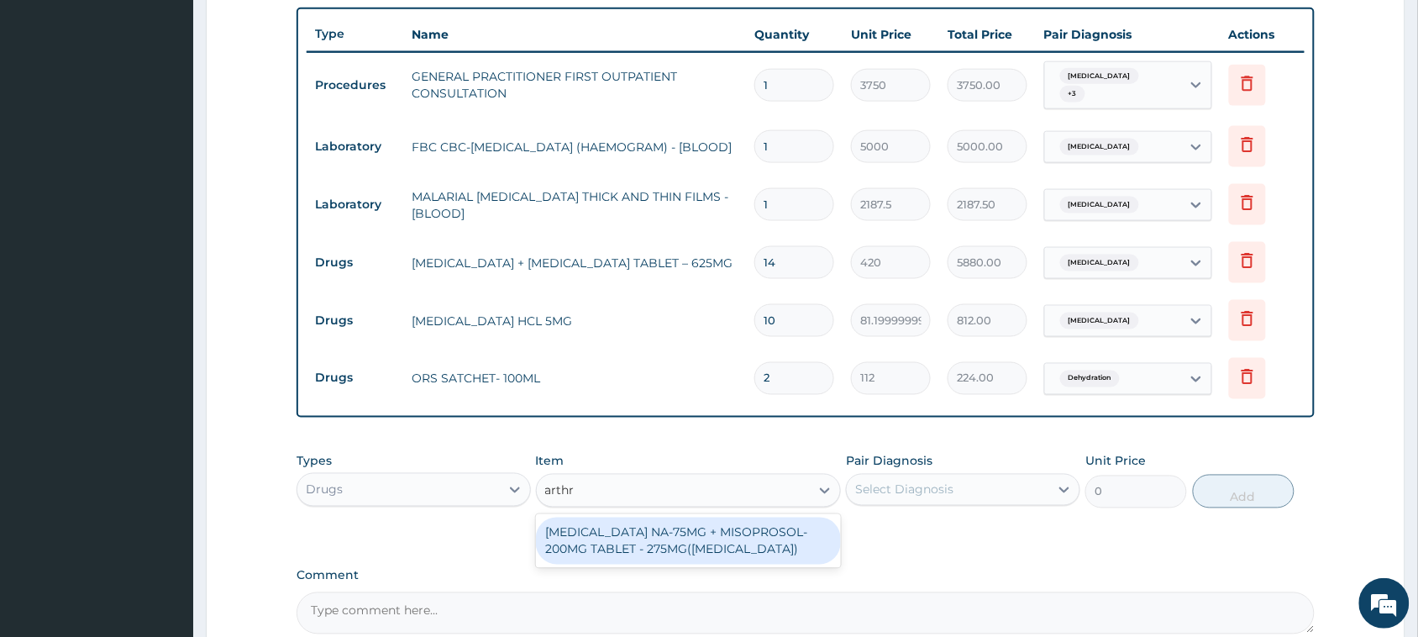
drag, startPoint x: 619, startPoint y: 550, endPoint x: 632, endPoint y: 548, distance: 12.9
click at [620, 549] on div "DICLOFENAC NA-75MG + MISOPROSOL-200MG TABLET - 275MG(ARTHROTEC)" at bounding box center [689, 541] width 306 height 47
type input "280"
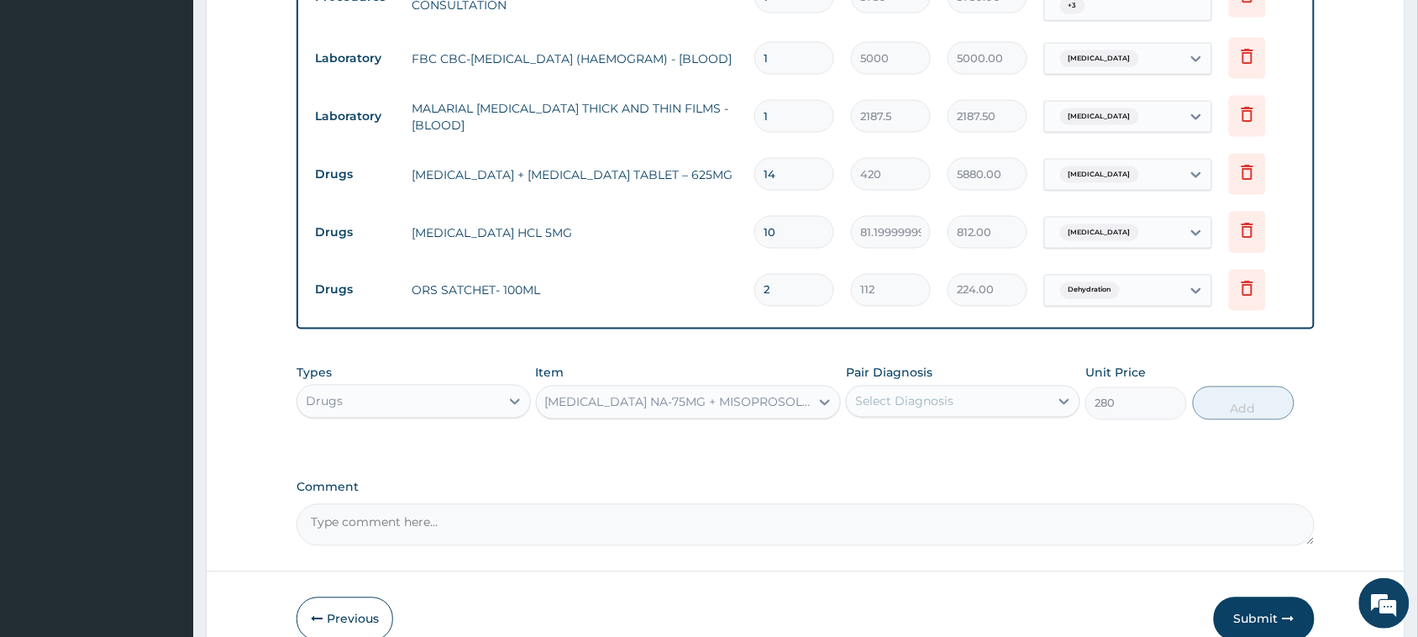
scroll to position [791, 0]
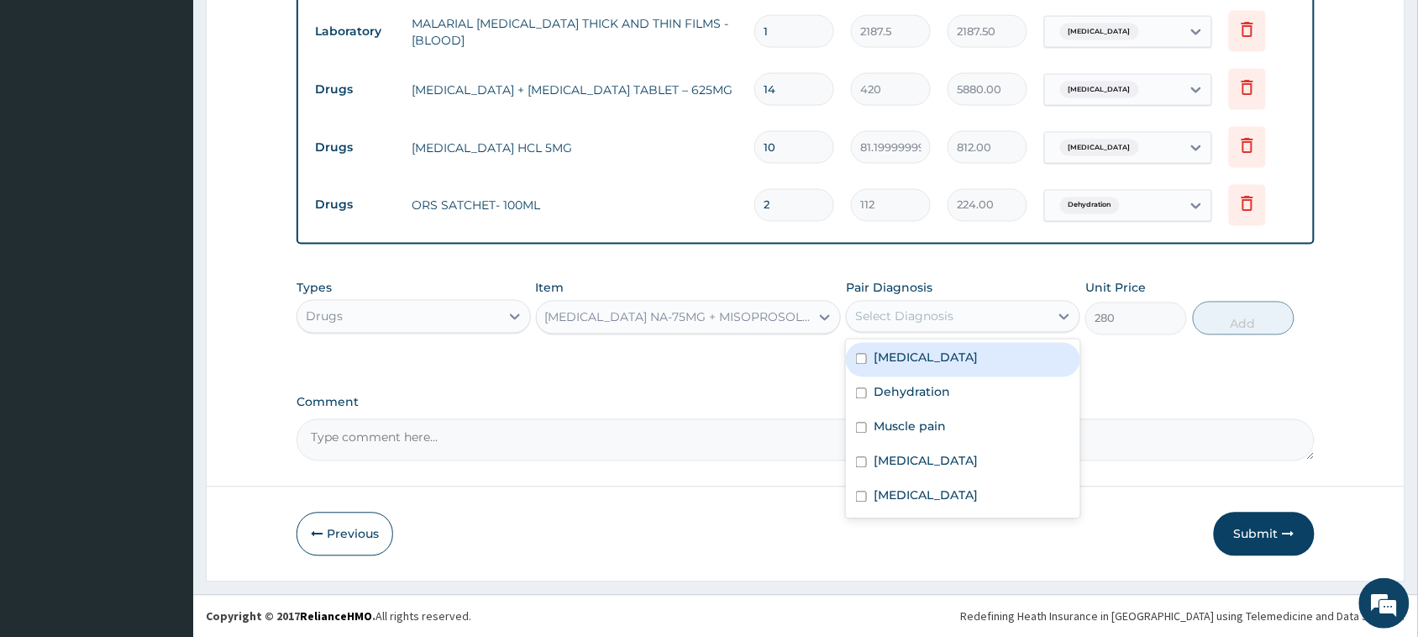
click at [871, 301] on div "Select Diagnosis" at bounding box center [963, 317] width 234 height 32
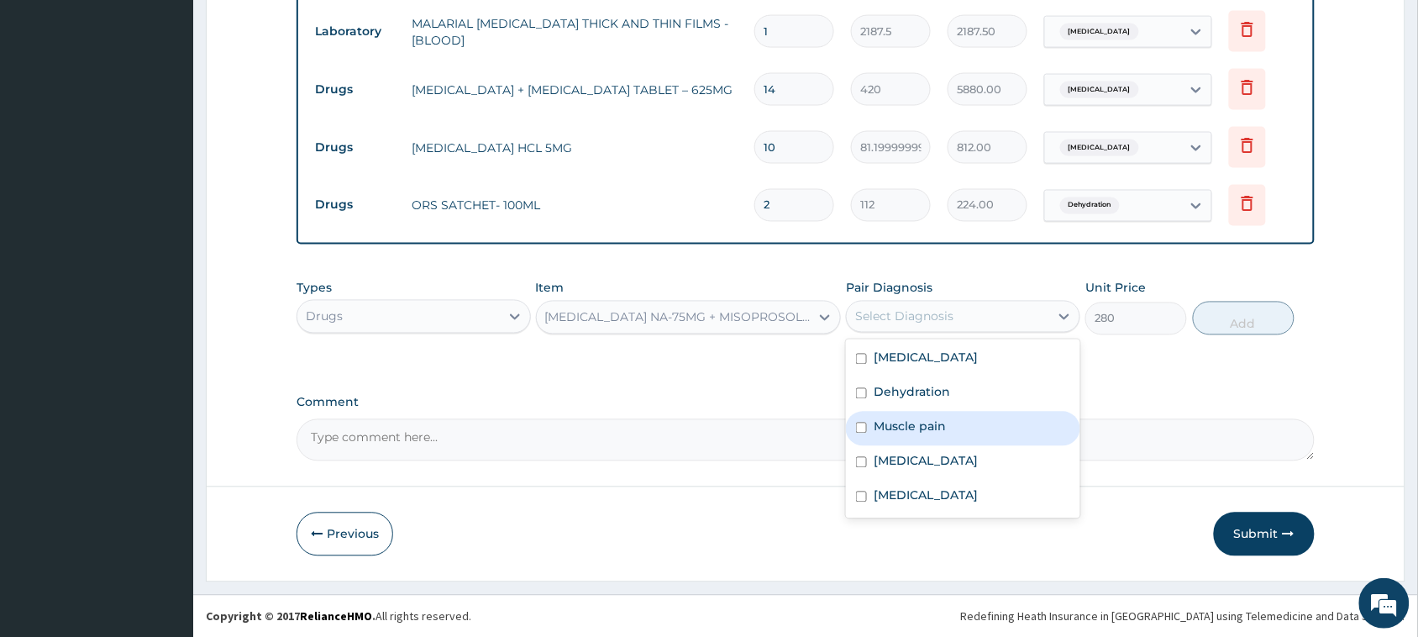
click at [874, 422] on label "Muscle pain" at bounding box center [910, 426] width 72 height 17
checkbox input "true"
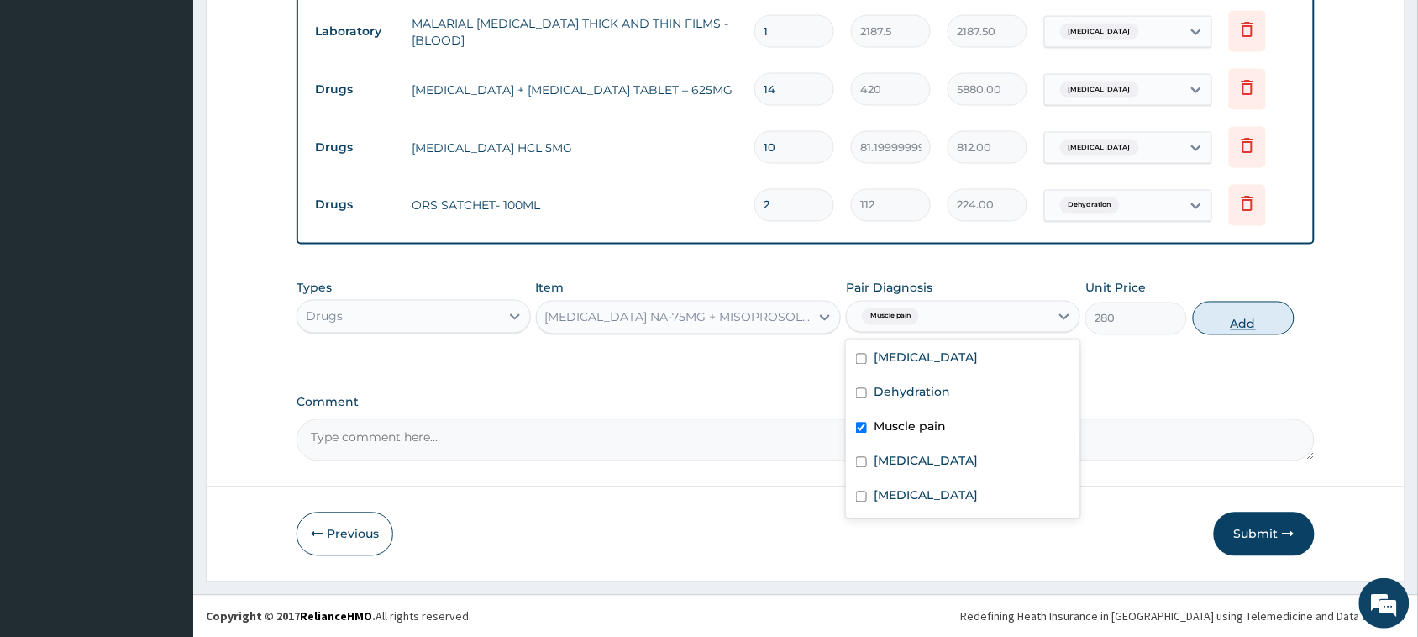
click at [1214, 312] on button "Add" at bounding box center [1244, 319] width 102 height 34
type input "0"
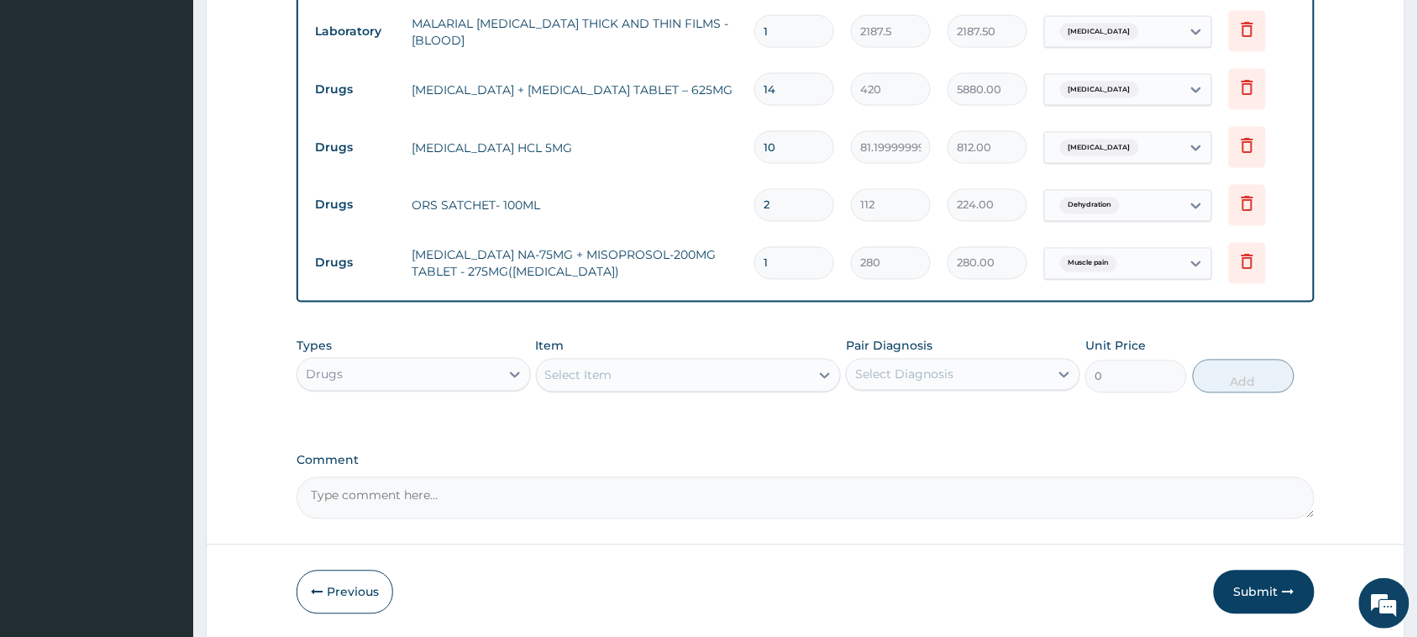
type input "10"
type input "2800.00"
type input "10"
click at [598, 376] on div "Select Item" at bounding box center [578, 375] width 67 height 17
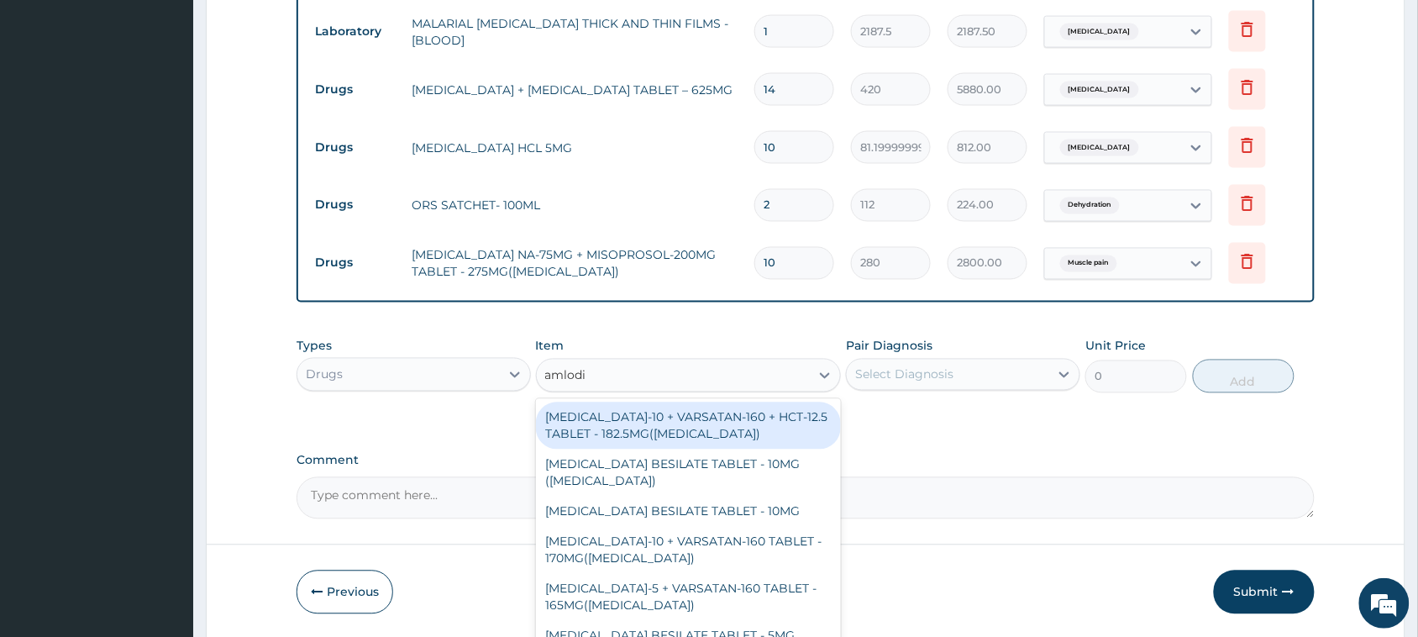
type input "amlodip"
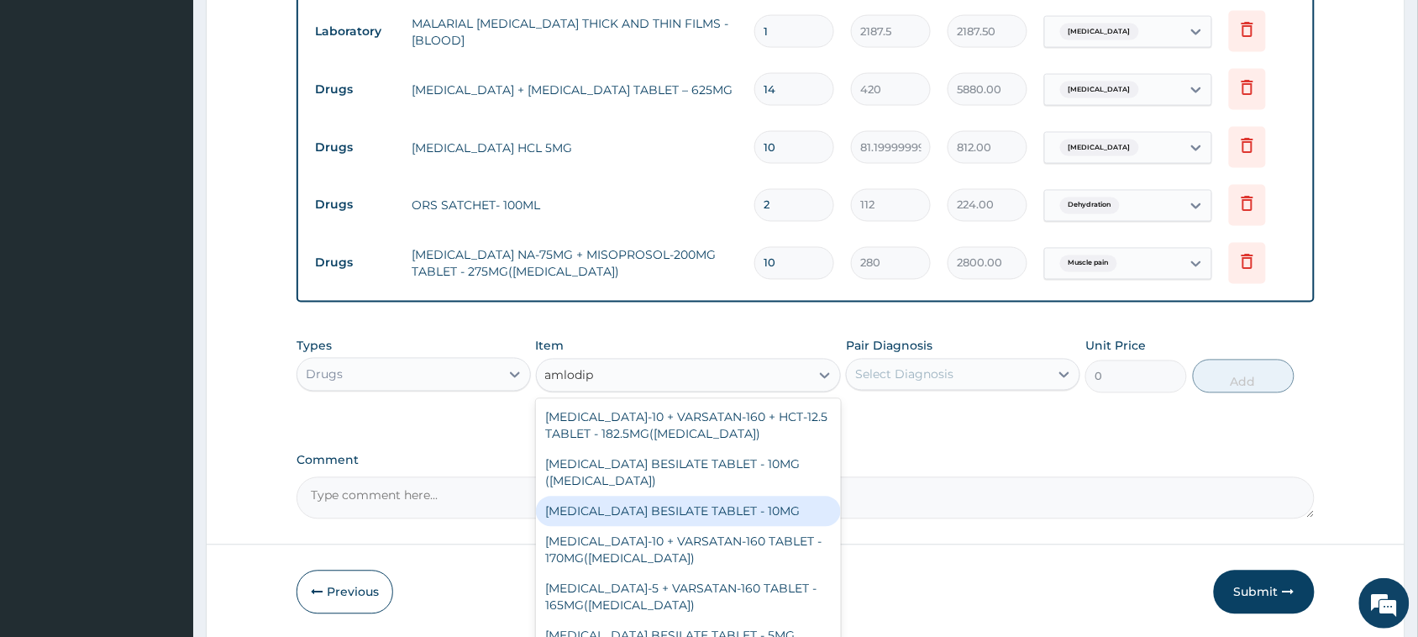
click at [776, 510] on div "AMLODIPINE BESILATE TABLET - 10MG" at bounding box center [689, 512] width 306 height 30
type input "112"
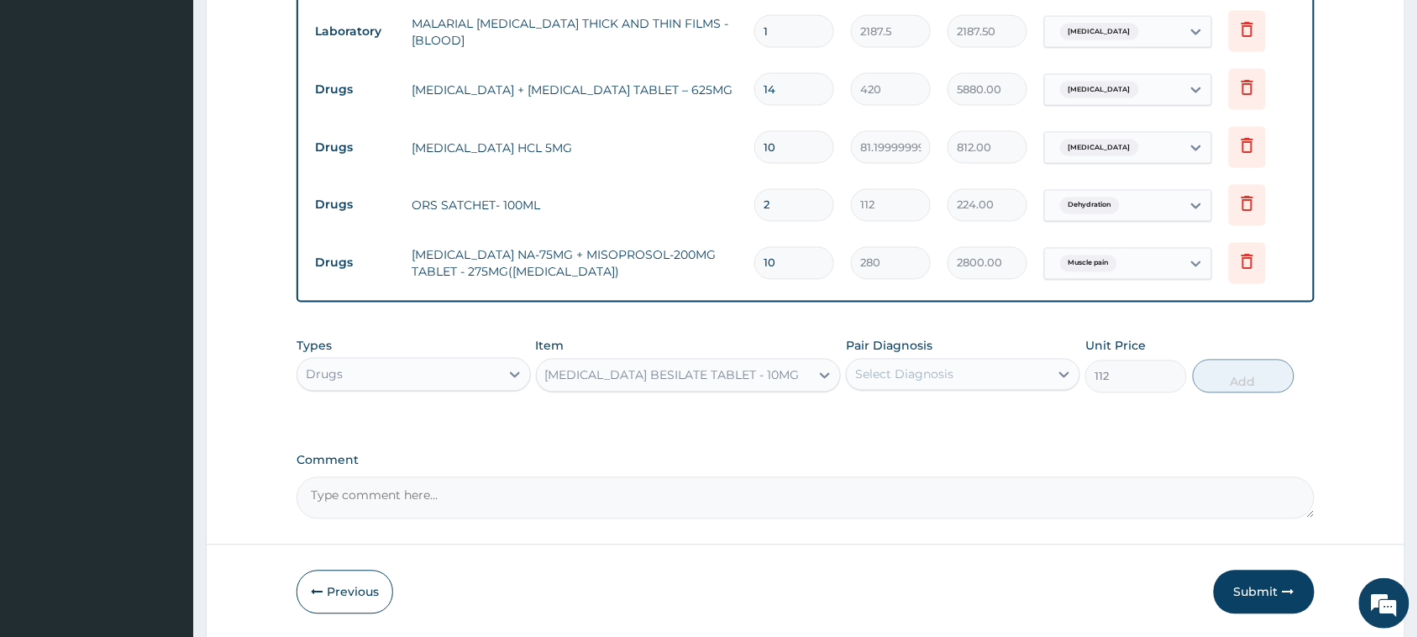
click at [645, 380] on div "AMLODIPINE BESILATE TABLET - 10MG" at bounding box center [672, 375] width 255 height 17
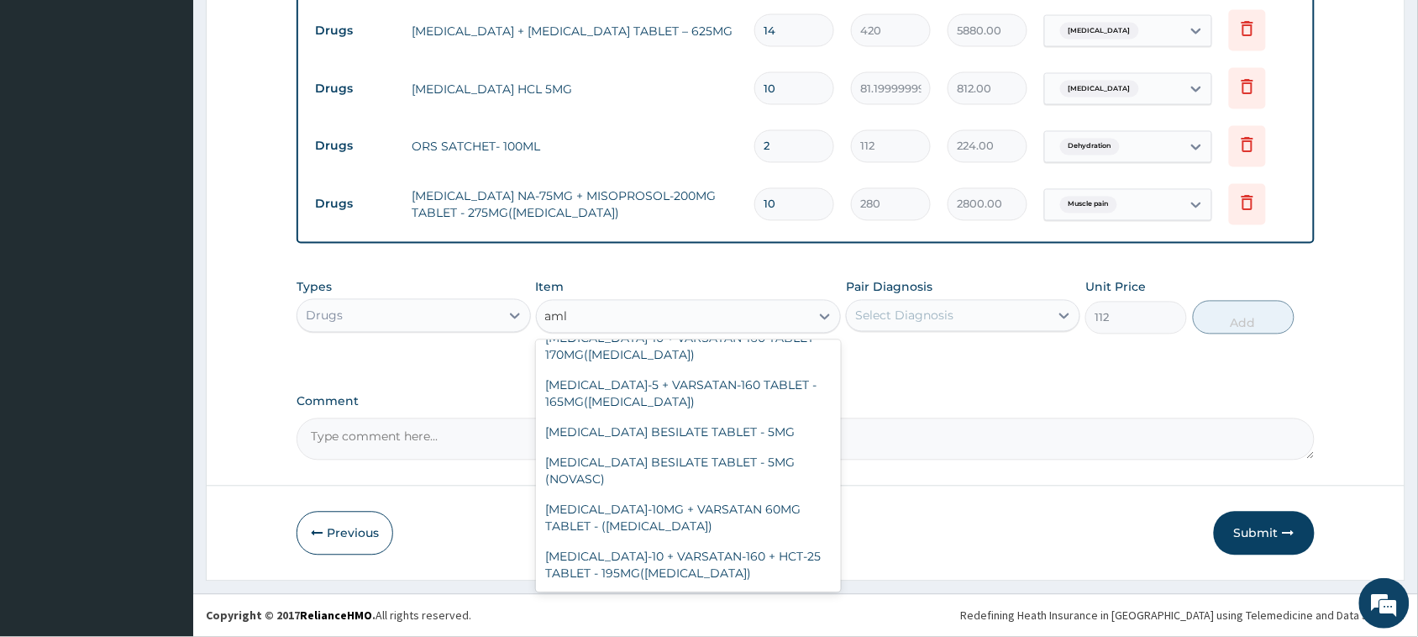
scroll to position [95, 0]
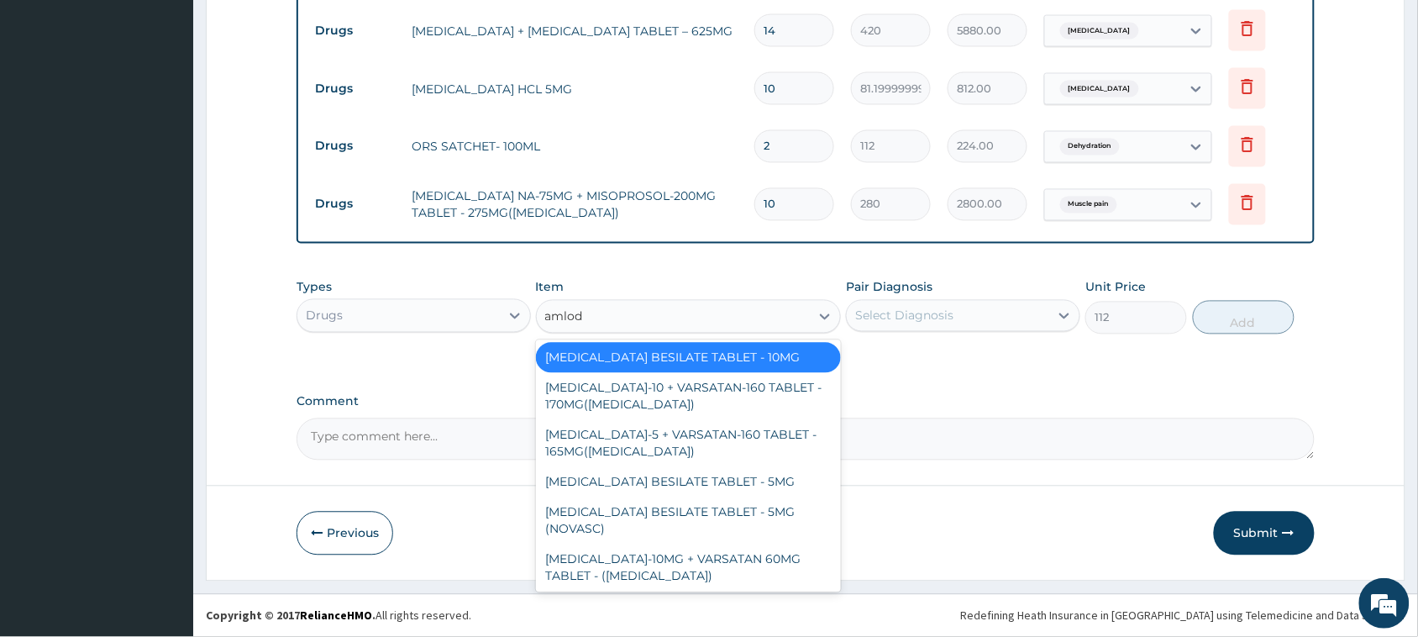
type input "amlodi"
click at [693, 485] on div "AMLODIPINE BESILATE TABLET - 5MG" at bounding box center [689, 482] width 306 height 30
type input "67.19999999999999"
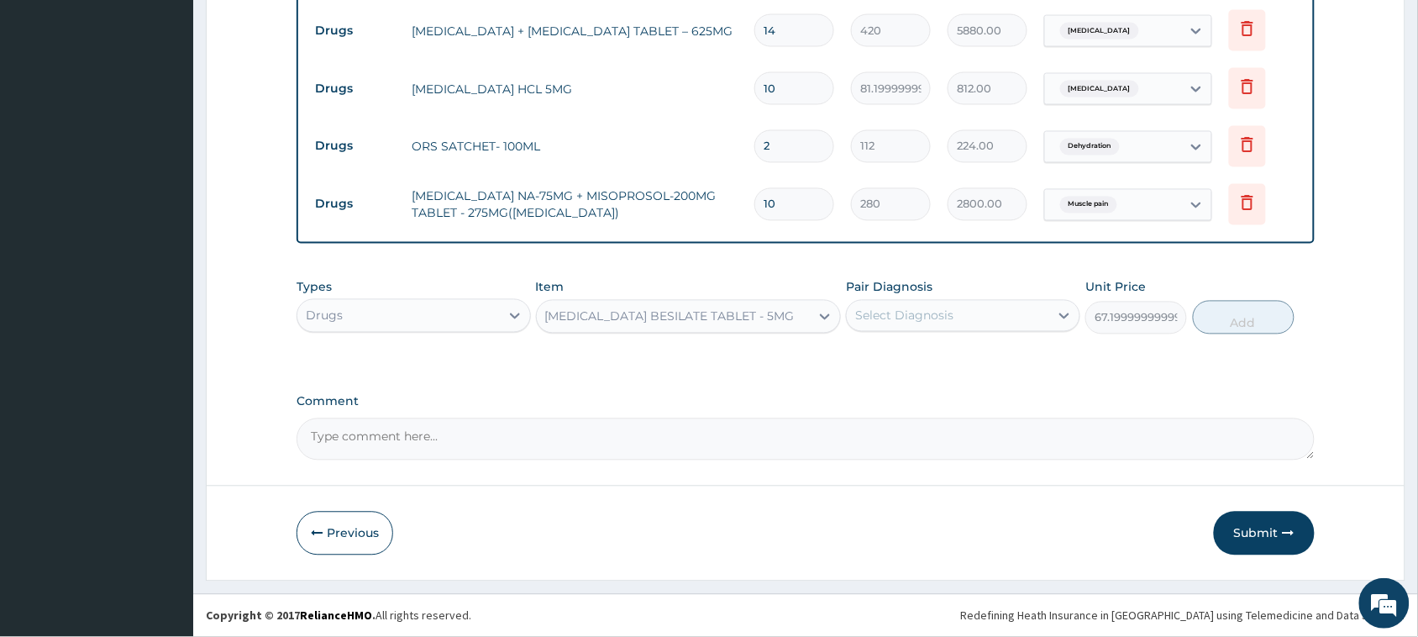
click at [1001, 308] on div "Select Diagnosis" at bounding box center [948, 316] width 203 height 27
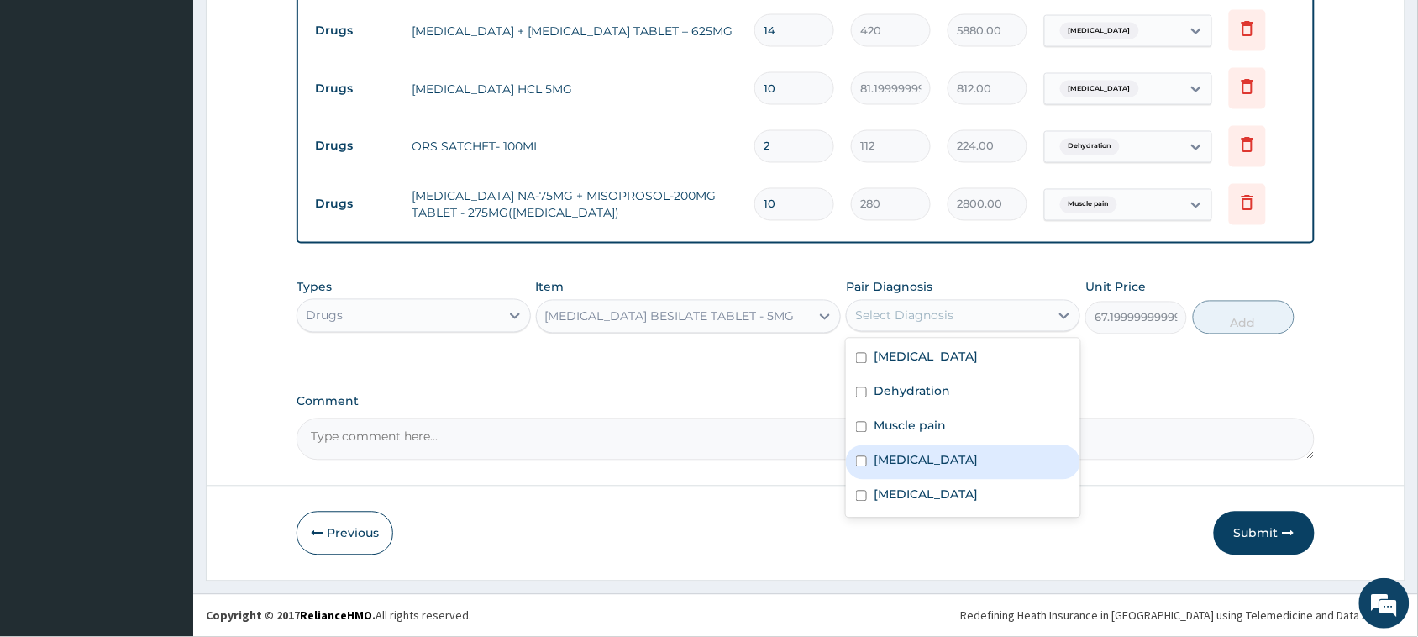
click at [960, 455] on label "Essential hypertension" at bounding box center [926, 460] width 104 height 17
checkbox input "true"
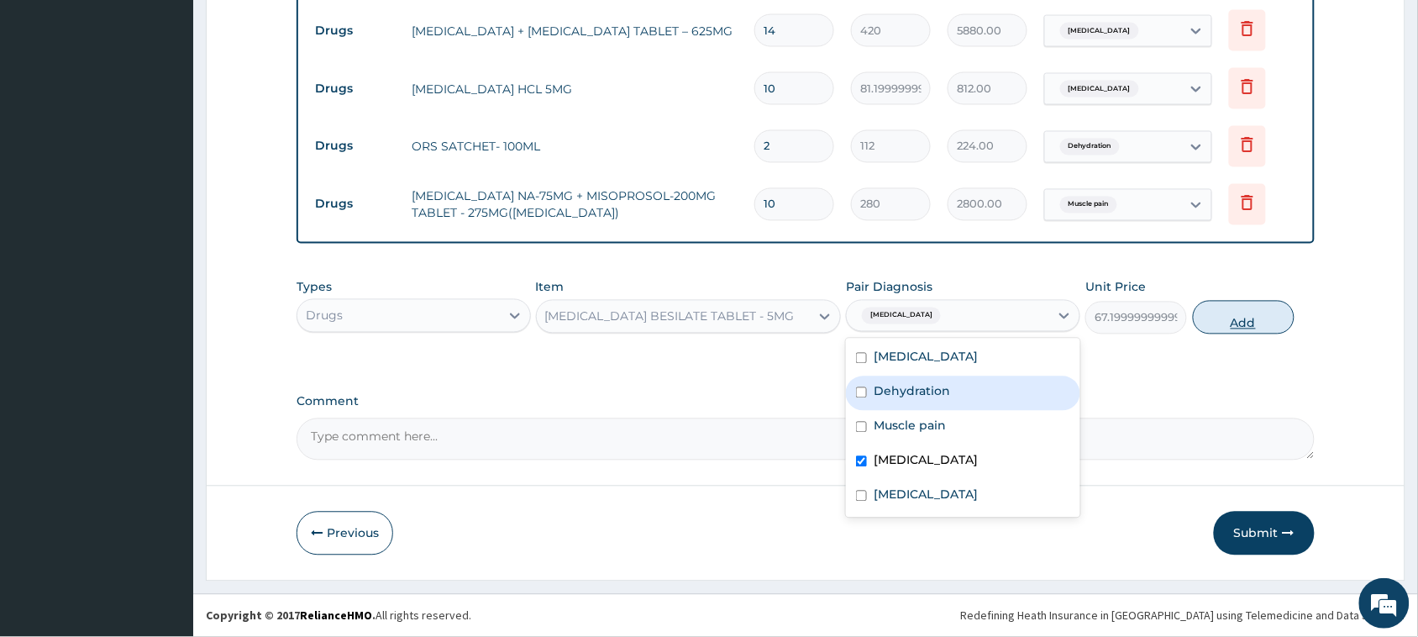
click at [1217, 305] on button "Add" at bounding box center [1244, 318] width 102 height 34
type input "0"
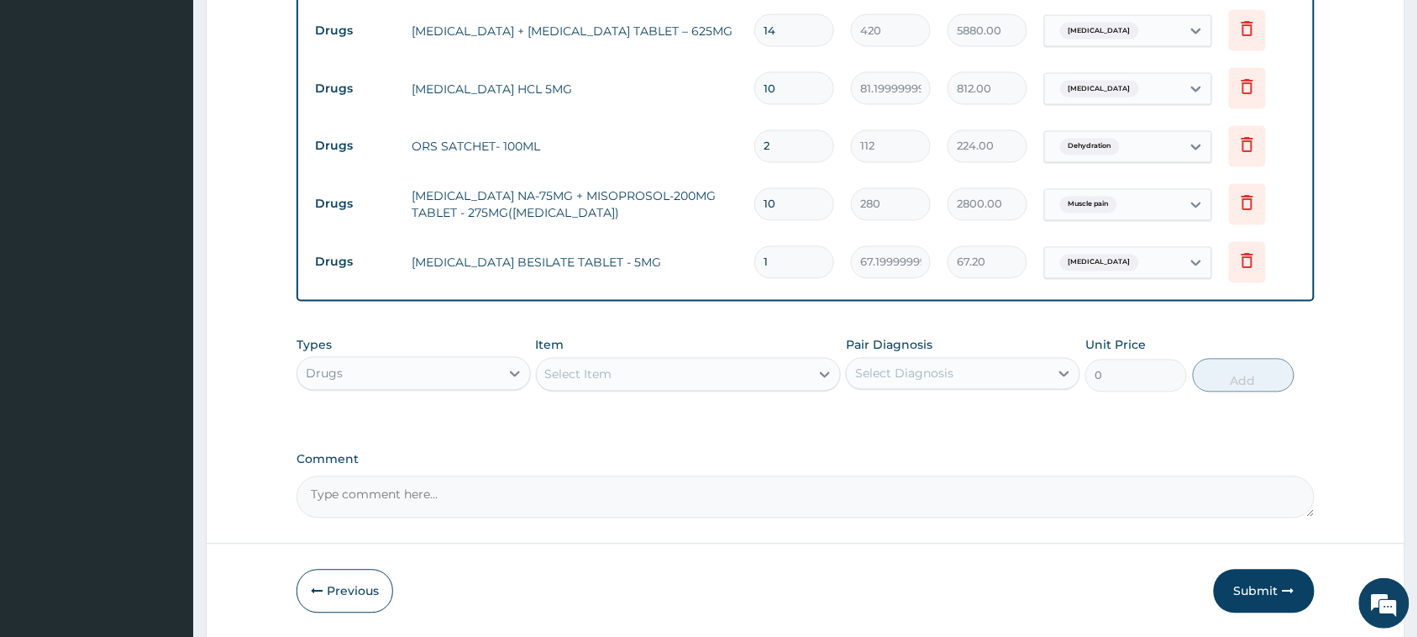
type input "14"
type input "940.80"
type input "1"
type input "67.20"
type input "15"
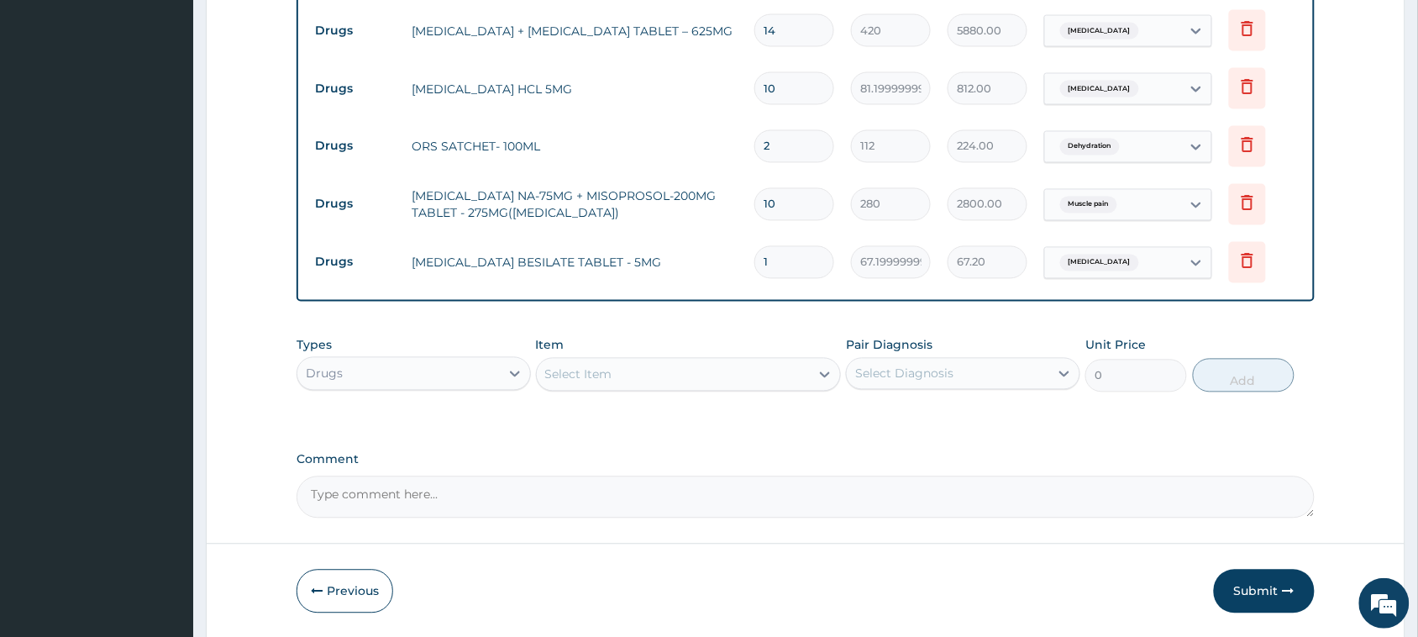
type input "1008.00"
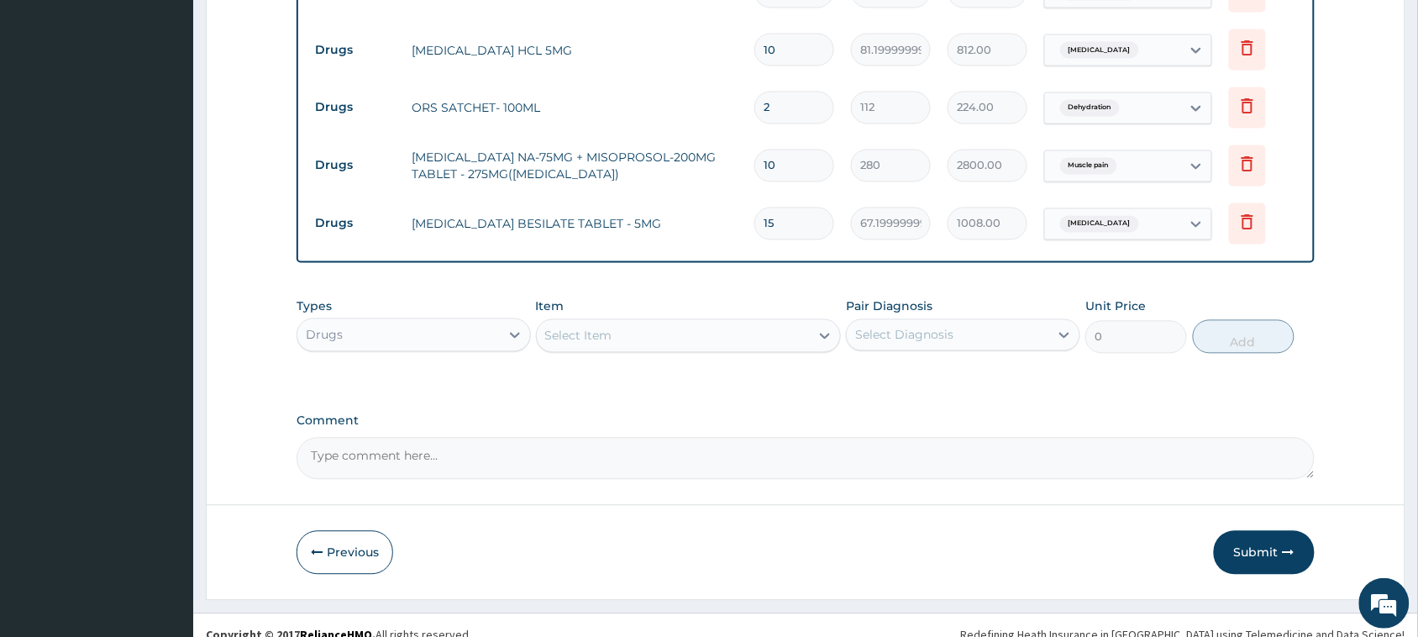
scroll to position [908, 0]
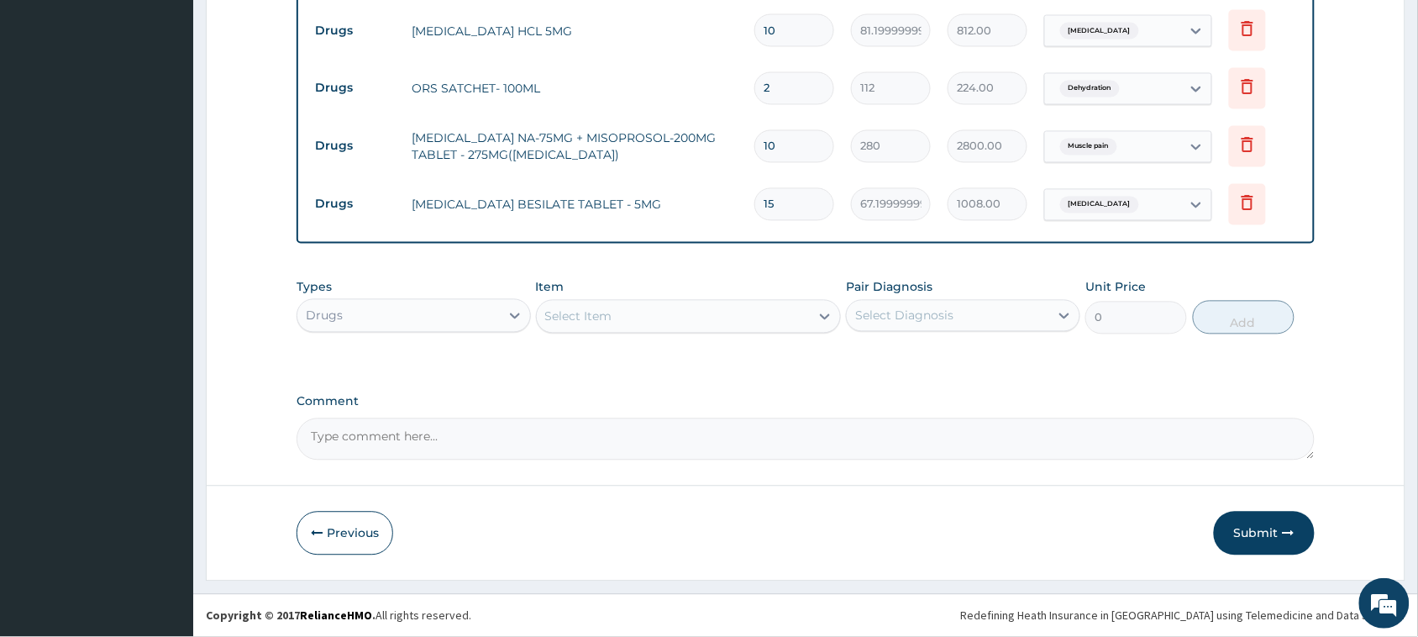
type input "15"
click at [746, 318] on div "Select Item" at bounding box center [674, 316] width 274 height 27
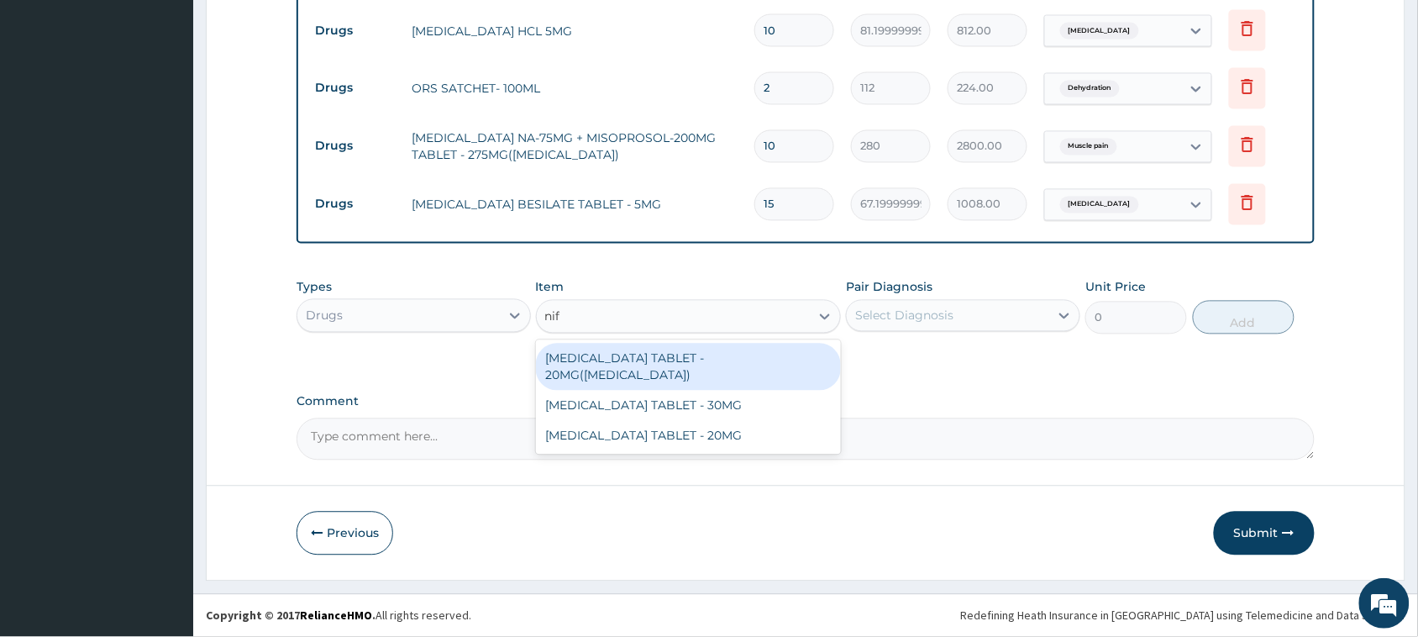
type input "nif"
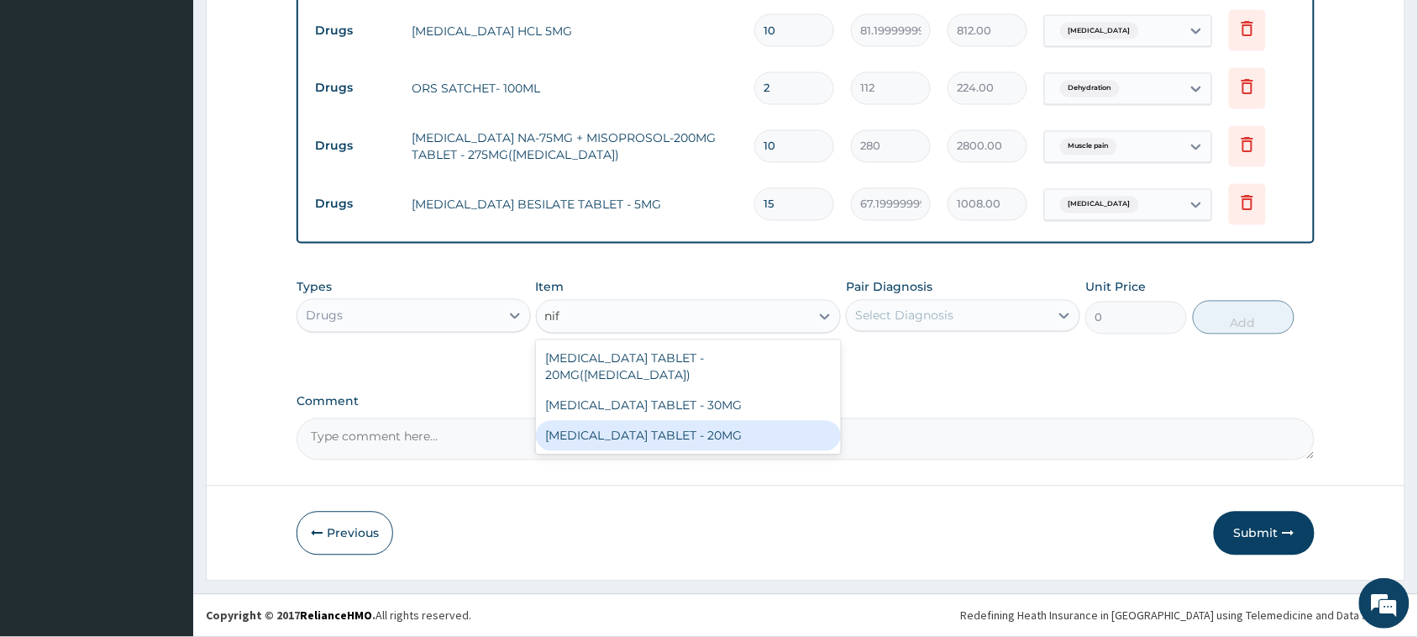
click at [788, 425] on div "NIFEDIPINE TABLET - 20MG" at bounding box center [689, 436] width 306 height 30
type input "112"
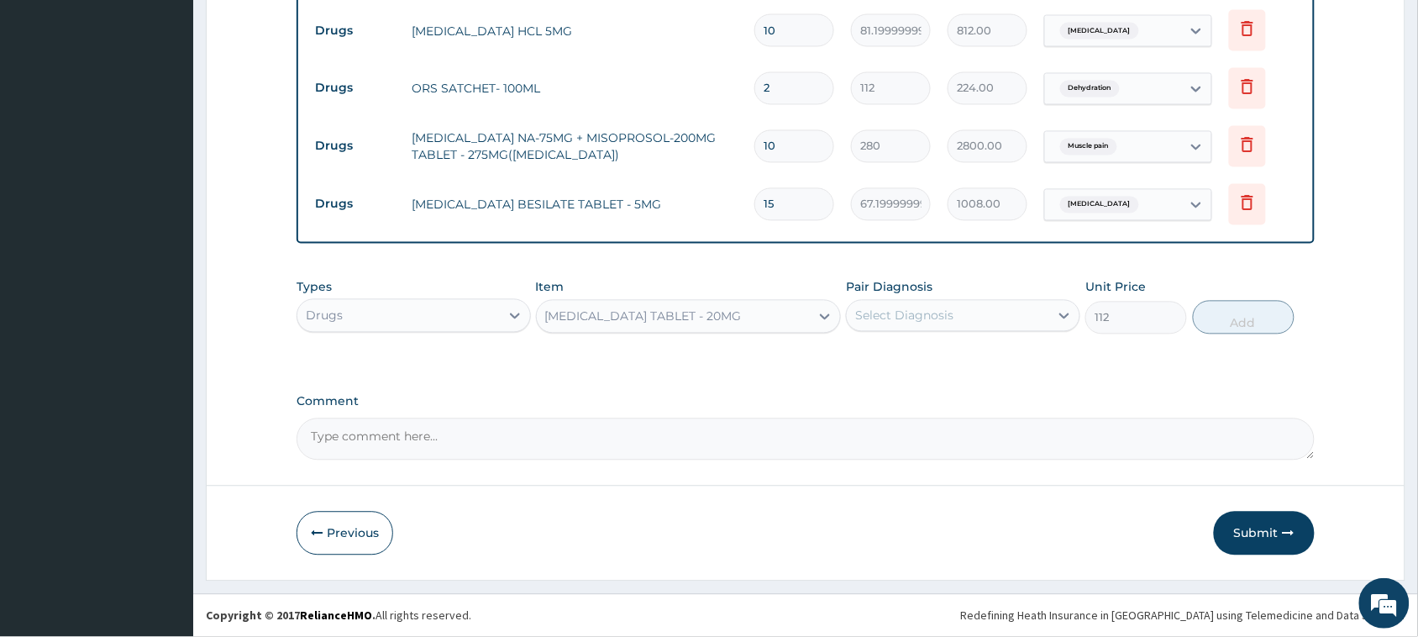
click at [905, 309] on div "Select Diagnosis" at bounding box center [904, 316] width 98 height 17
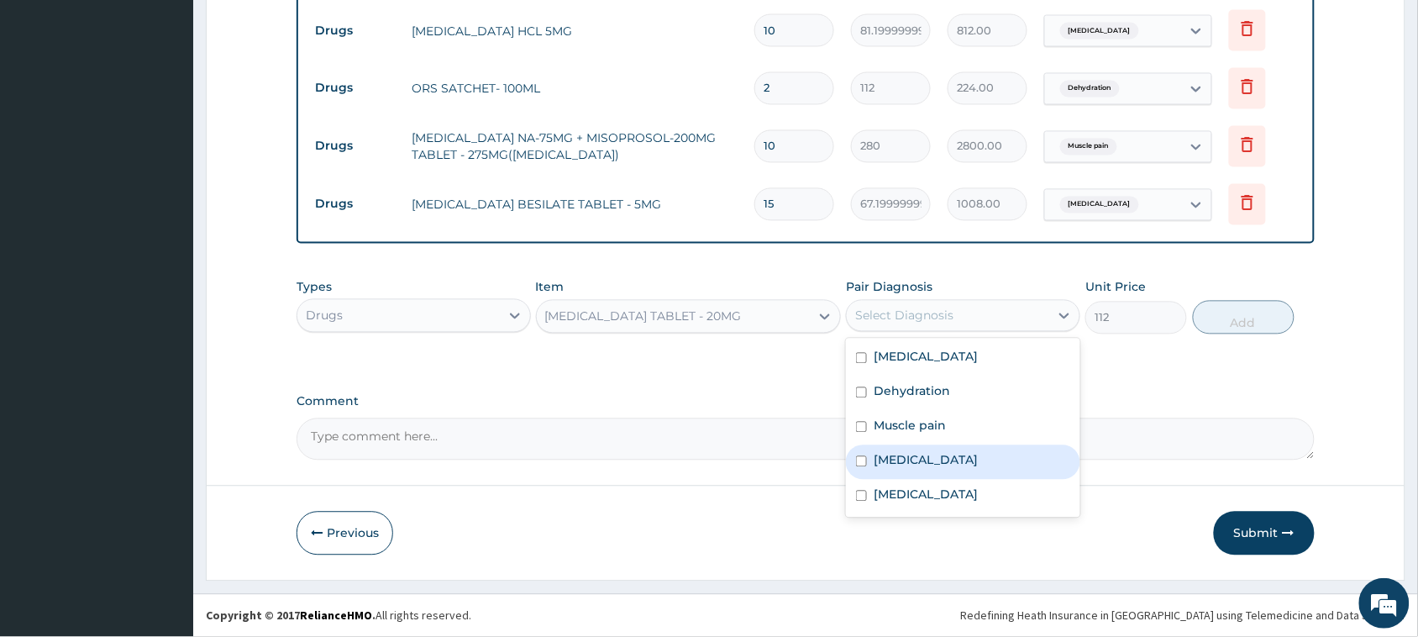
click at [916, 458] on label "Essential hypertension" at bounding box center [926, 460] width 104 height 17
checkbox input "true"
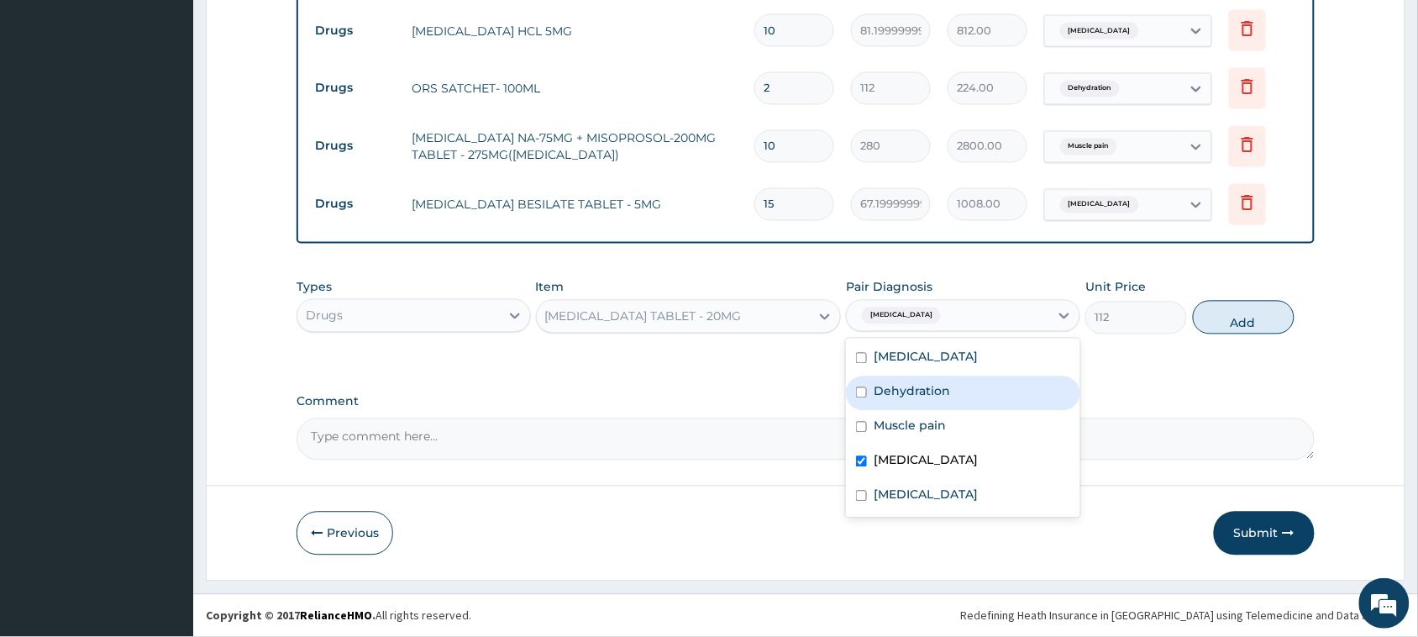
click at [1234, 315] on button "Add" at bounding box center [1244, 318] width 102 height 34
type input "0"
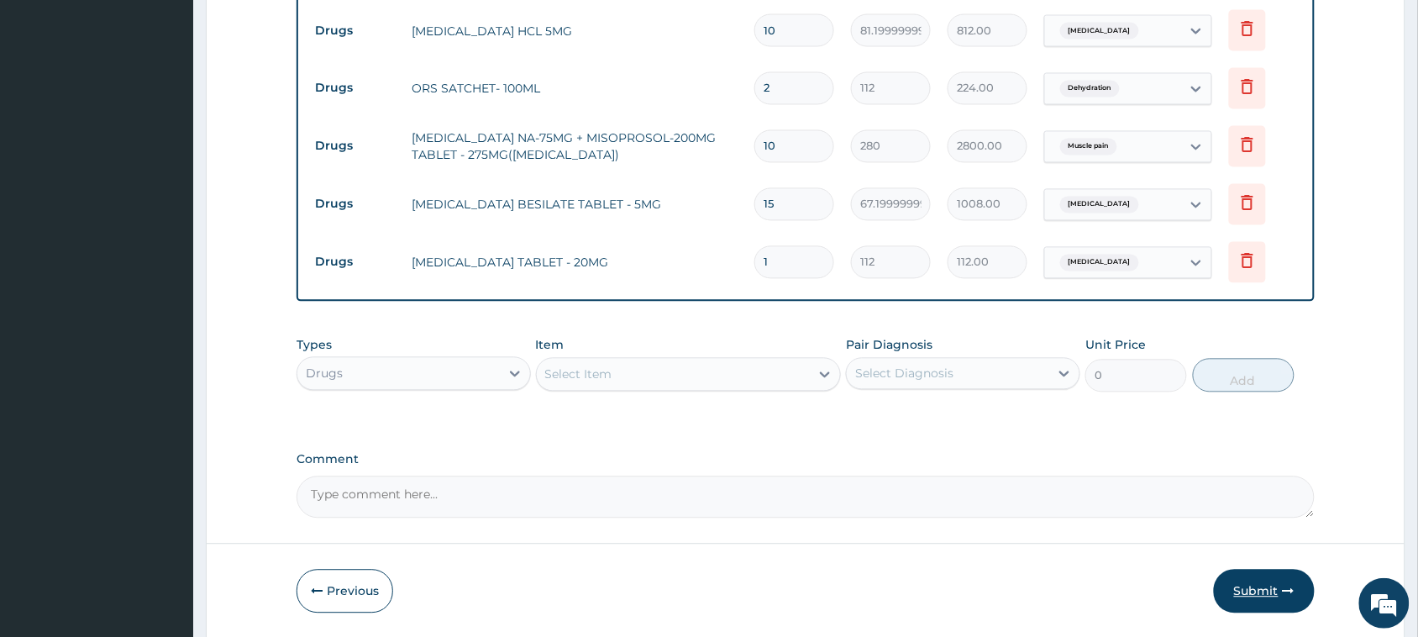
click at [1240, 582] on button "Submit" at bounding box center [1264, 592] width 101 height 44
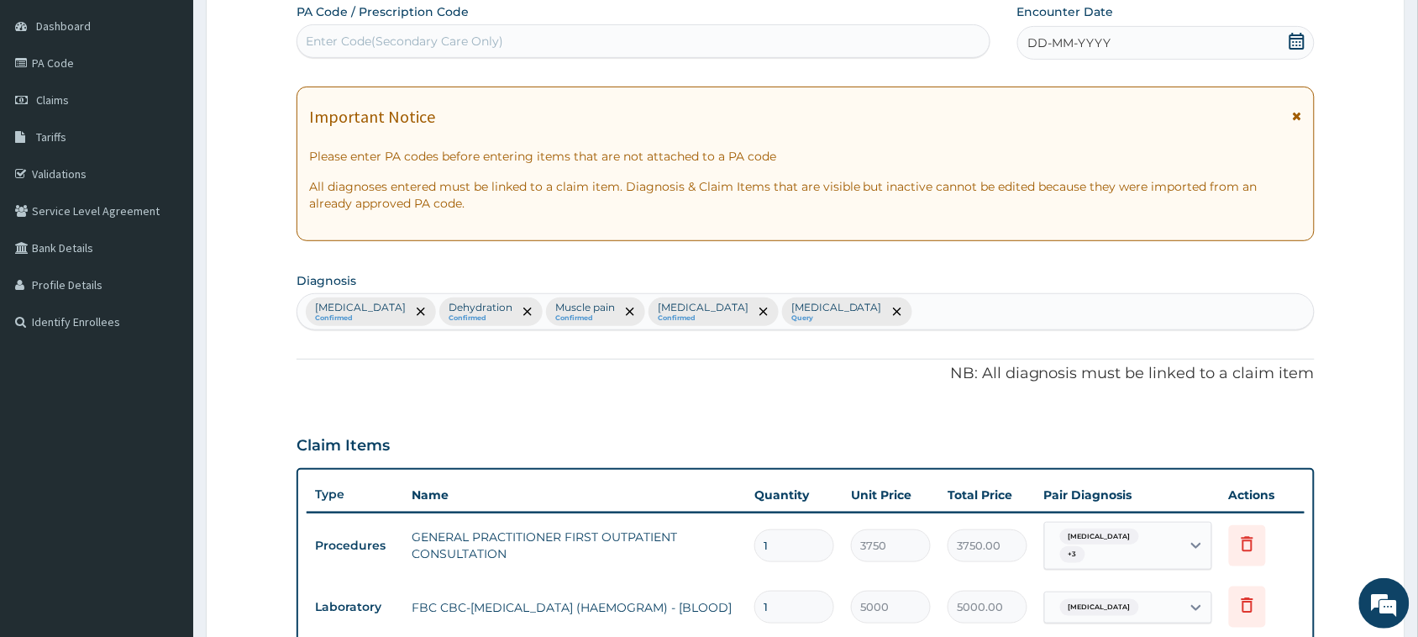
scroll to position [0, 0]
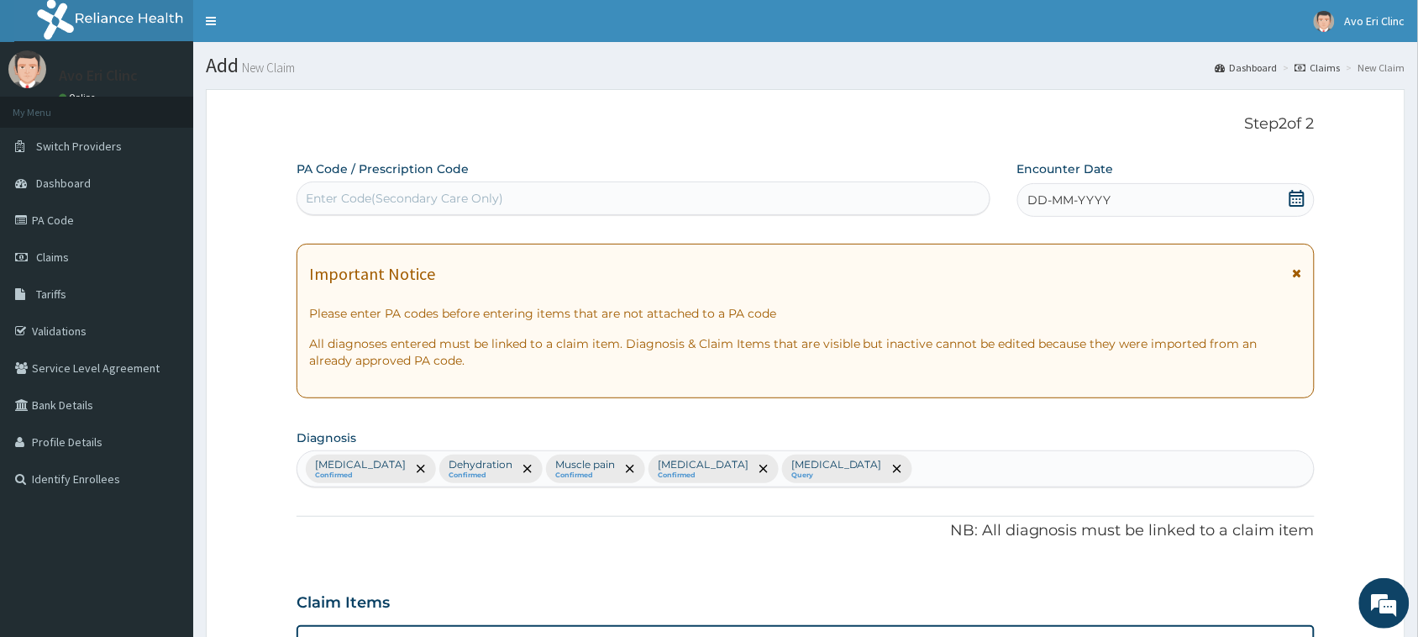
click at [1241, 202] on div "DD-MM-YYYY" at bounding box center [1166, 200] width 297 height 34
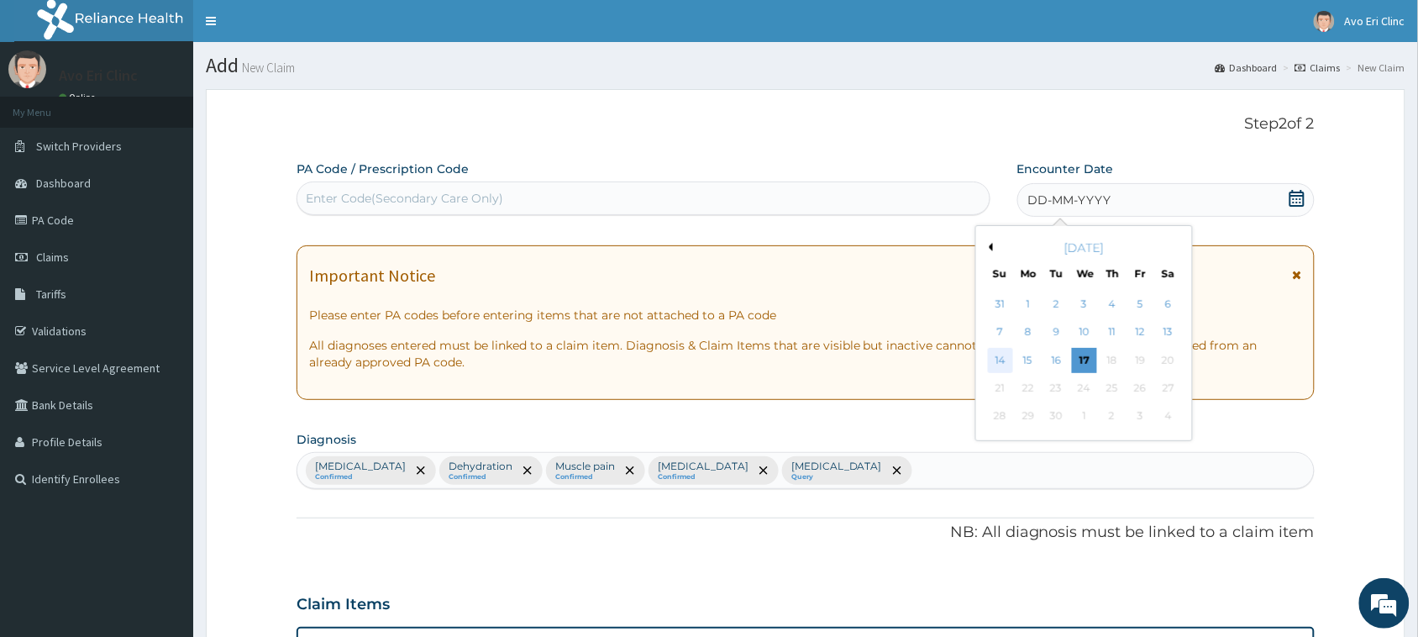
click at [989, 367] on div "14" at bounding box center [1000, 360] width 25 height 25
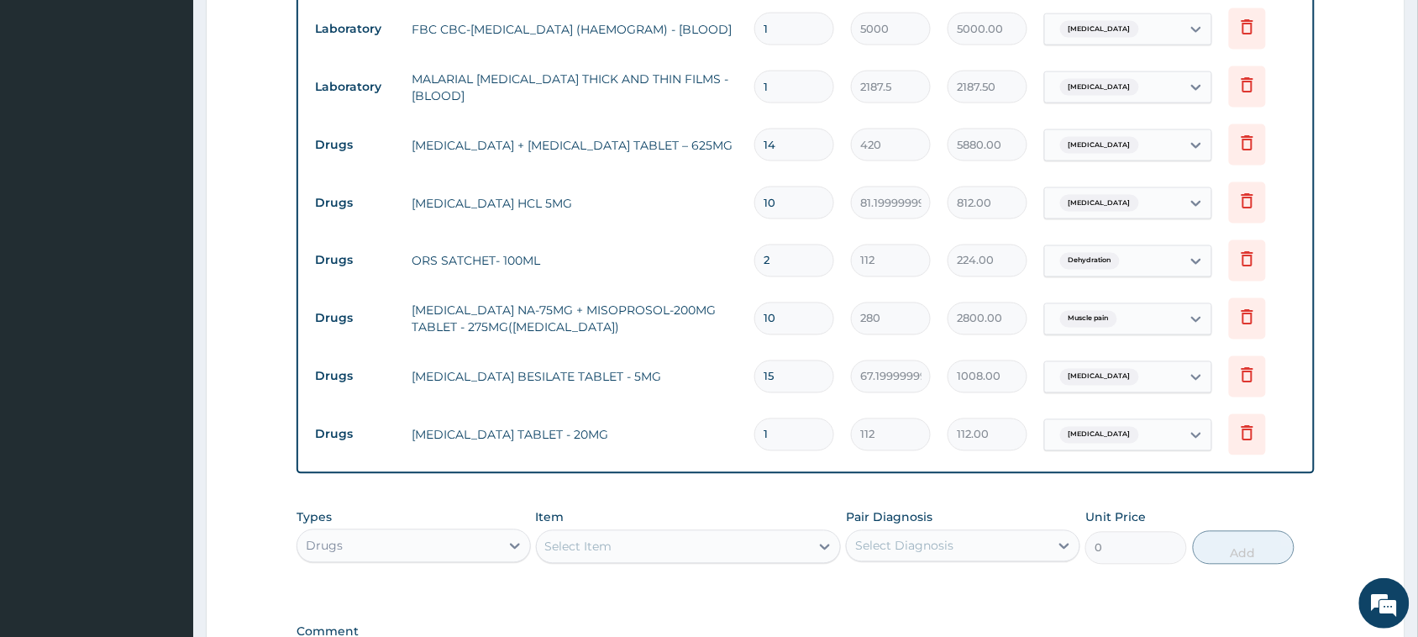
scroll to position [965, 0]
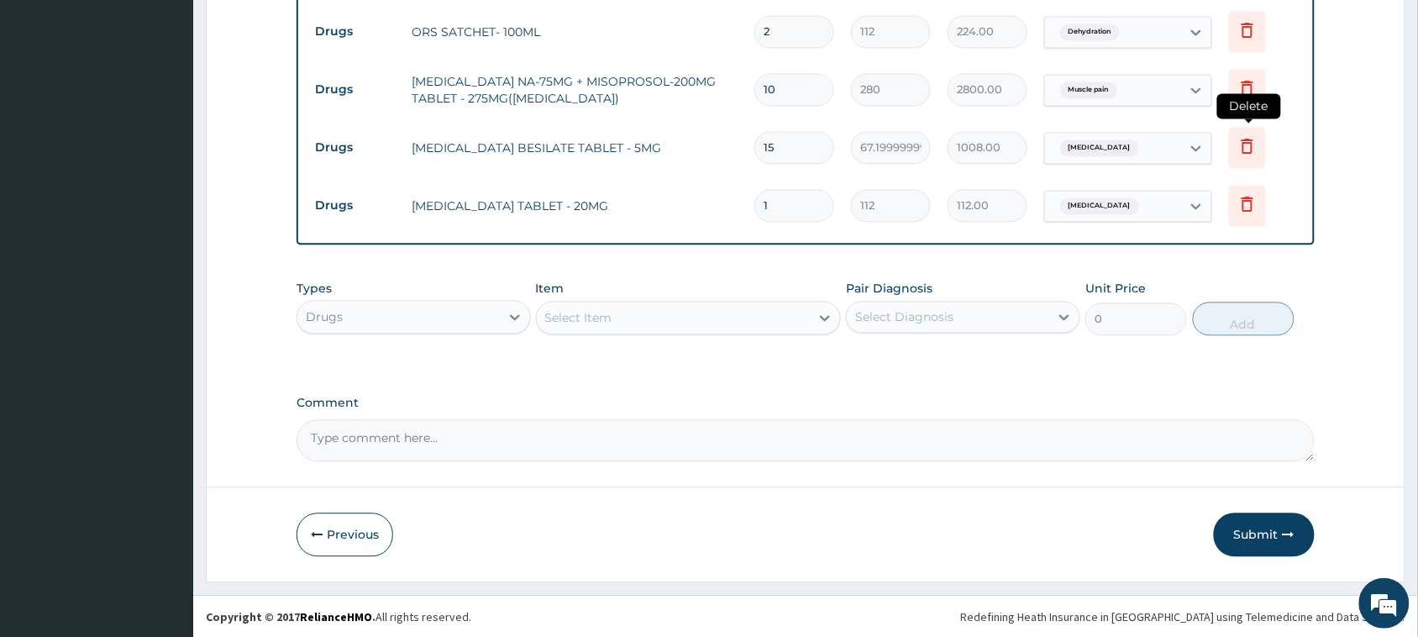
click at [1248, 161] on icon at bounding box center [1247, 147] width 37 height 41
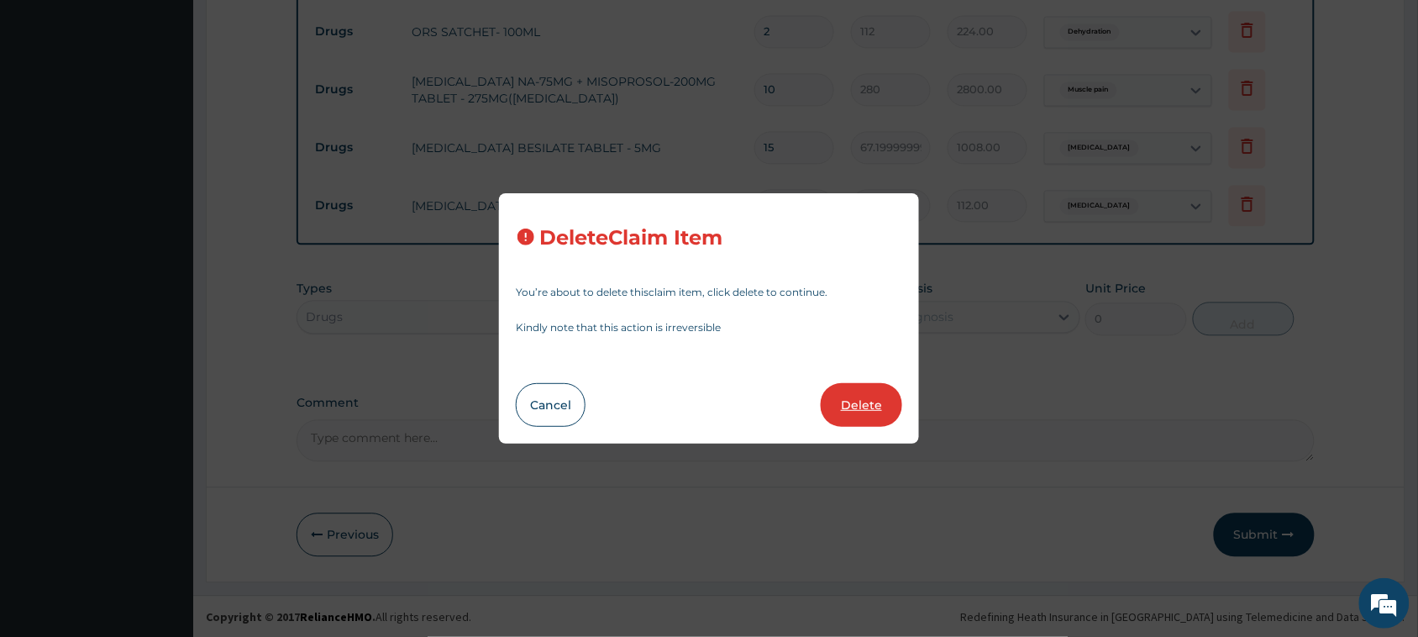
click at [872, 392] on button "Delete" at bounding box center [862, 405] width 82 height 44
type input "1"
type input "112"
type input "112.00"
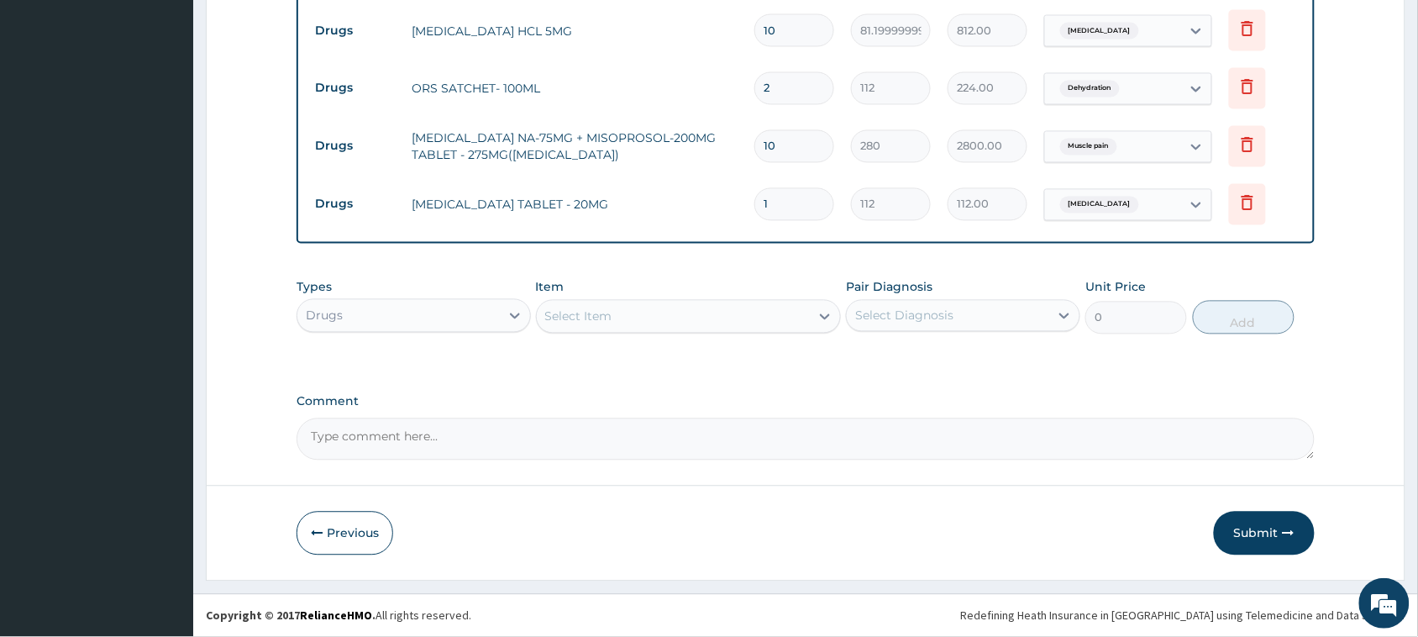
scroll to position [908, 0]
click at [1258, 208] on icon at bounding box center [1248, 202] width 20 height 20
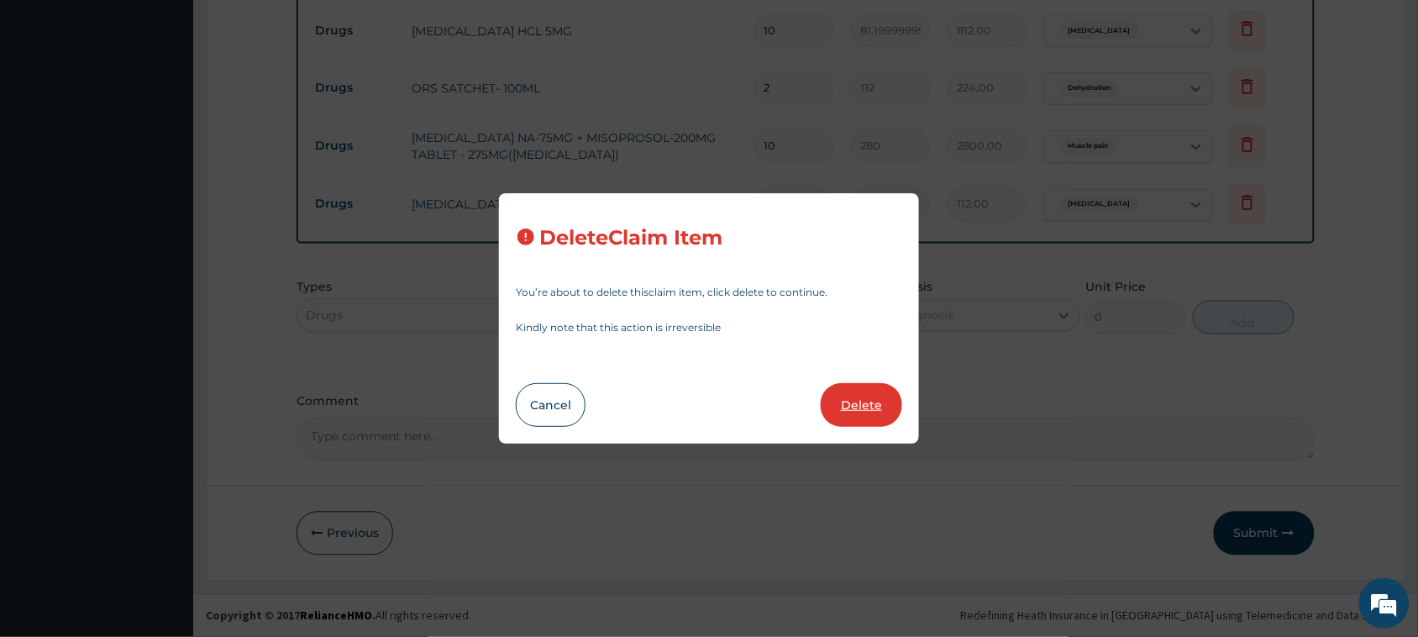
click at [855, 413] on button "Delete" at bounding box center [862, 405] width 82 height 44
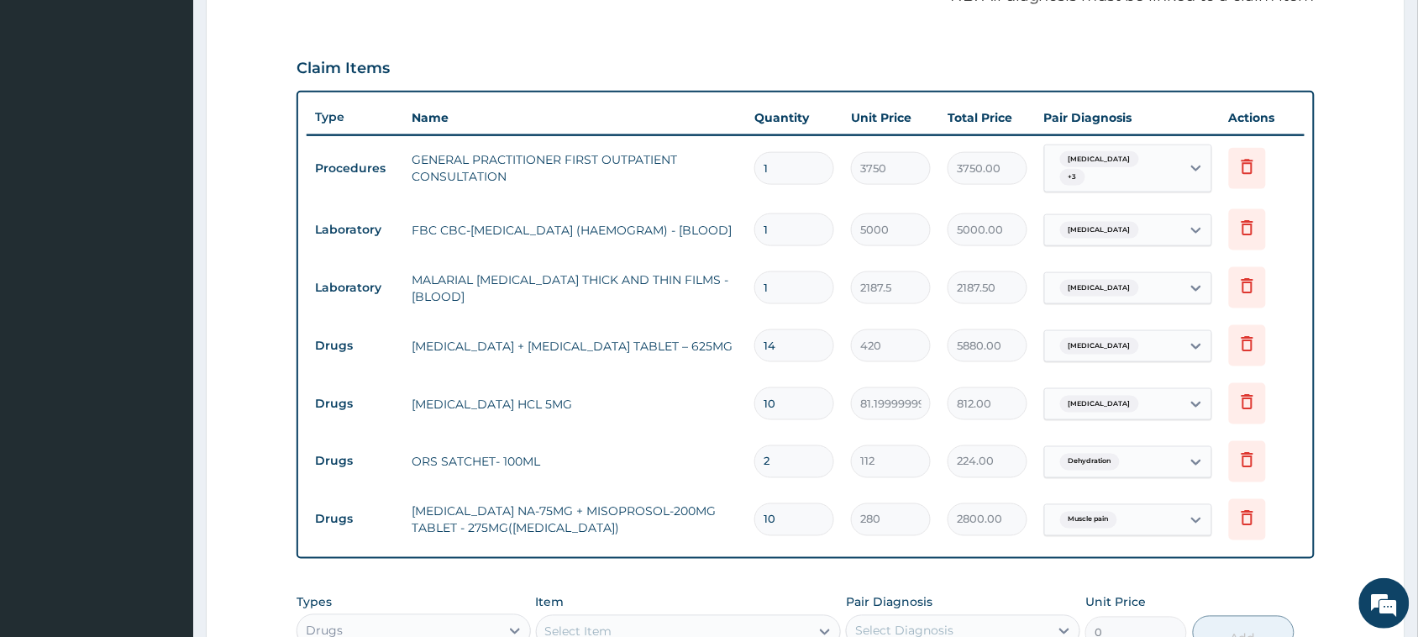
scroll to position [324, 0]
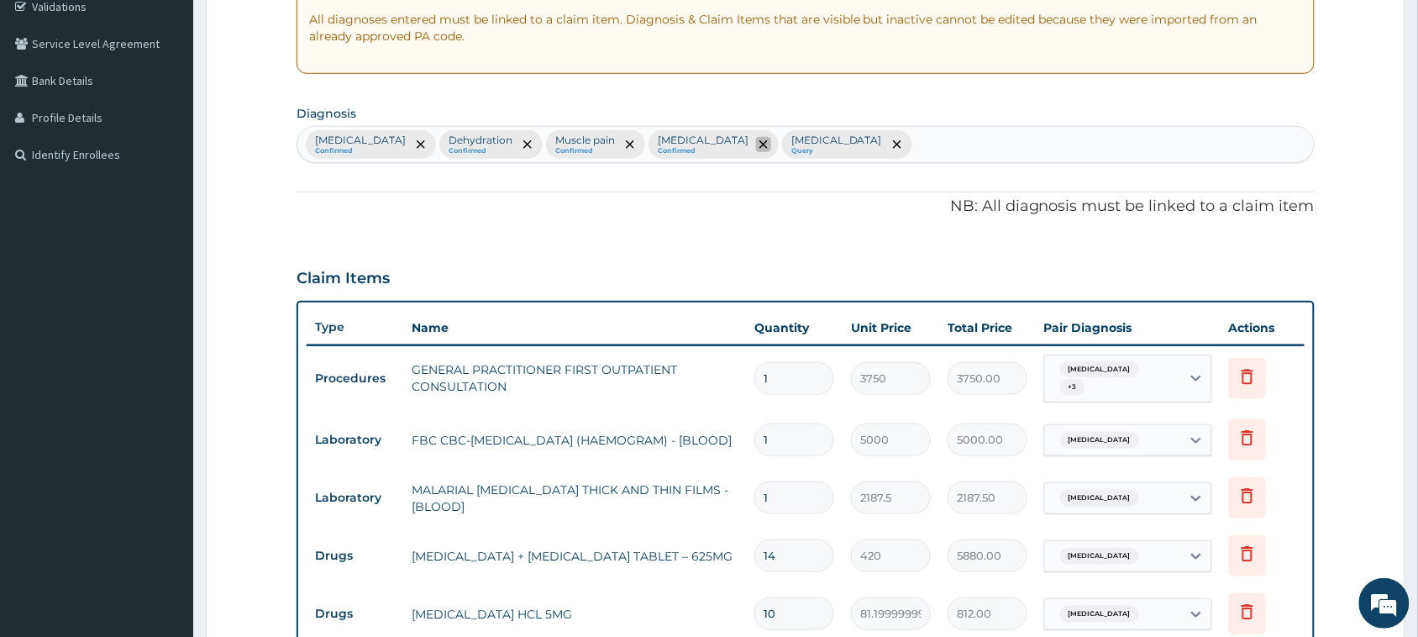
click at [771, 143] on span "remove selection option" at bounding box center [763, 144] width 15 height 15
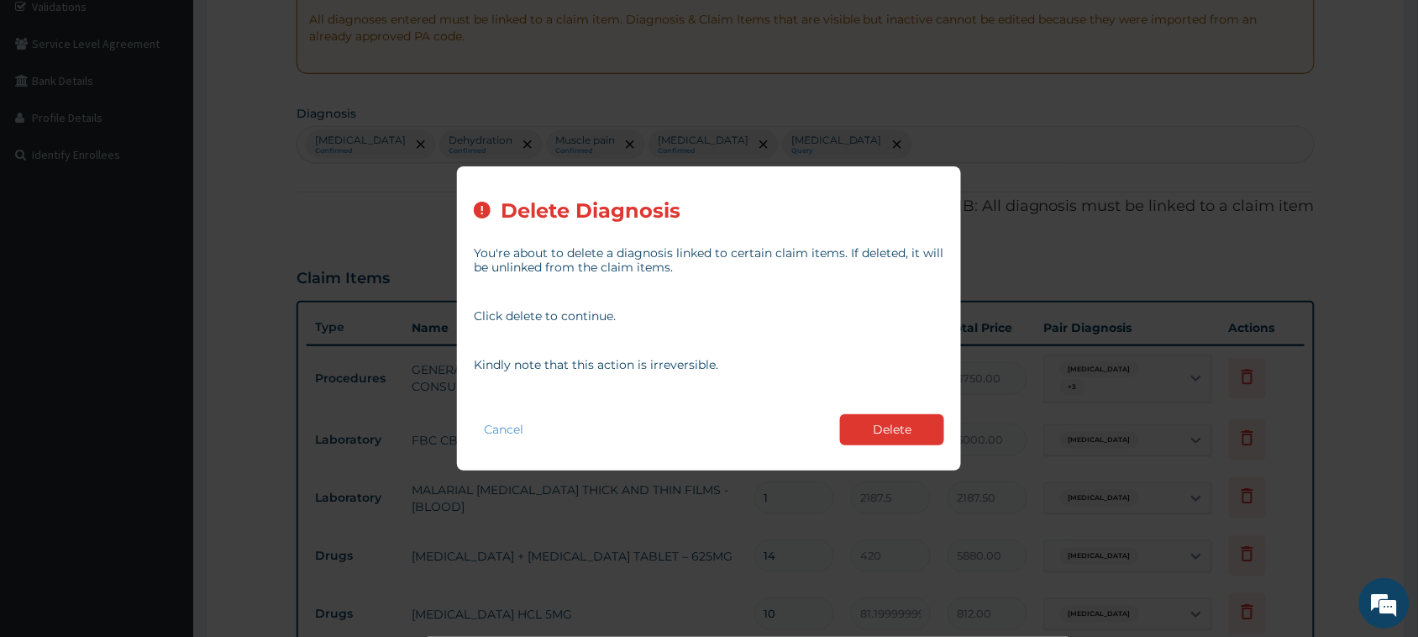
drag, startPoint x: 871, startPoint y: 431, endPoint x: 879, endPoint y: 412, distance: 20.8
click at [872, 427] on button "Delete" at bounding box center [892, 429] width 104 height 31
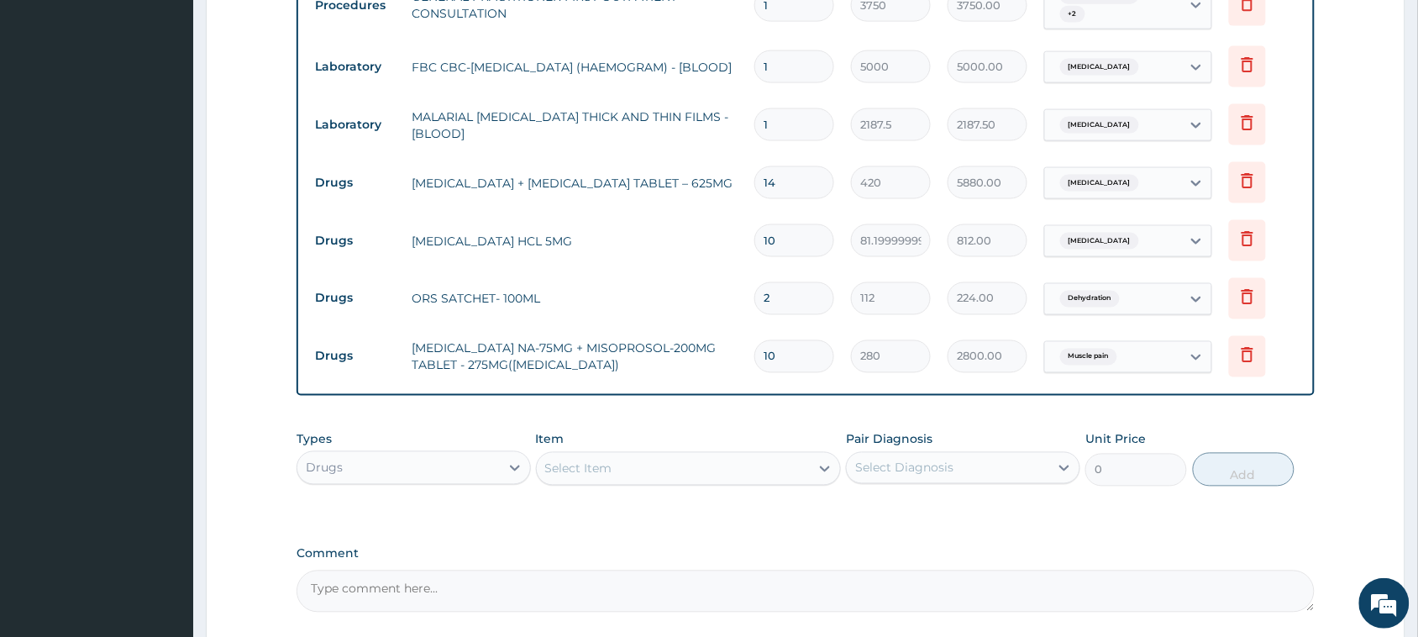
scroll to position [850, 0]
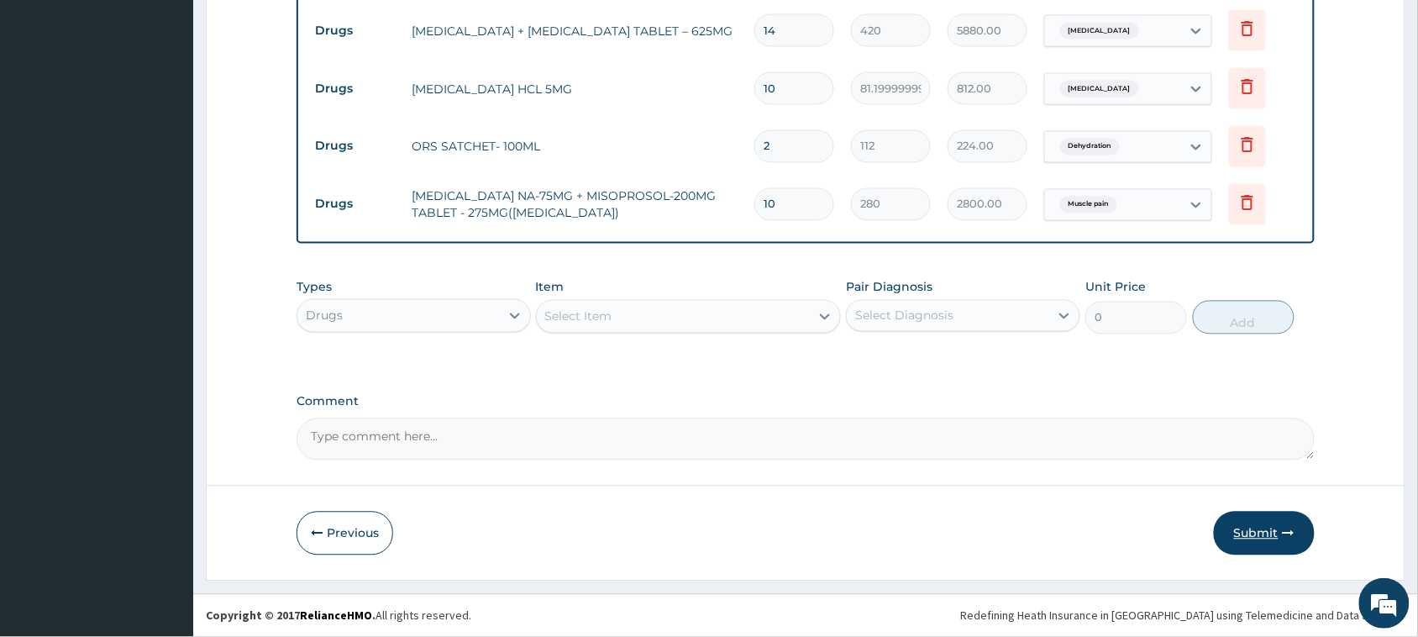
click at [1252, 522] on button "Submit" at bounding box center [1264, 534] width 101 height 44
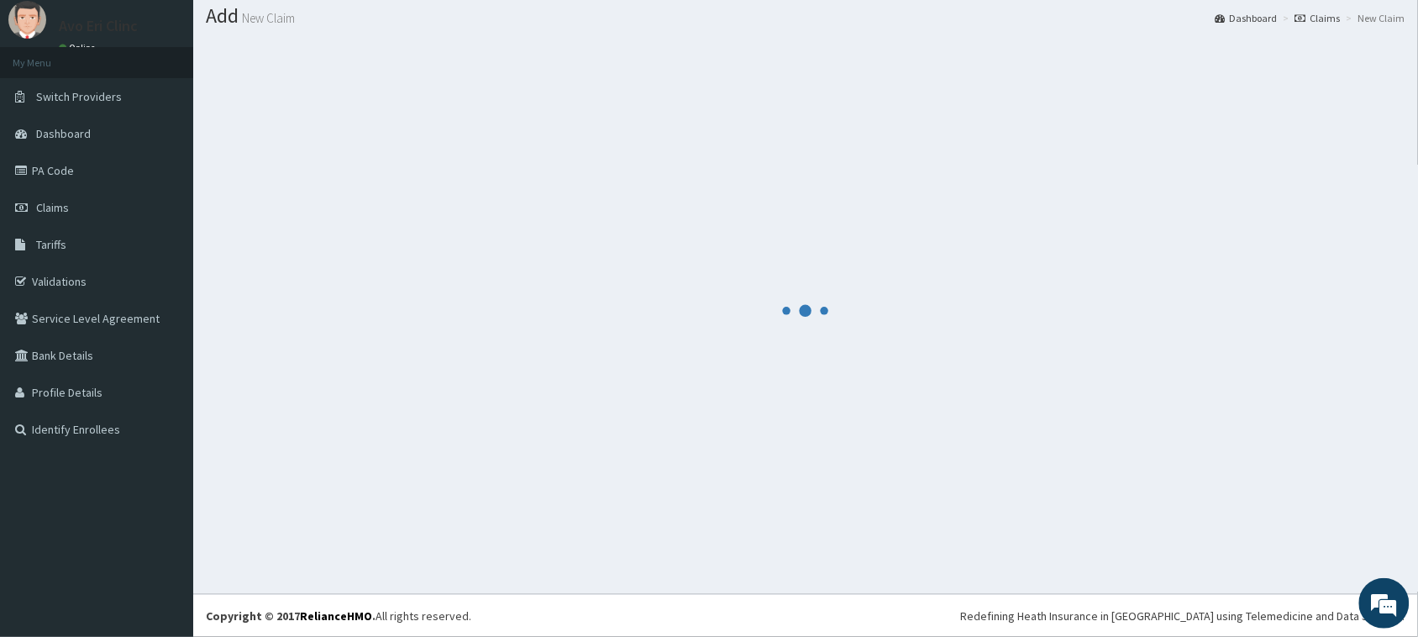
scroll to position [49, 0]
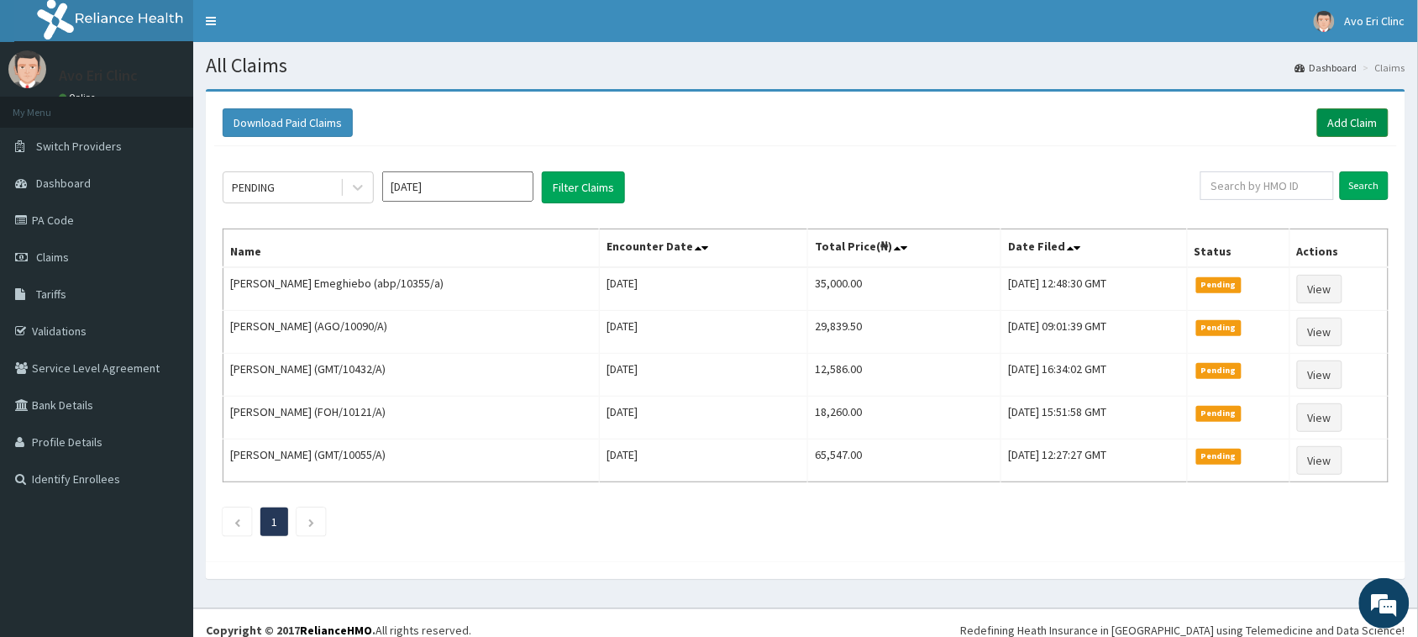
drag, startPoint x: 1330, startPoint y: 120, endPoint x: 1322, endPoint y: 128, distance: 11.3
click at [1329, 124] on link "Add Claim" at bounding box center [1353, 122] width 71 height 29
